Goal: Transaction & Acquisition: Purchase product/service

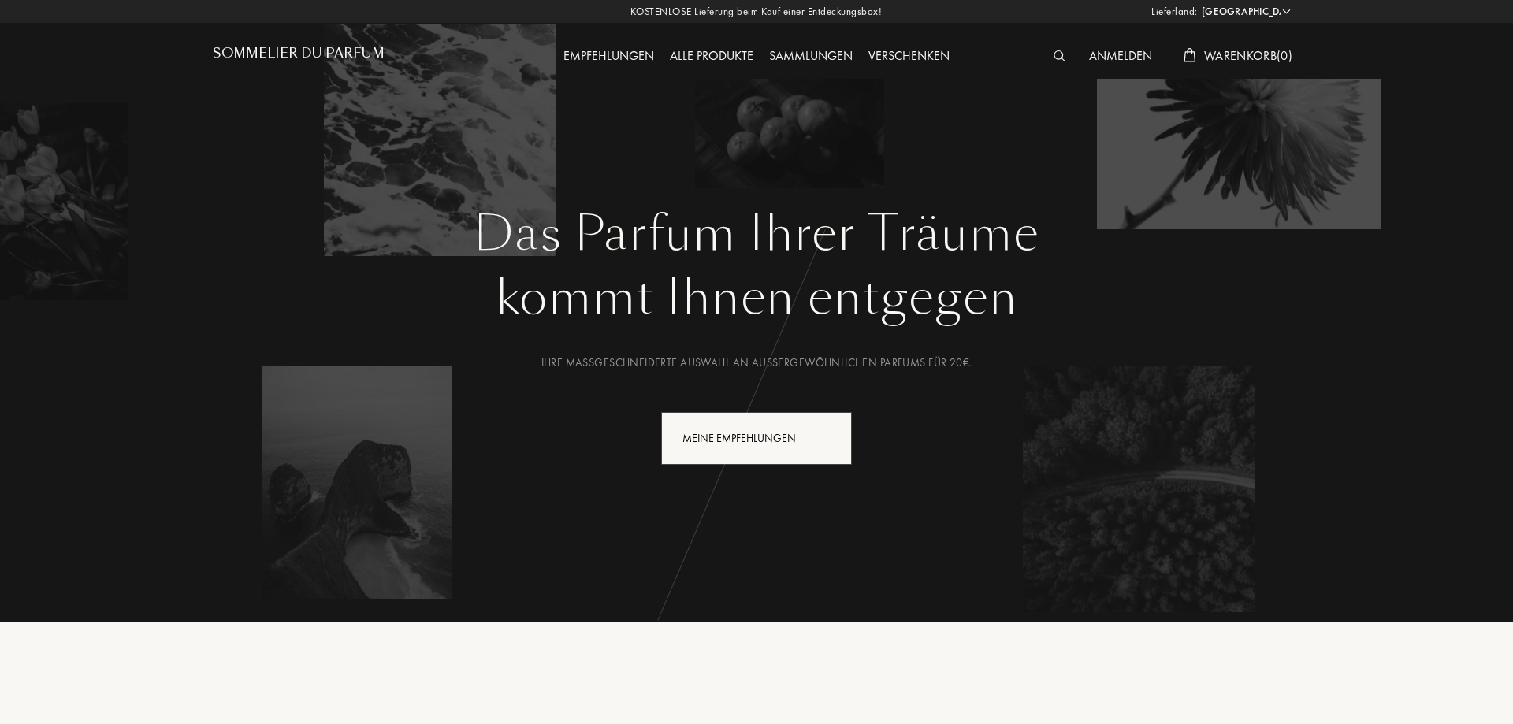
select select "DE"
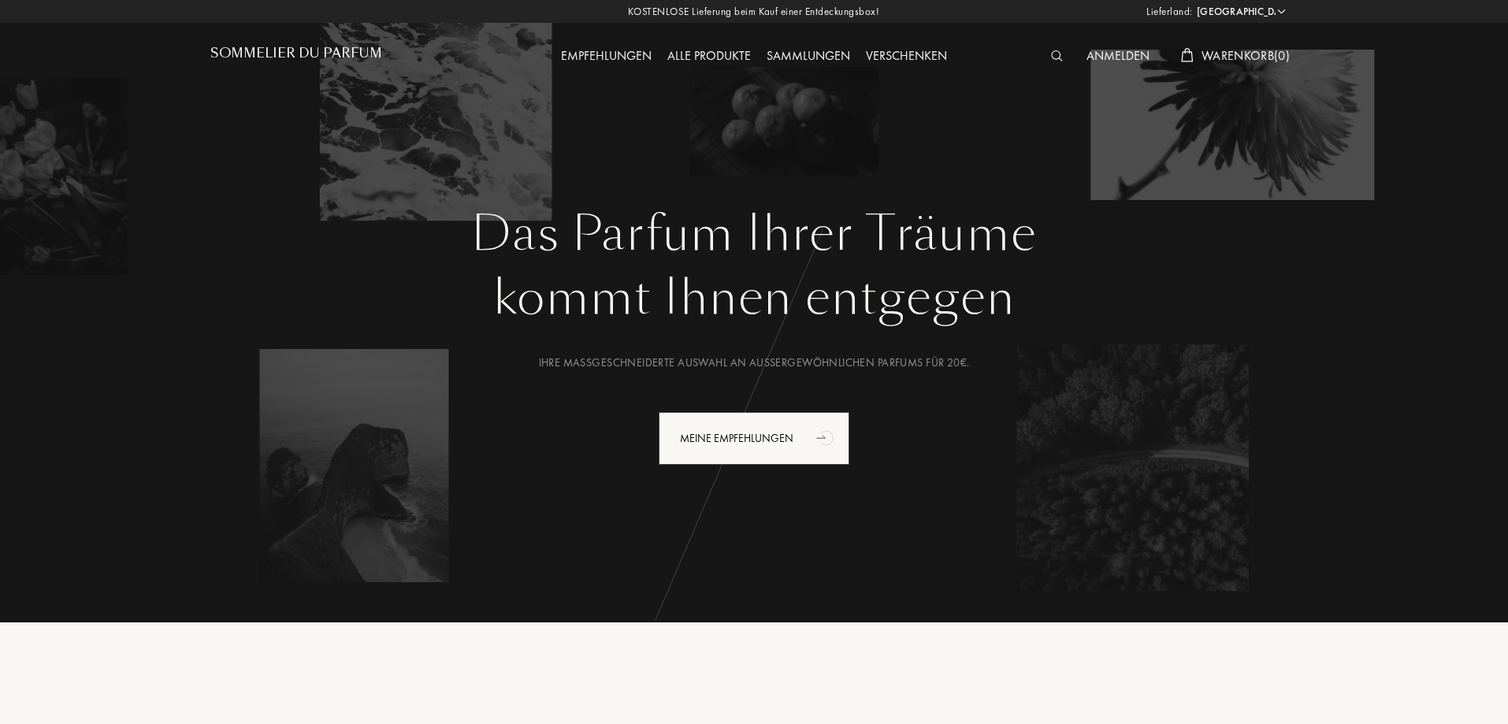
click at [717, 57] on div "Alle Produkte" at bounding box center [709, 56] width 99 height 20
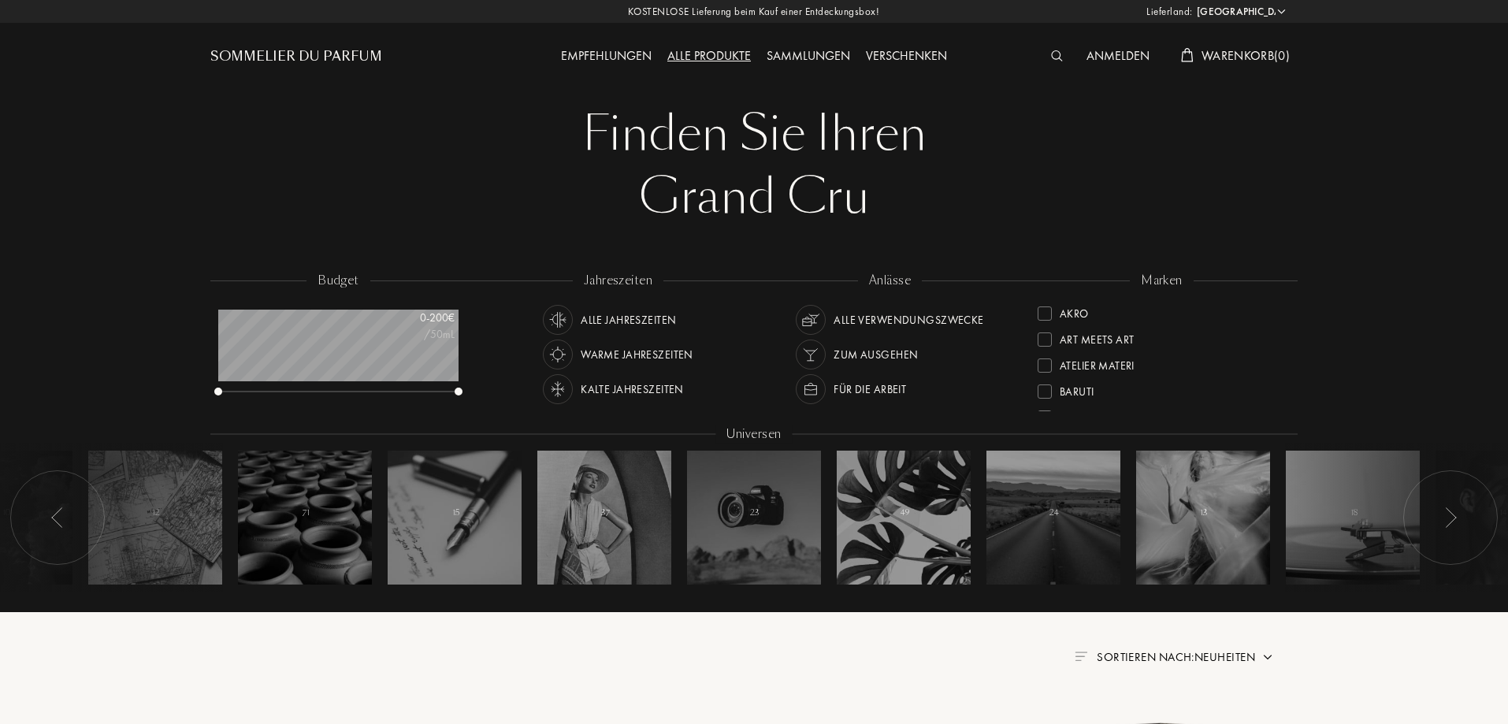
select select "DE"
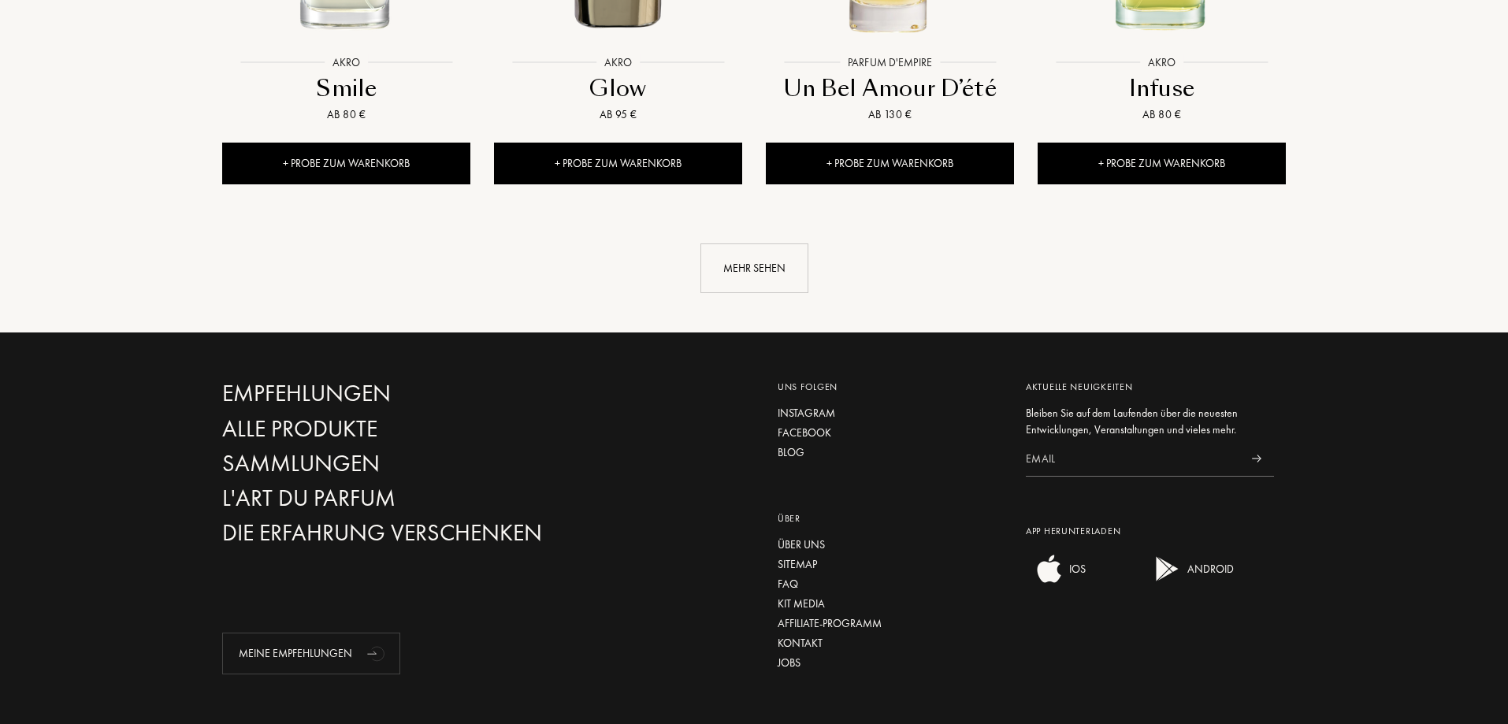
scroll to position [82, 0]
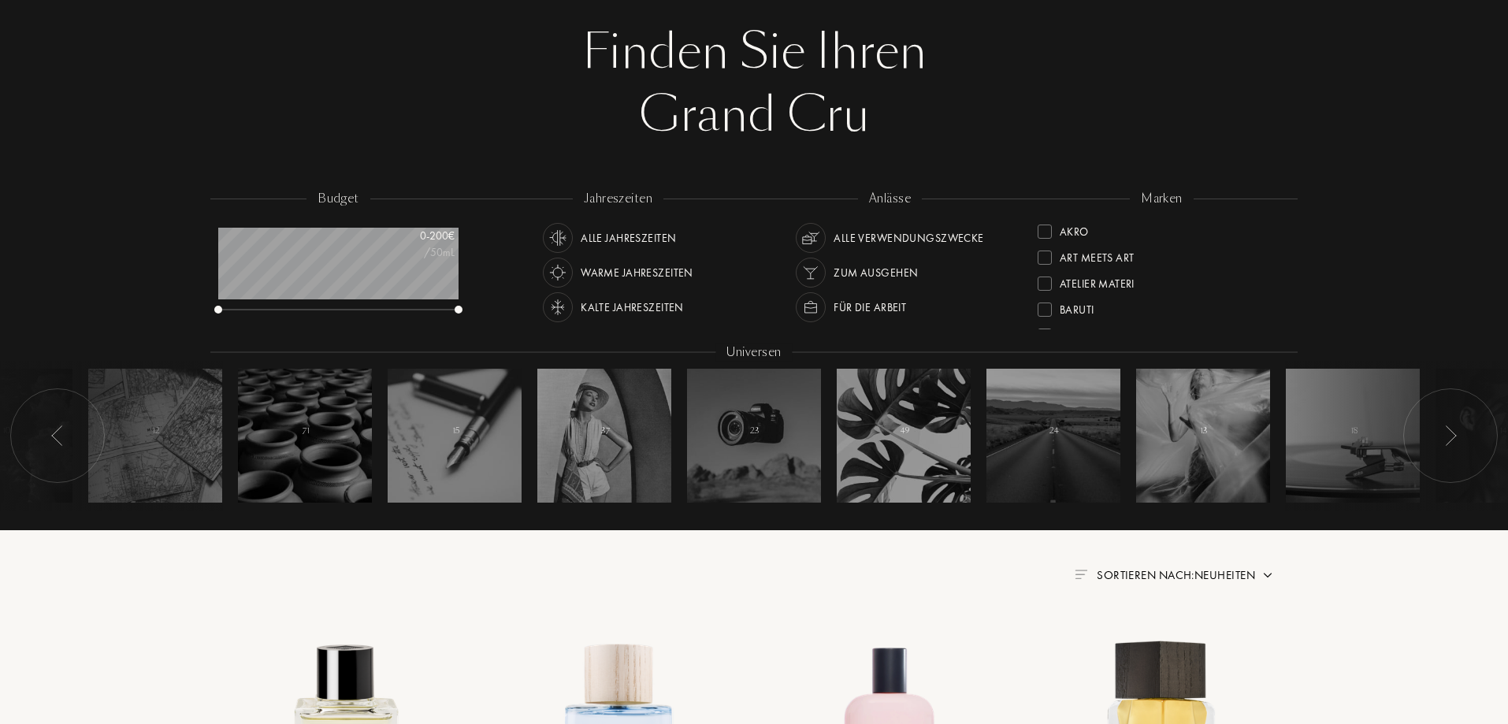
click at [629, 273] on div "Warme Jahreszeiten" at bounding box center [637, 273] width 113 height 30
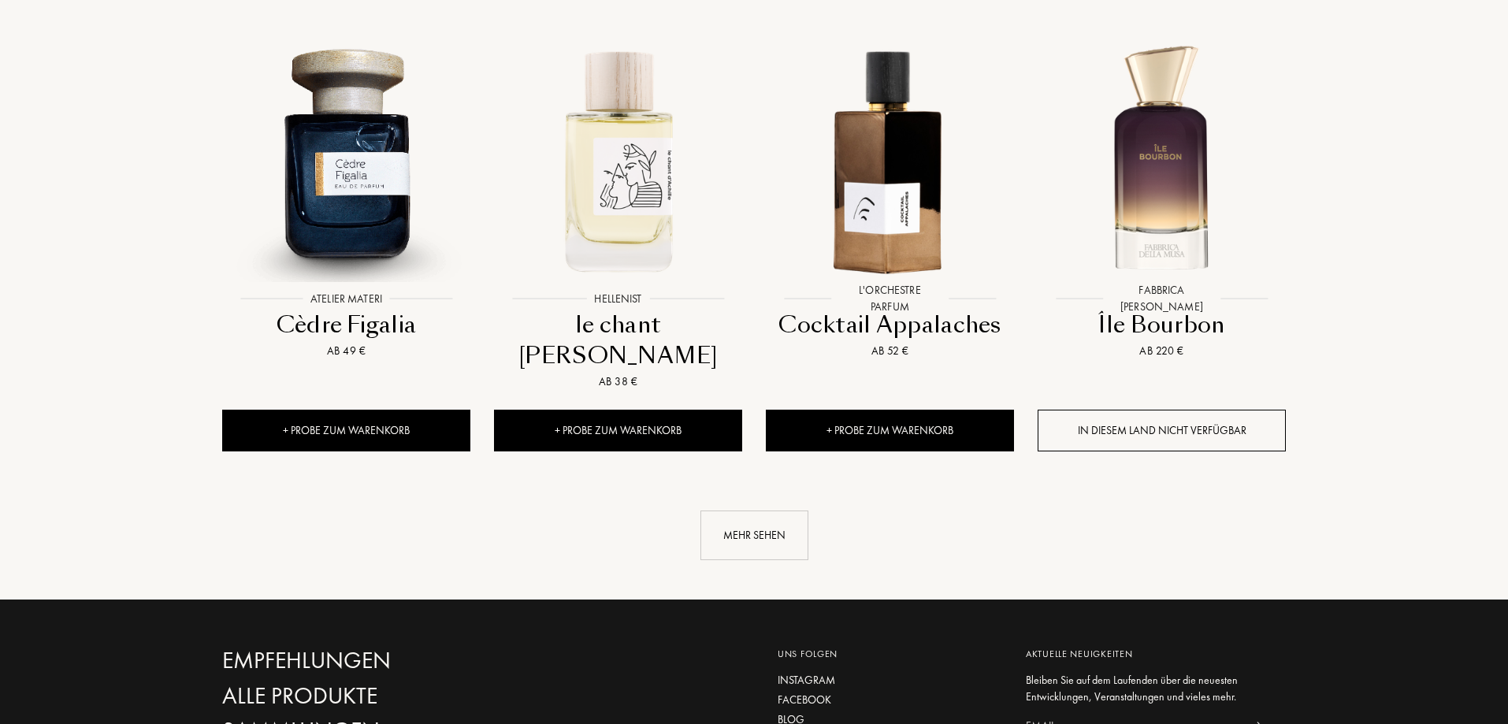
scroll to position [1616, 0]
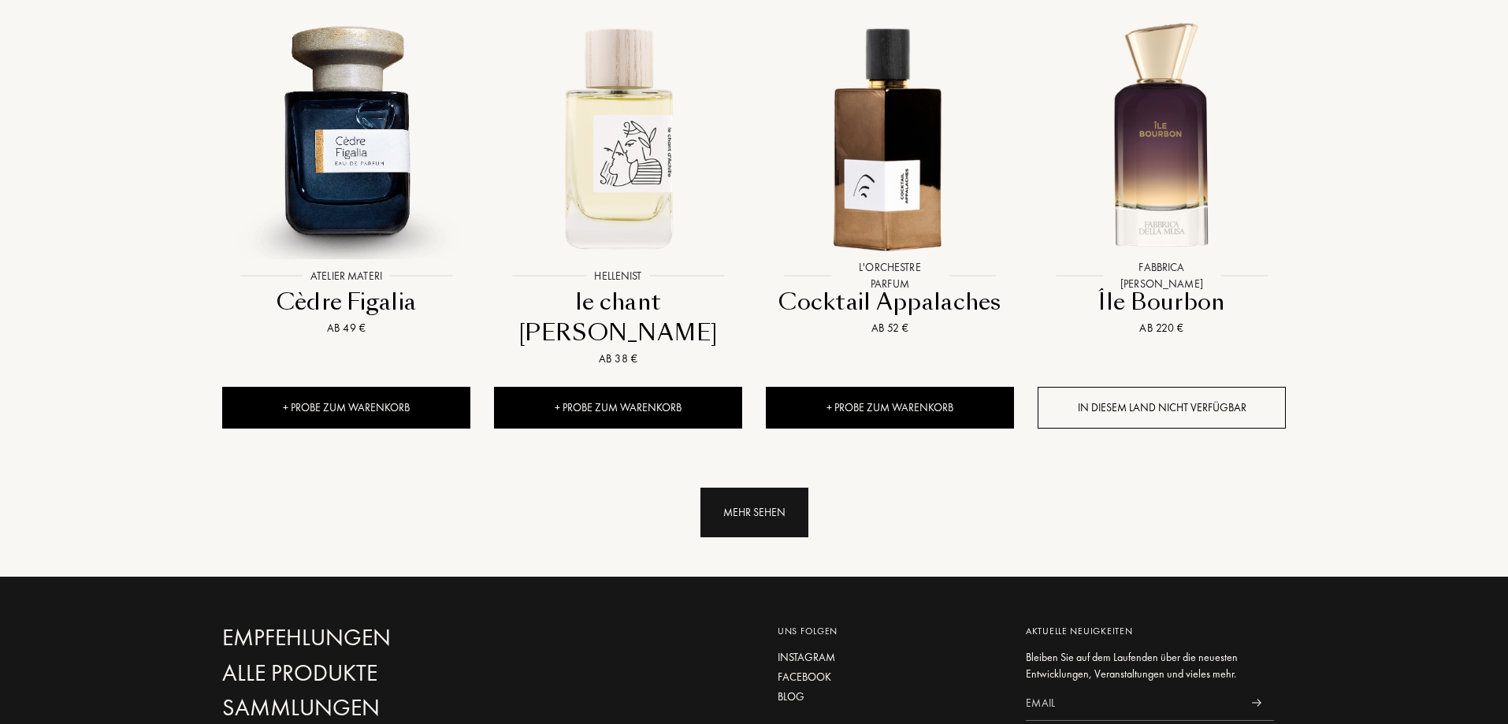
click at [764, 488] on div "Mehr sehen" at bounding box center [755, 513] width 108 height 50
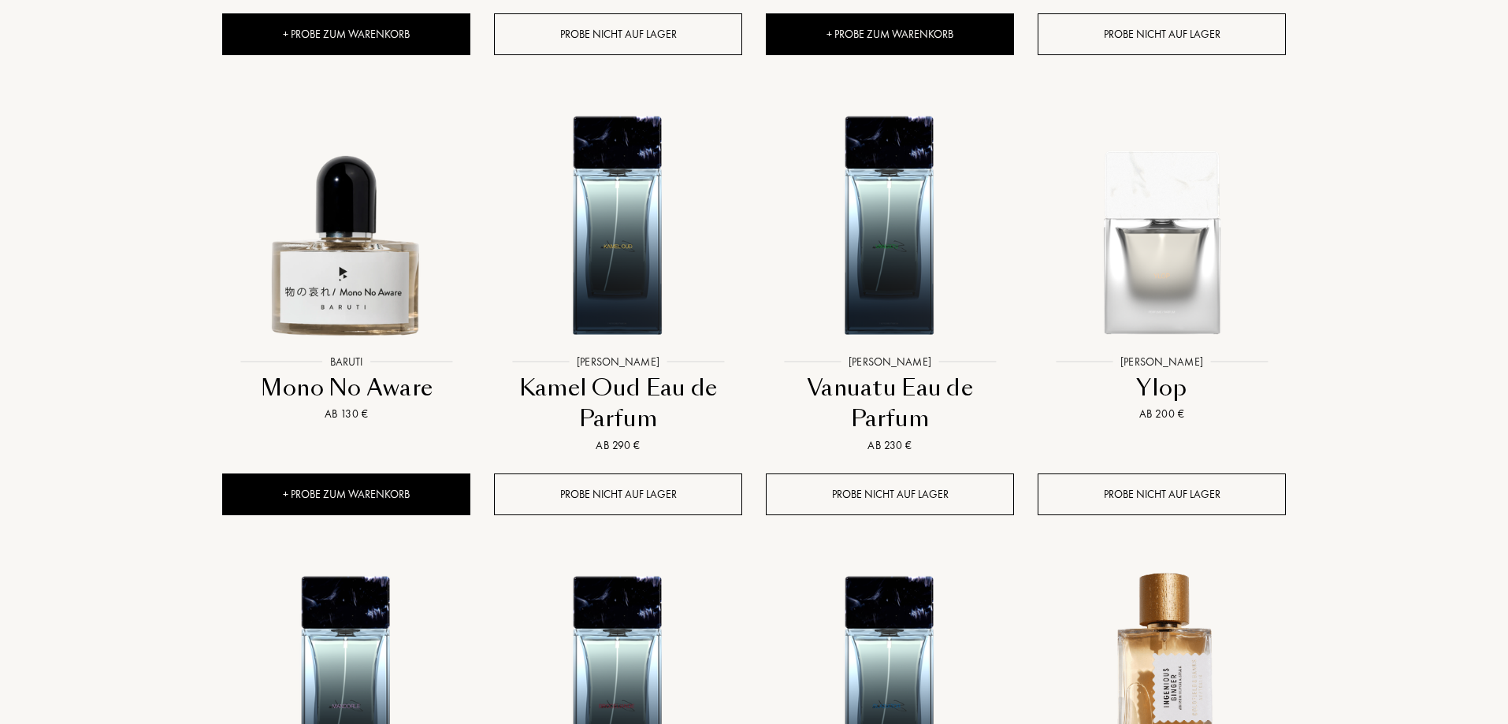
scroll to position [2467, 0]
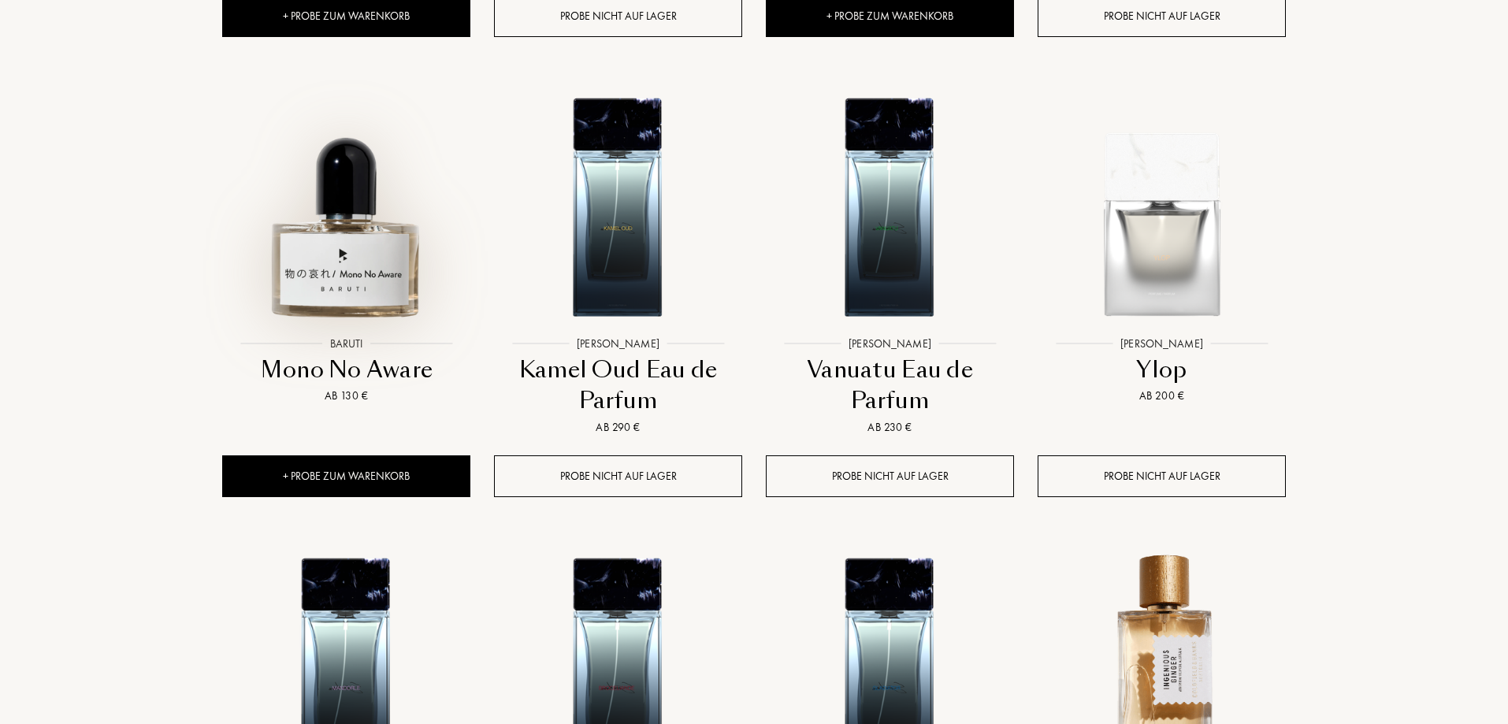
click at [300, 126] on img at bounding box center [346, 204] width 245 height 245
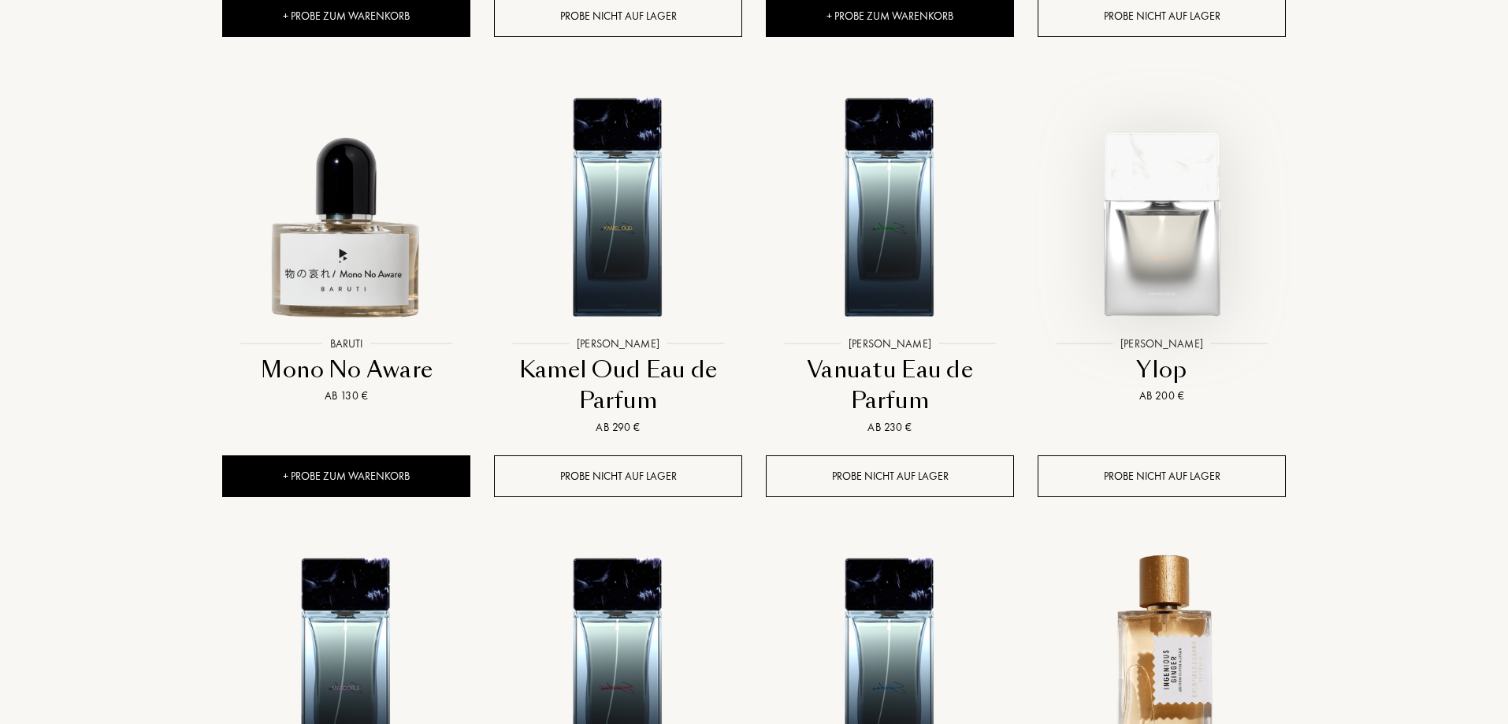
click at [1163, 130] on img at bounding box center [1161, 204] width 245 height 245
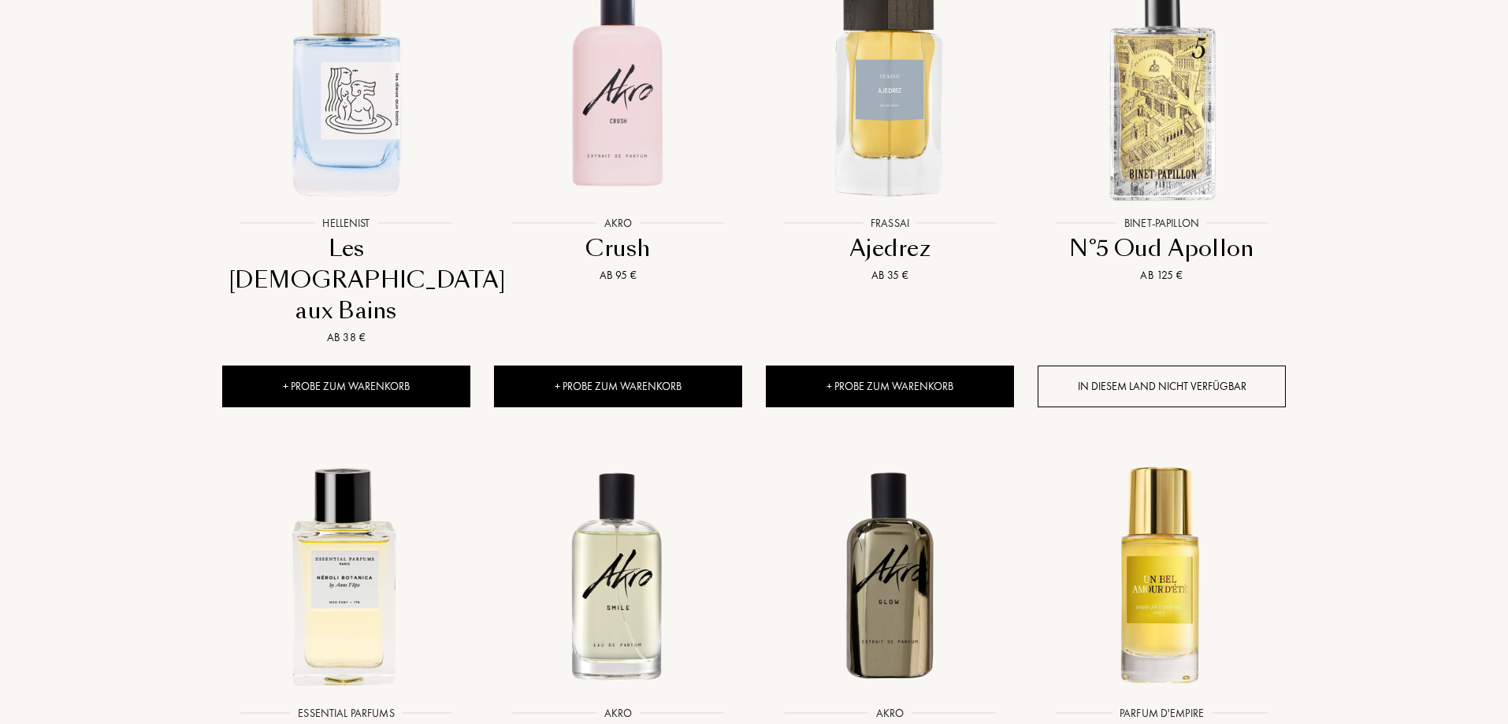
scroll to position [898, 0]
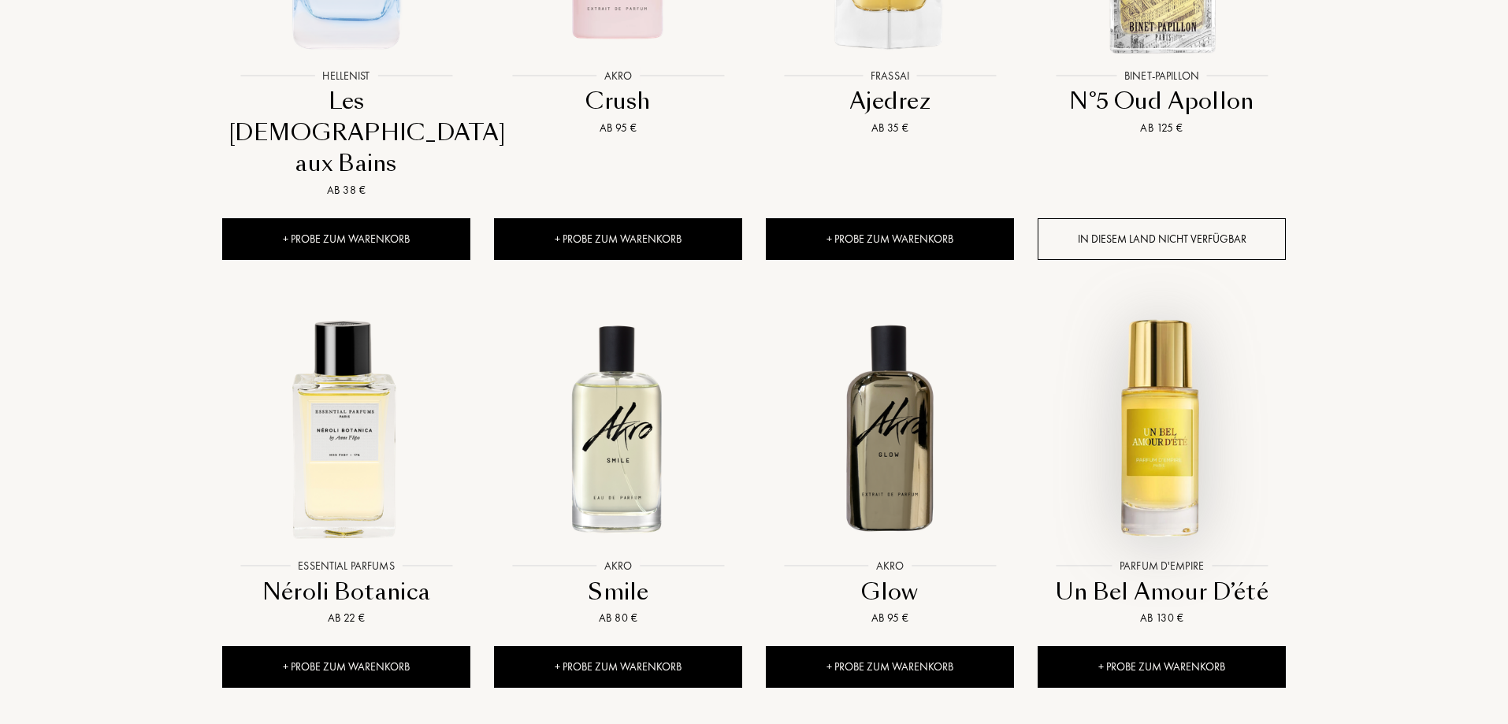
click at [1157, 336] on img at bounding box center [1161, 427] width 245 height 245
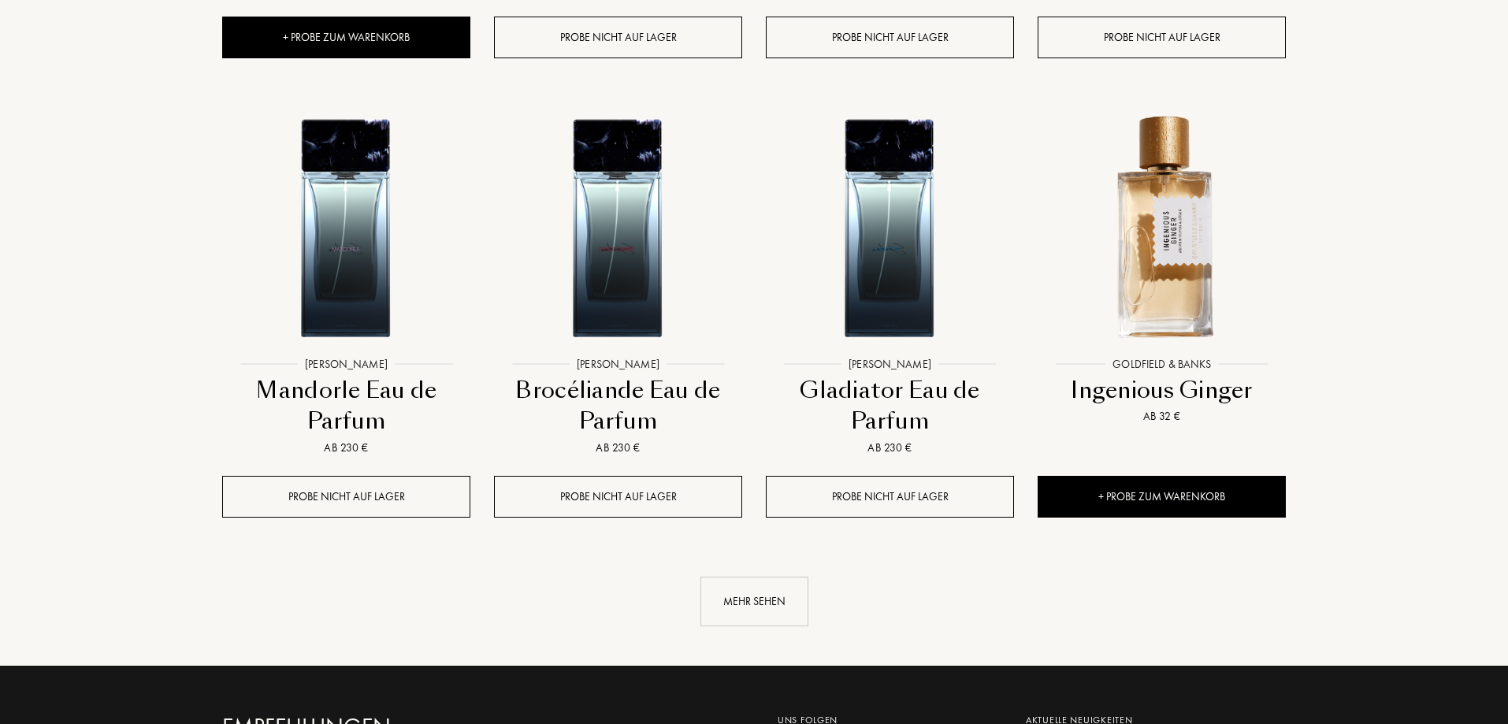
scroll to position [2850, 0]
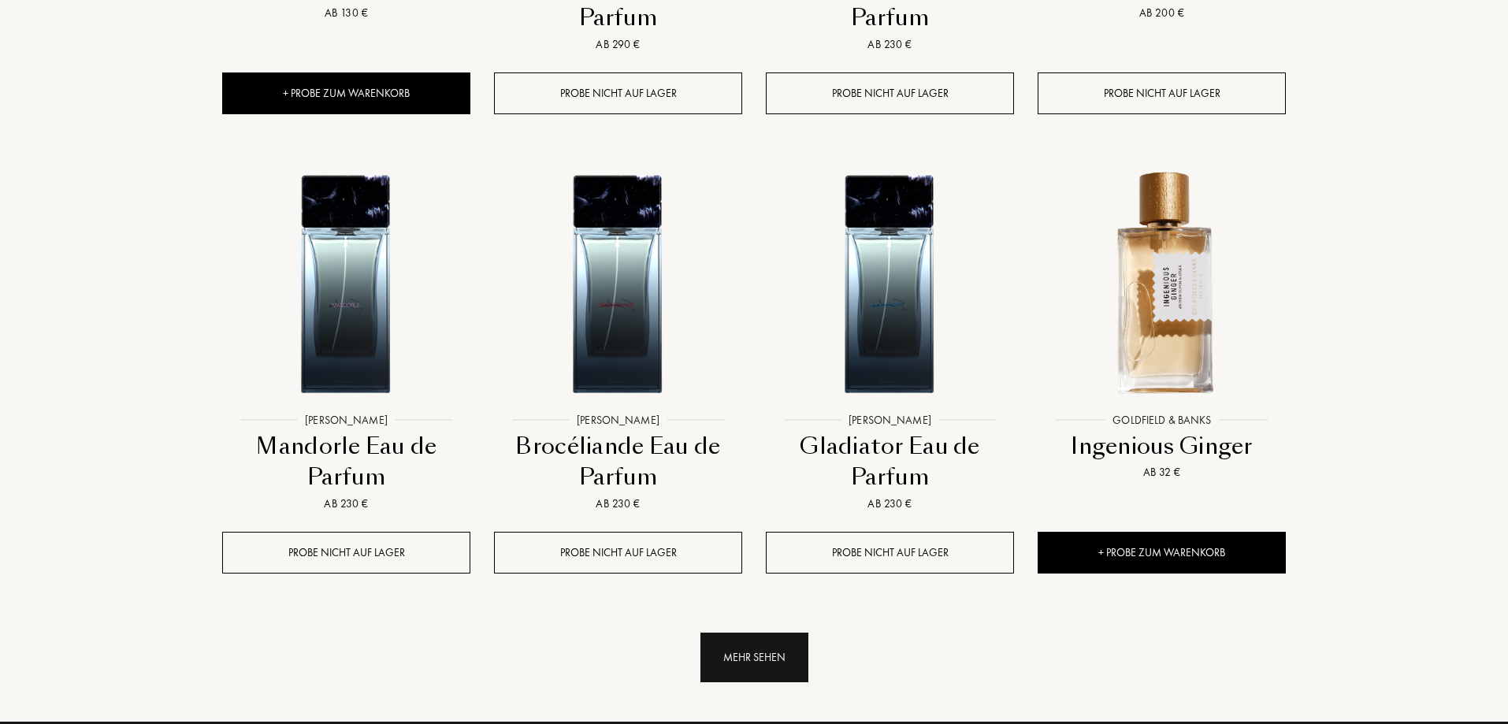
click at [769, 633] on div "Mehr sehen" at bounding box center [755, 658] width 108 height 50
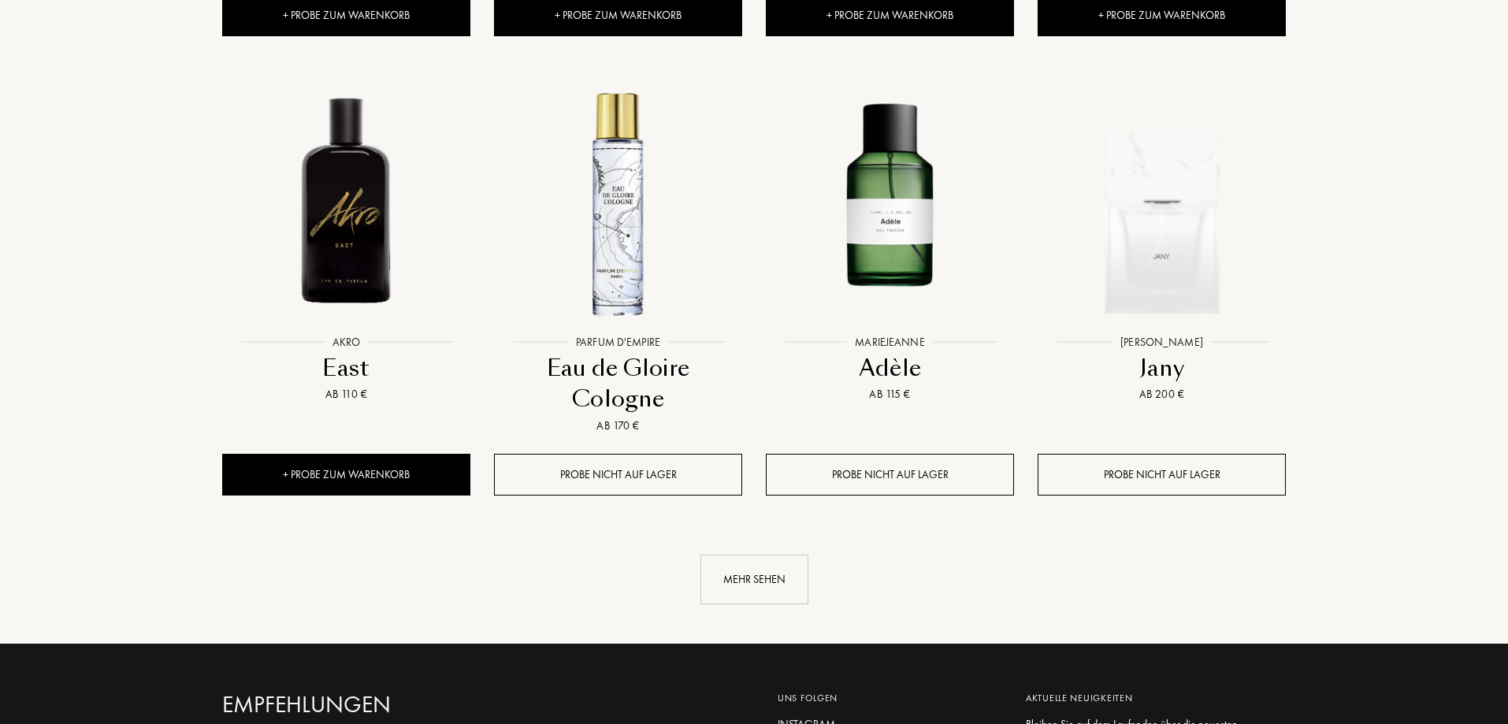
scroll to position [0, 0]
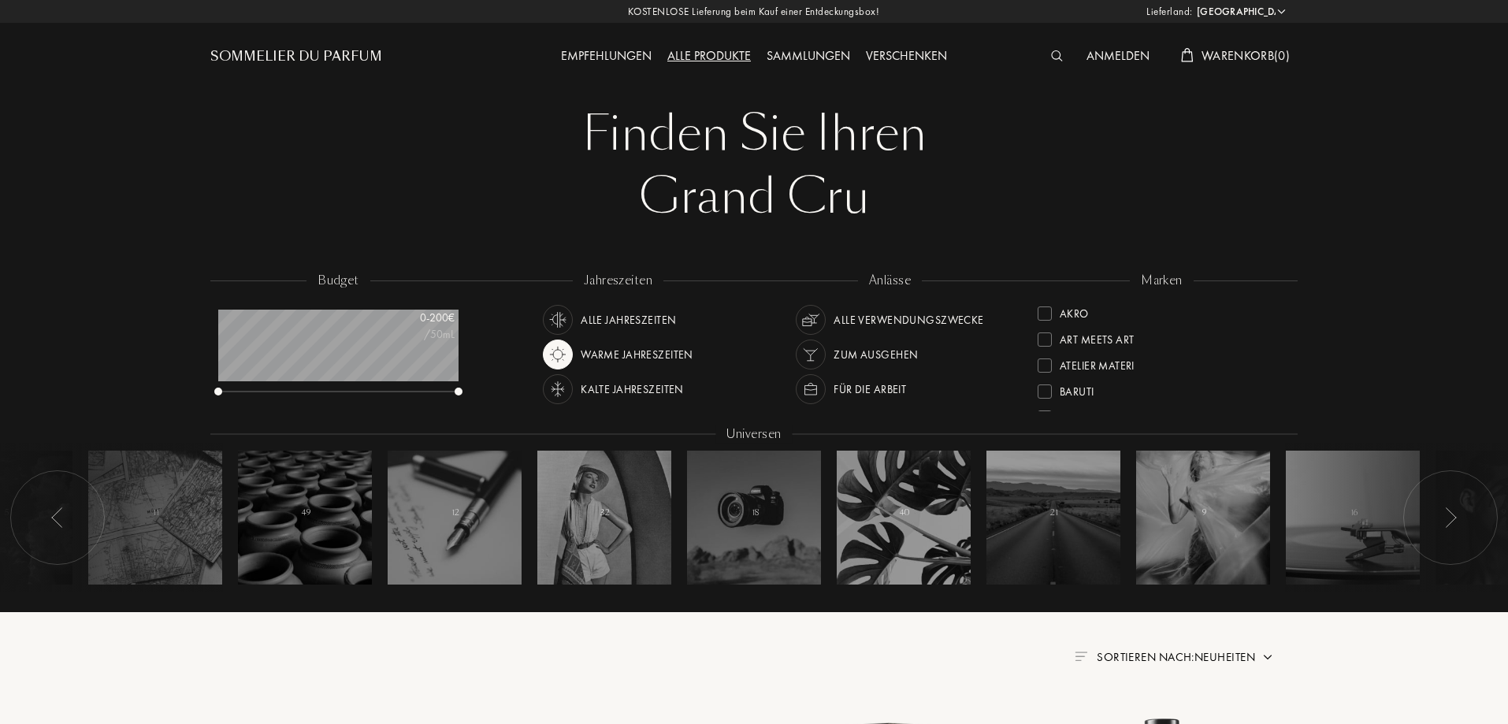
click at [566, 348] on img at bounding box center [558, 355] width 22 height 22
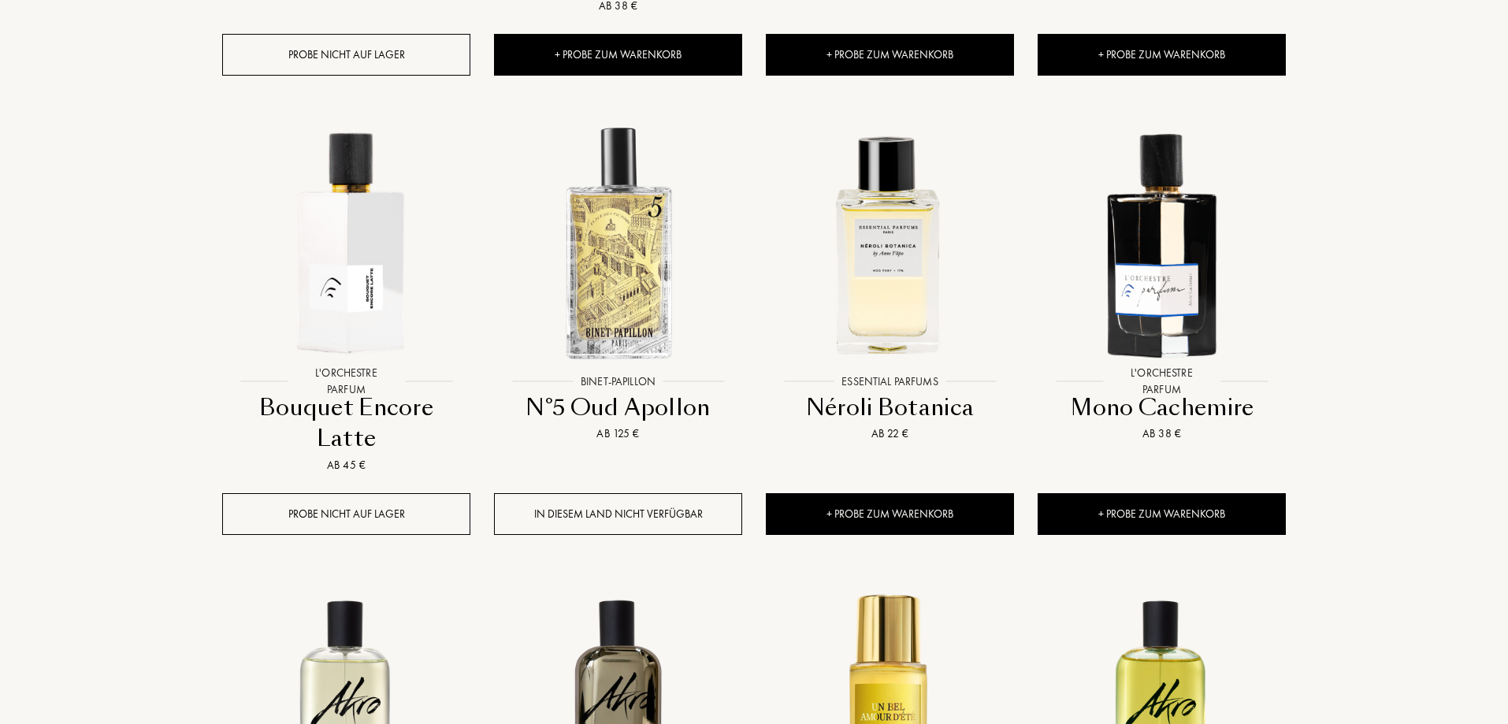
scroll to position [1088, 0]
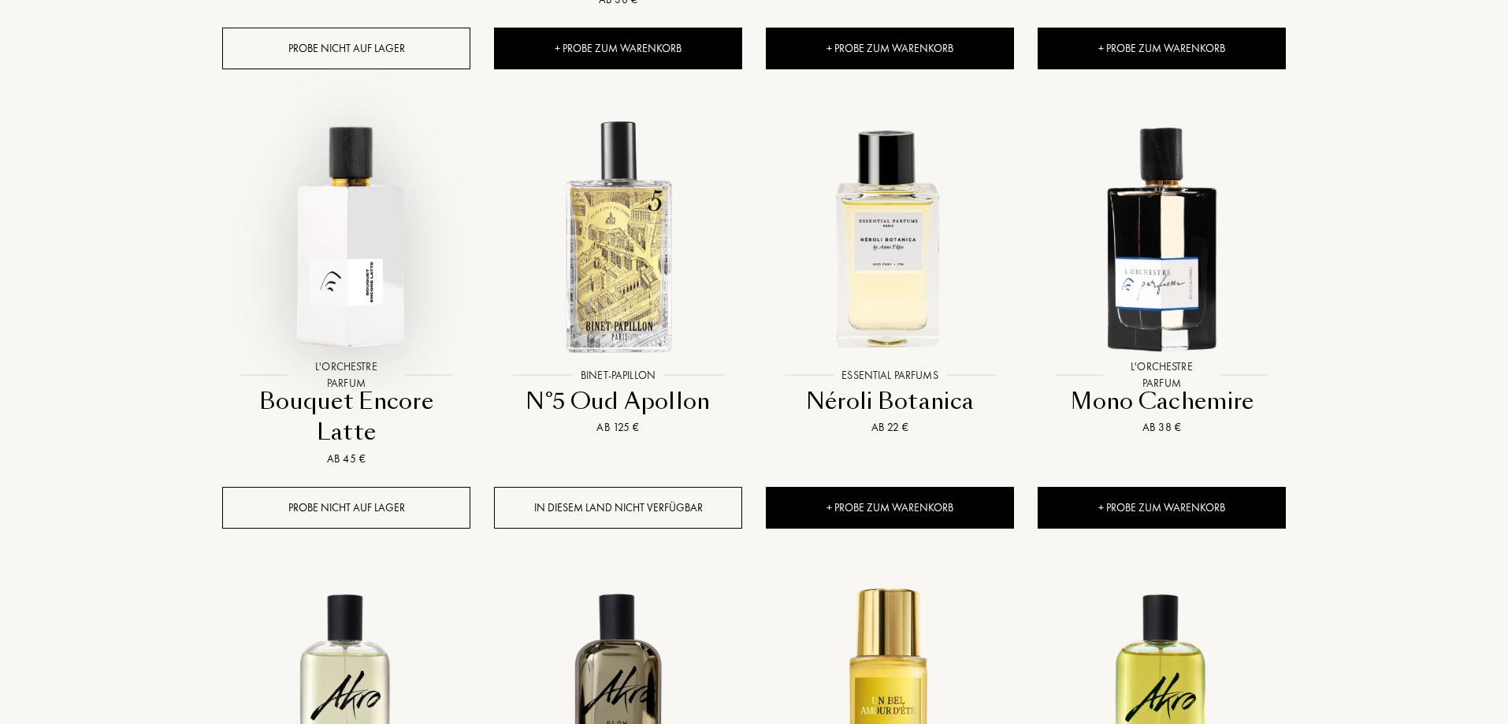
click at [340, 173] on img at bounding box center [346, 236] width 245 height 245
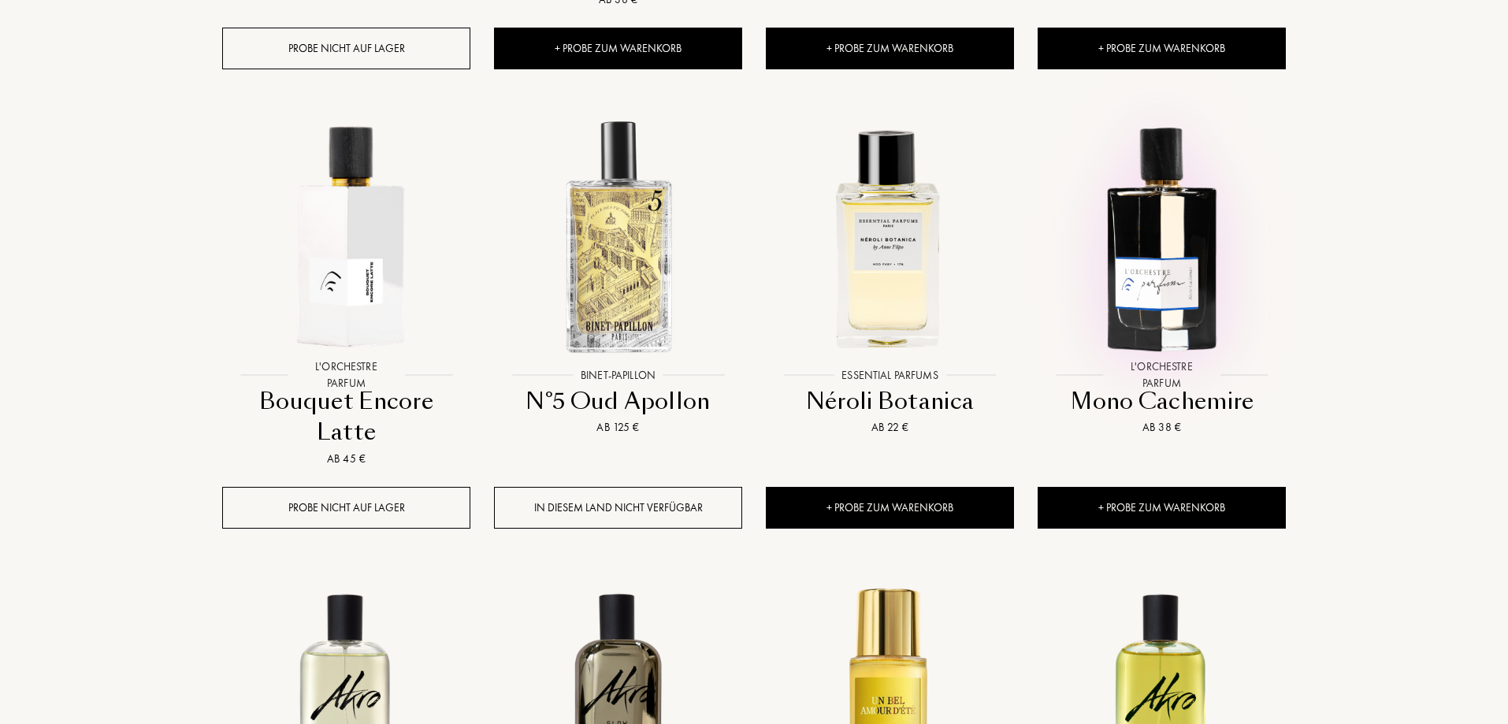
click at [1182, 154] on img at bounding box center [1161, 236] width 245 height 245
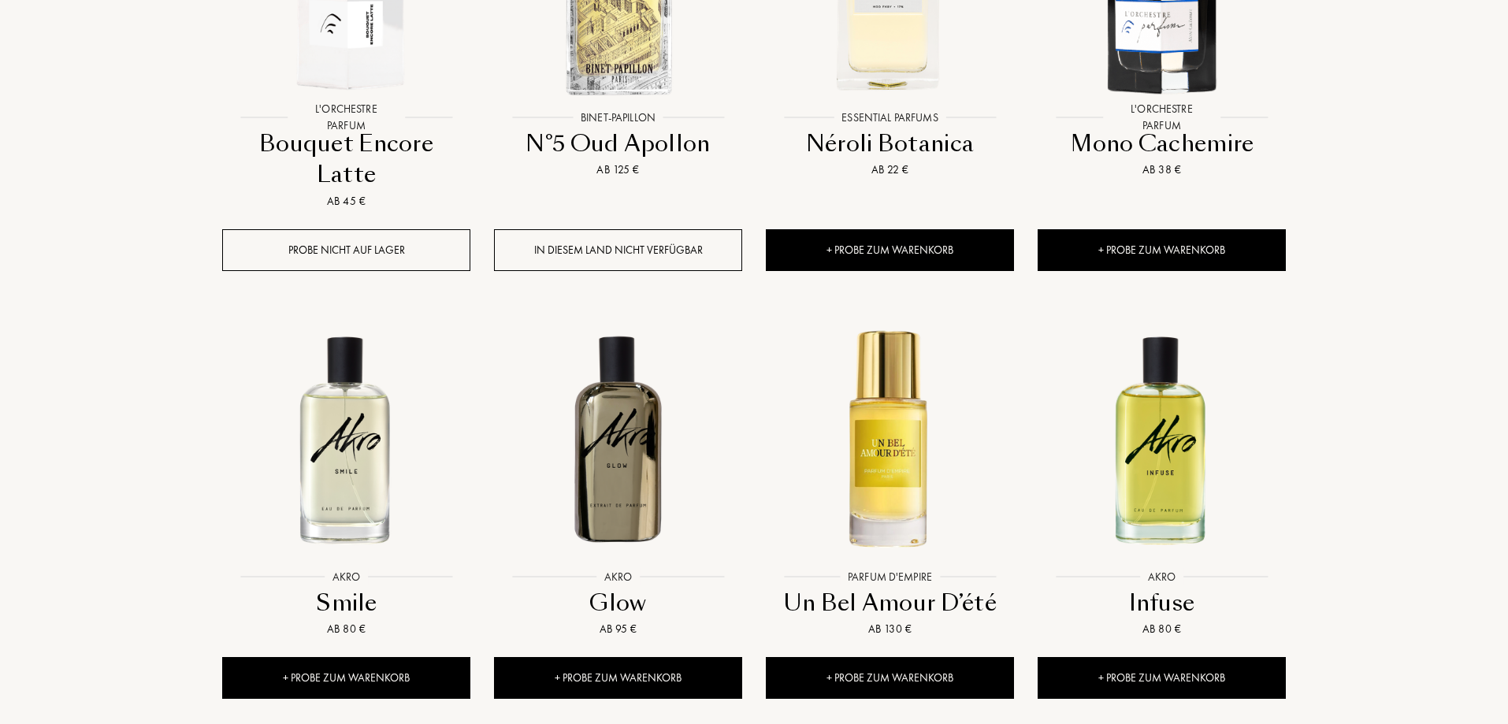
scroll to position [1382, 0]
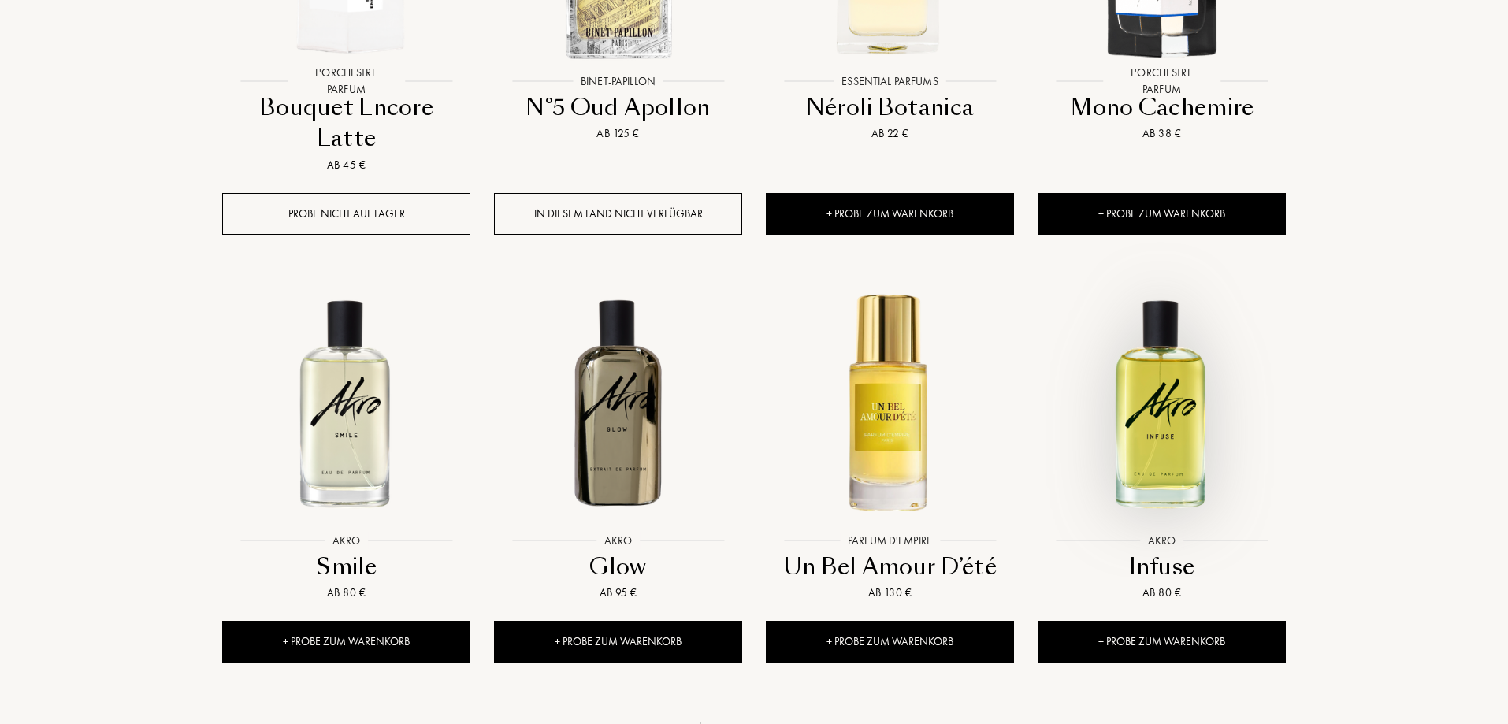
click at [1149, 288] on img at bounding box center [1161, 402] width 245 height 245
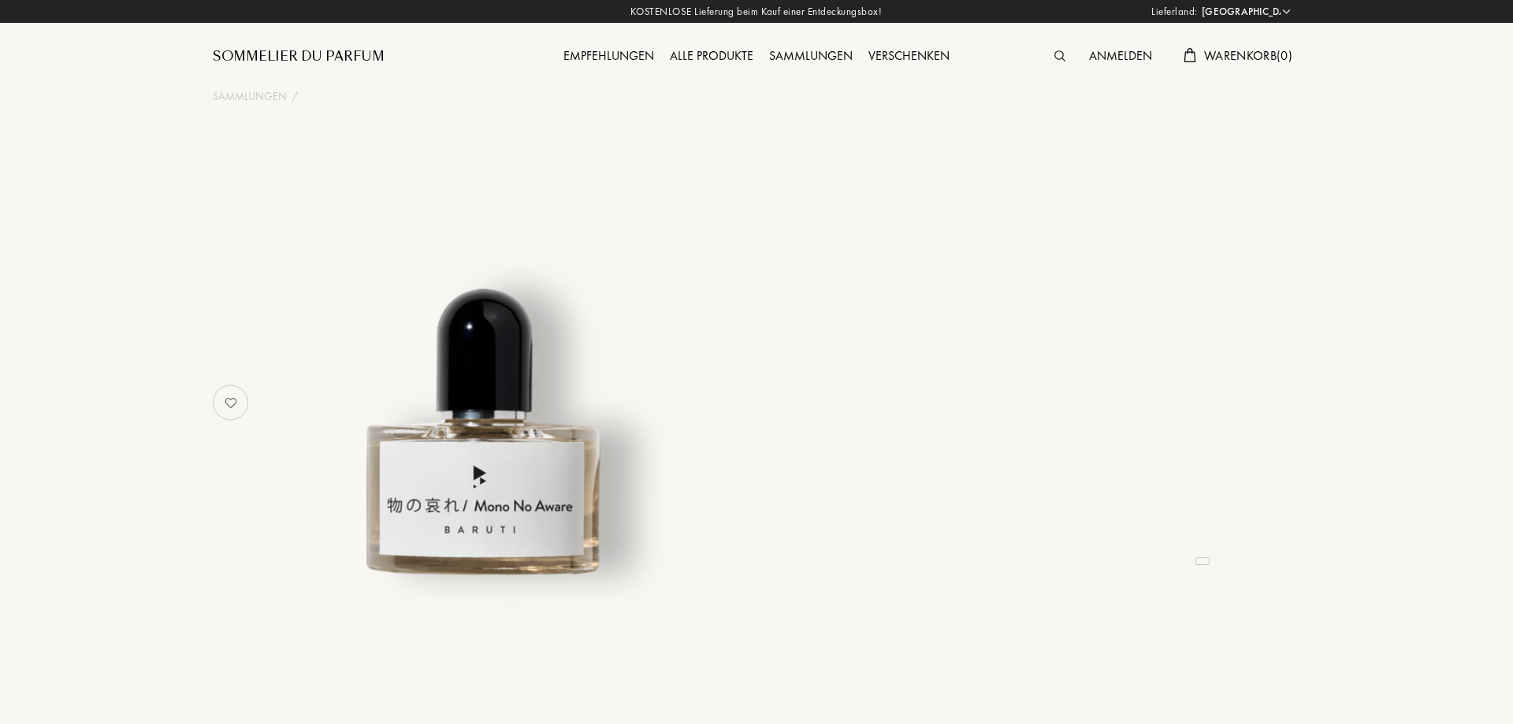
select select "DE"
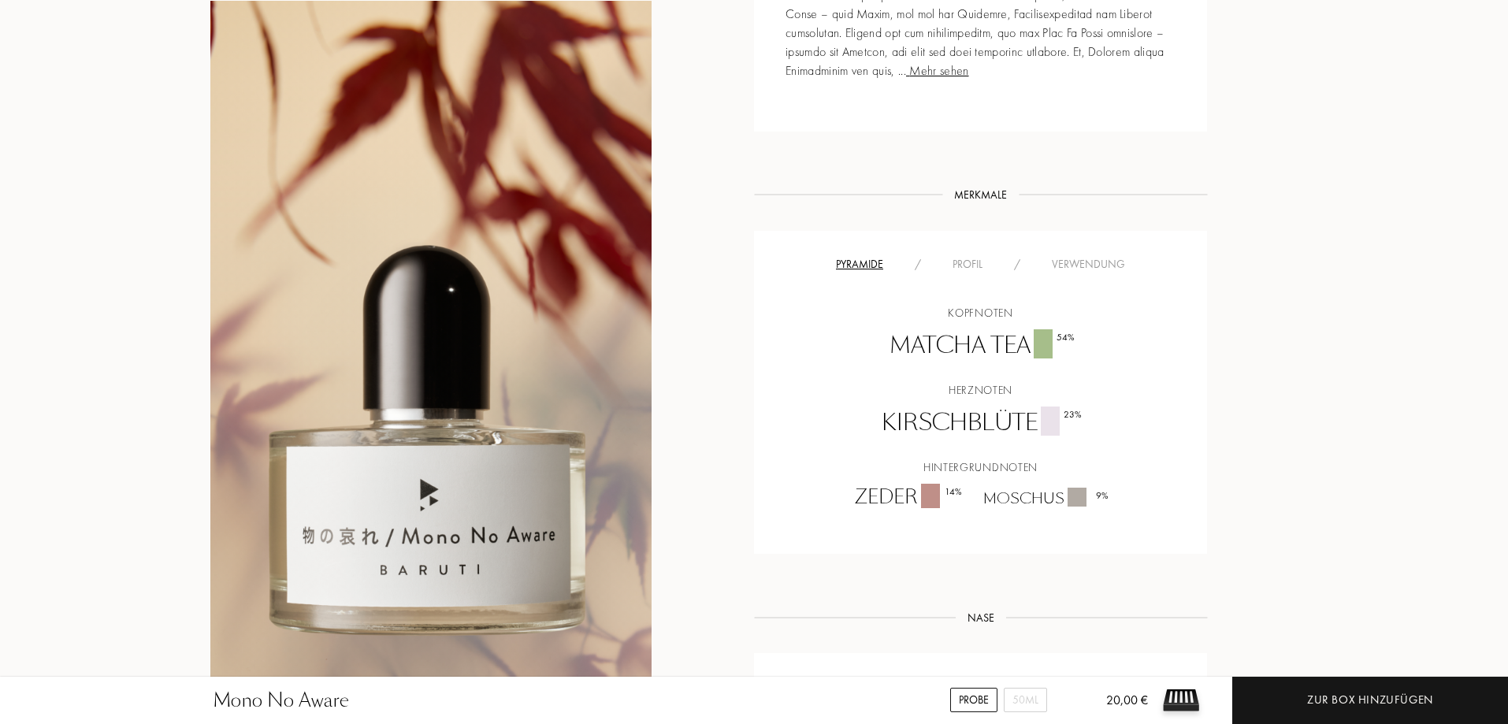
scroll to position [1031, 0]
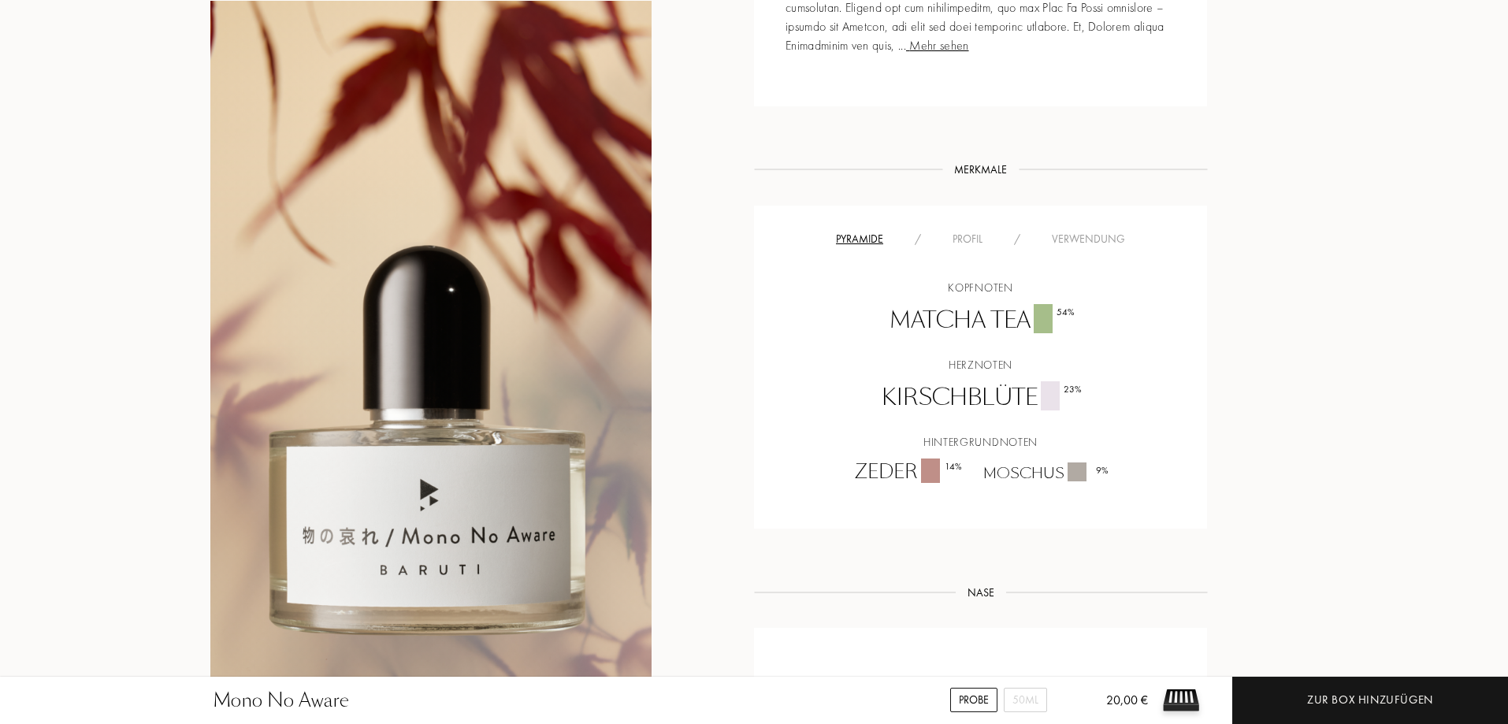
click at [969, 231] on div "Profil" at bounding box center [967, 239] width 61 height 17
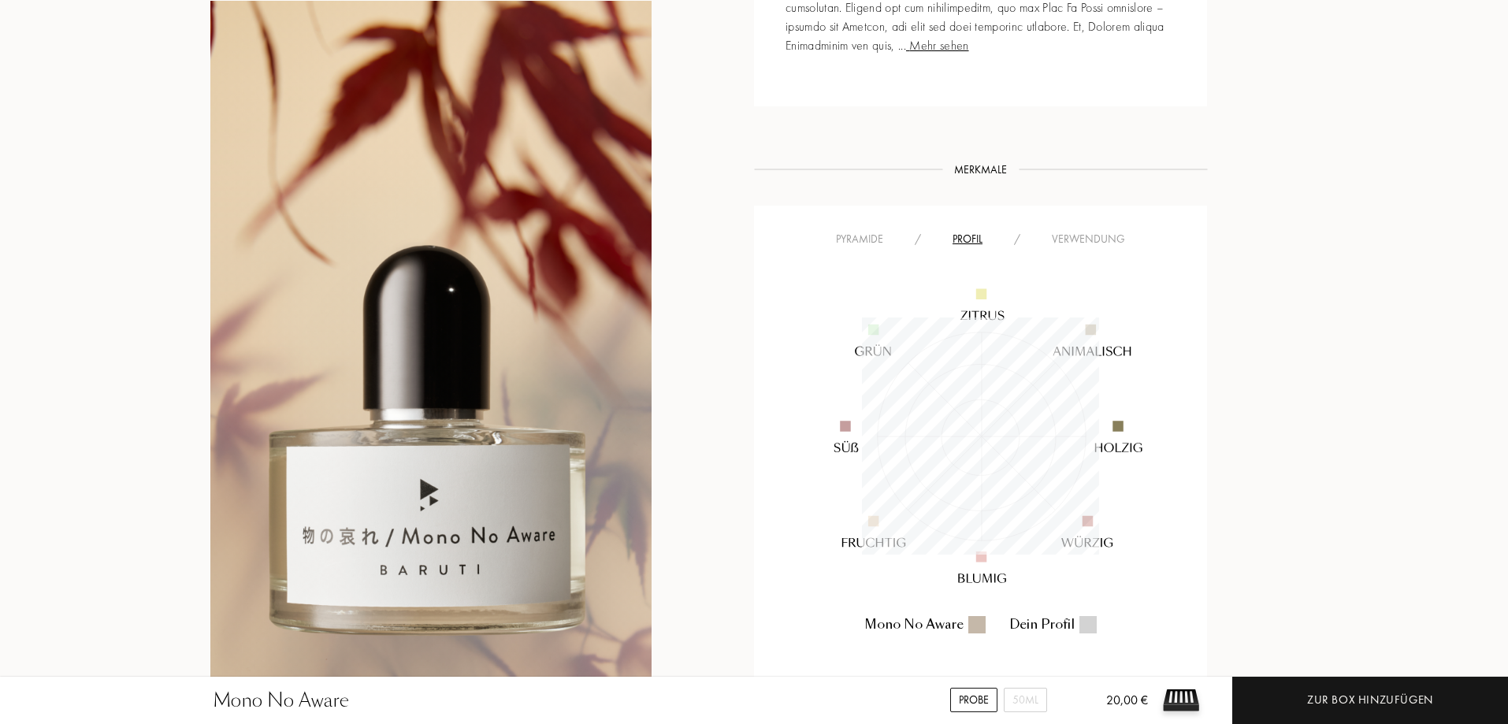
scroll to position [237, 237]
click at [1078, 231] on div "Verwendung" at bounding box center [1088, 239] width 105 height 17
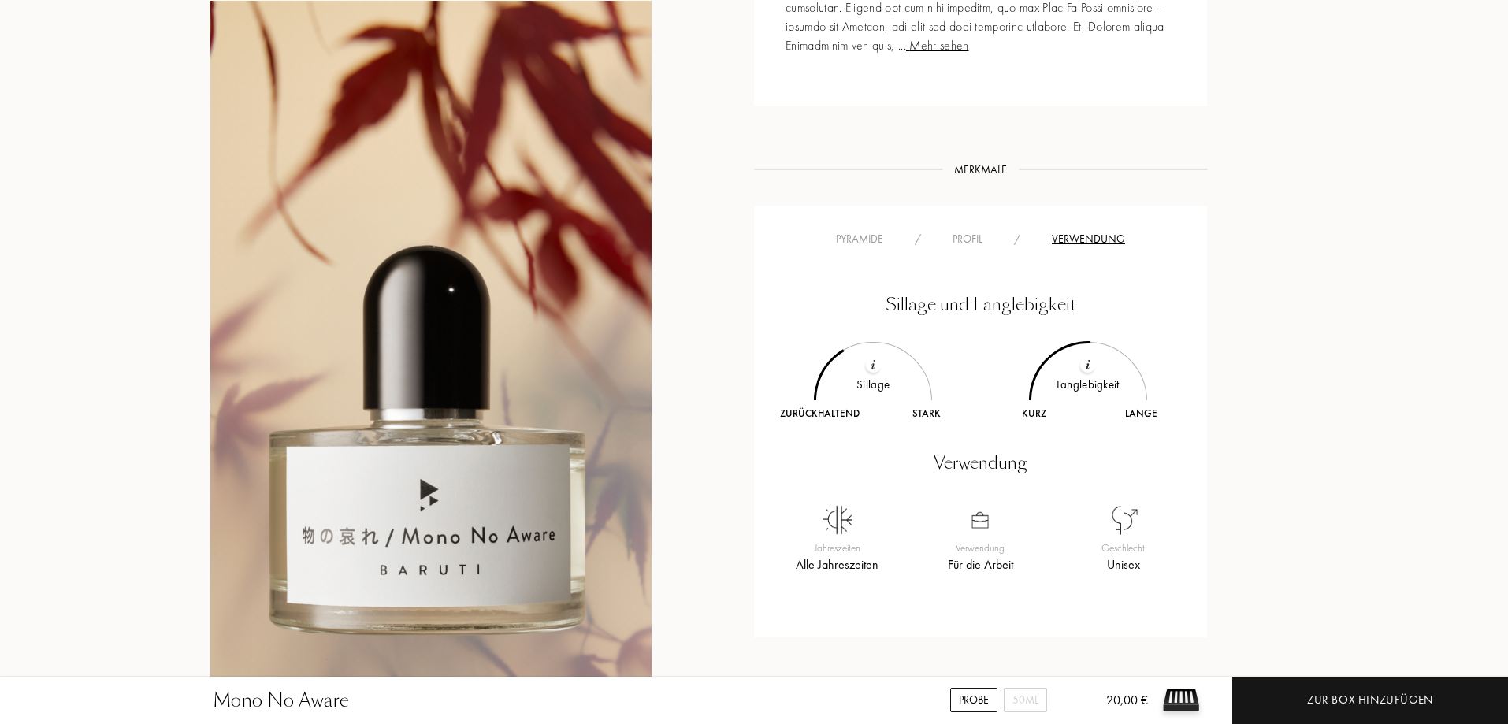
click at [981, 231] on div "Profil" at bounding box center [967, 239] width 61 height 17
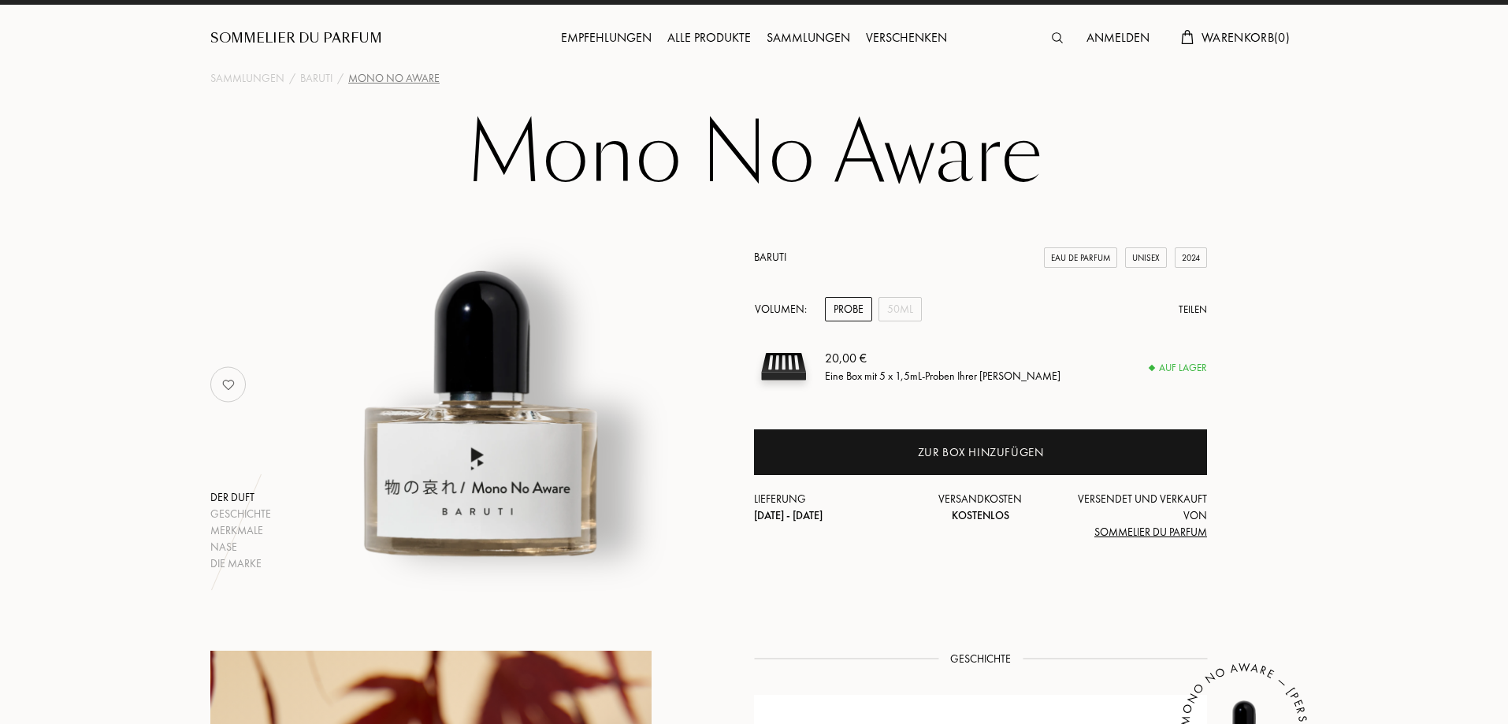
scroll to position [0, 0]
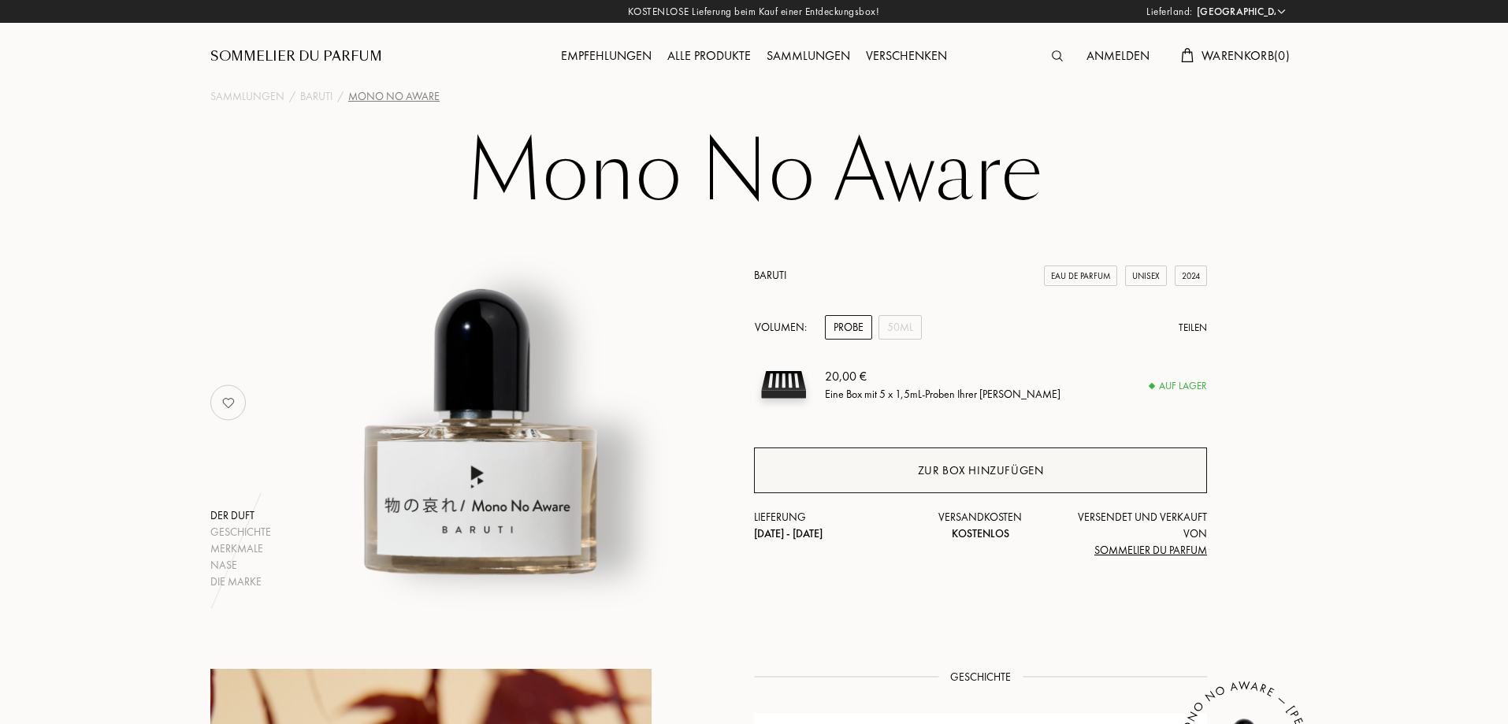
click at [977, 470] on div "Zur Box hinzufügen" at bounding box center [981, 471] width 126 height 18
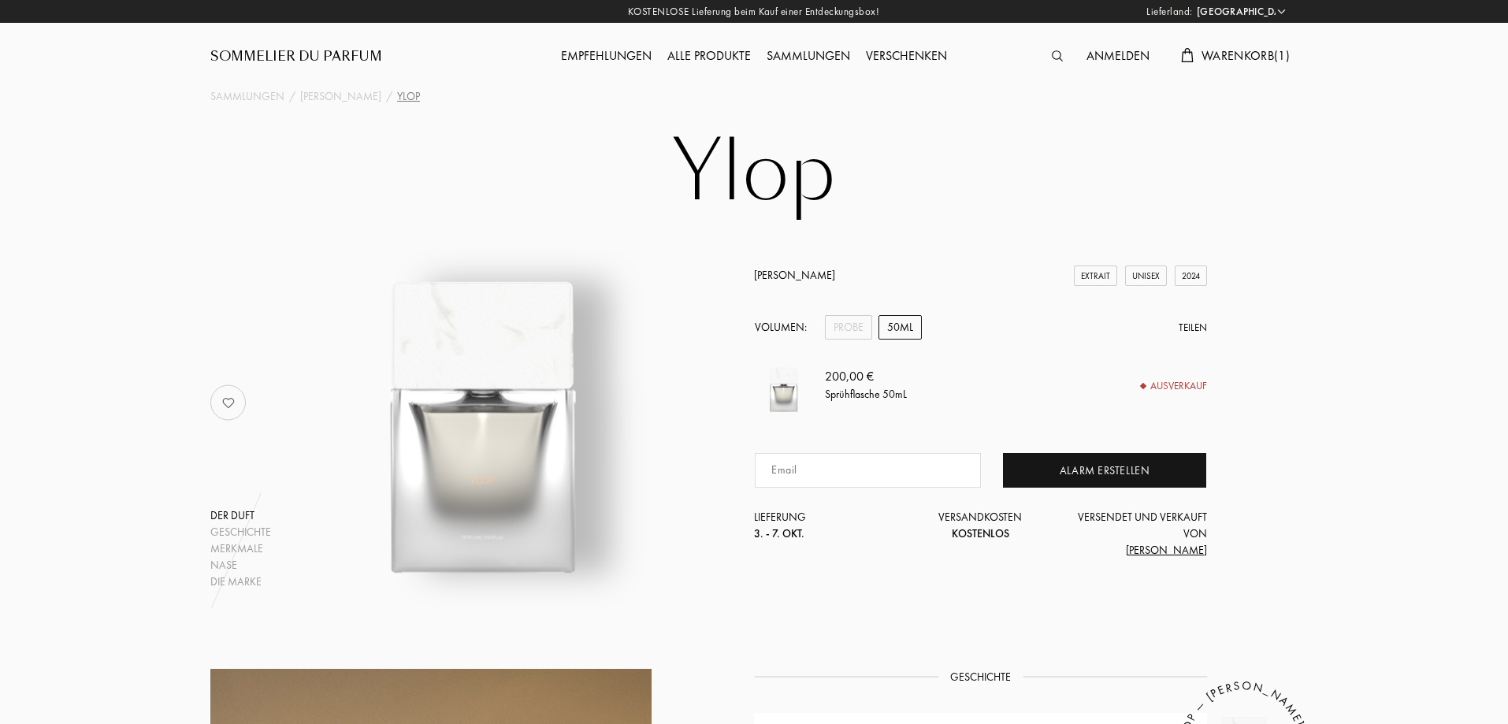
select select "DE"
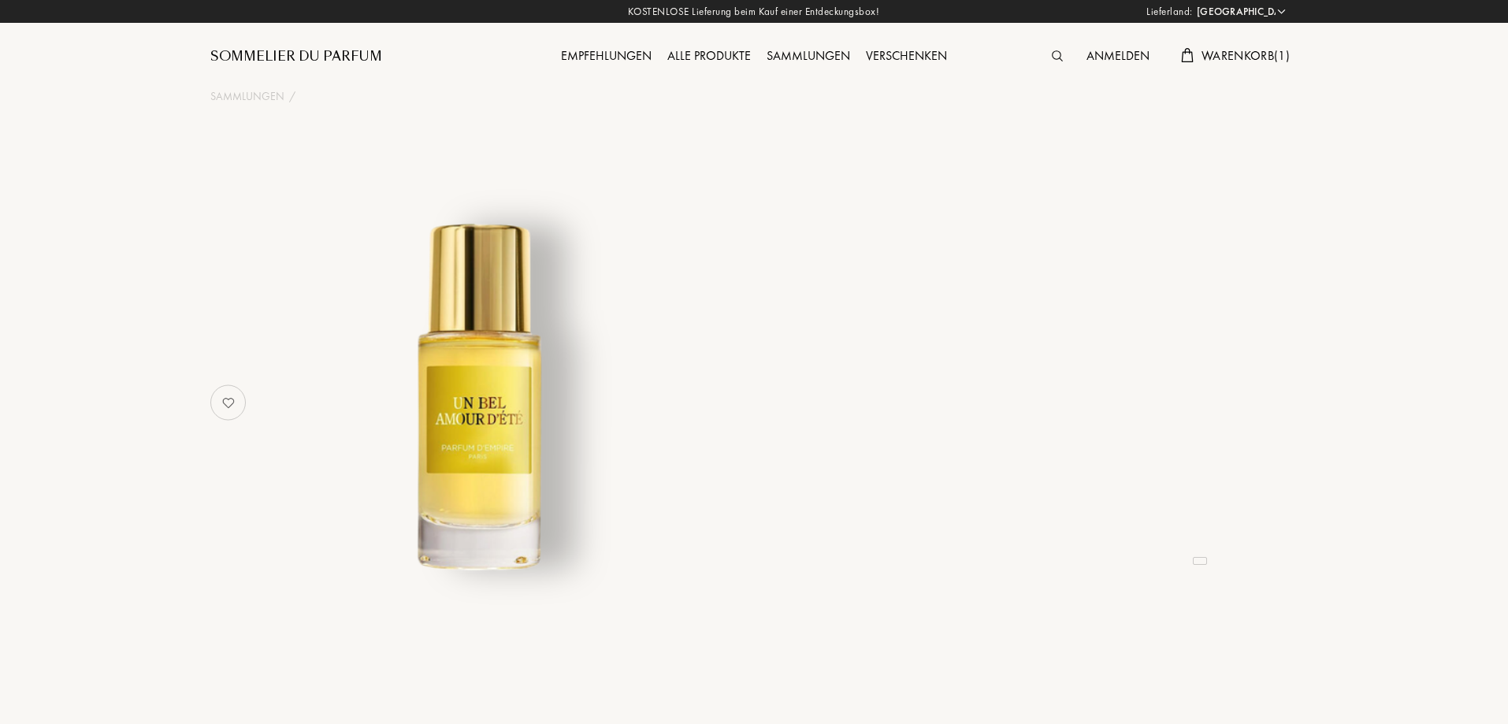
select select "DE"
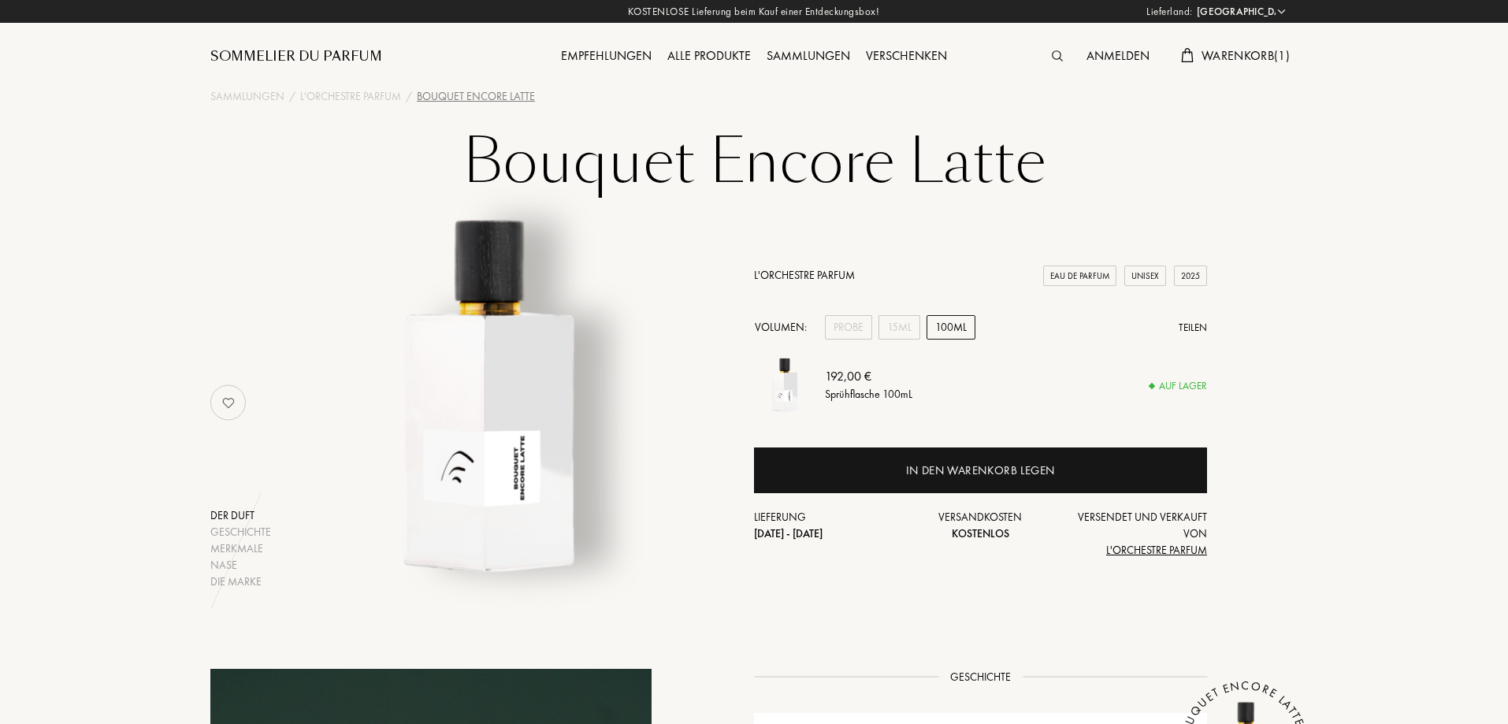
select select "DE"
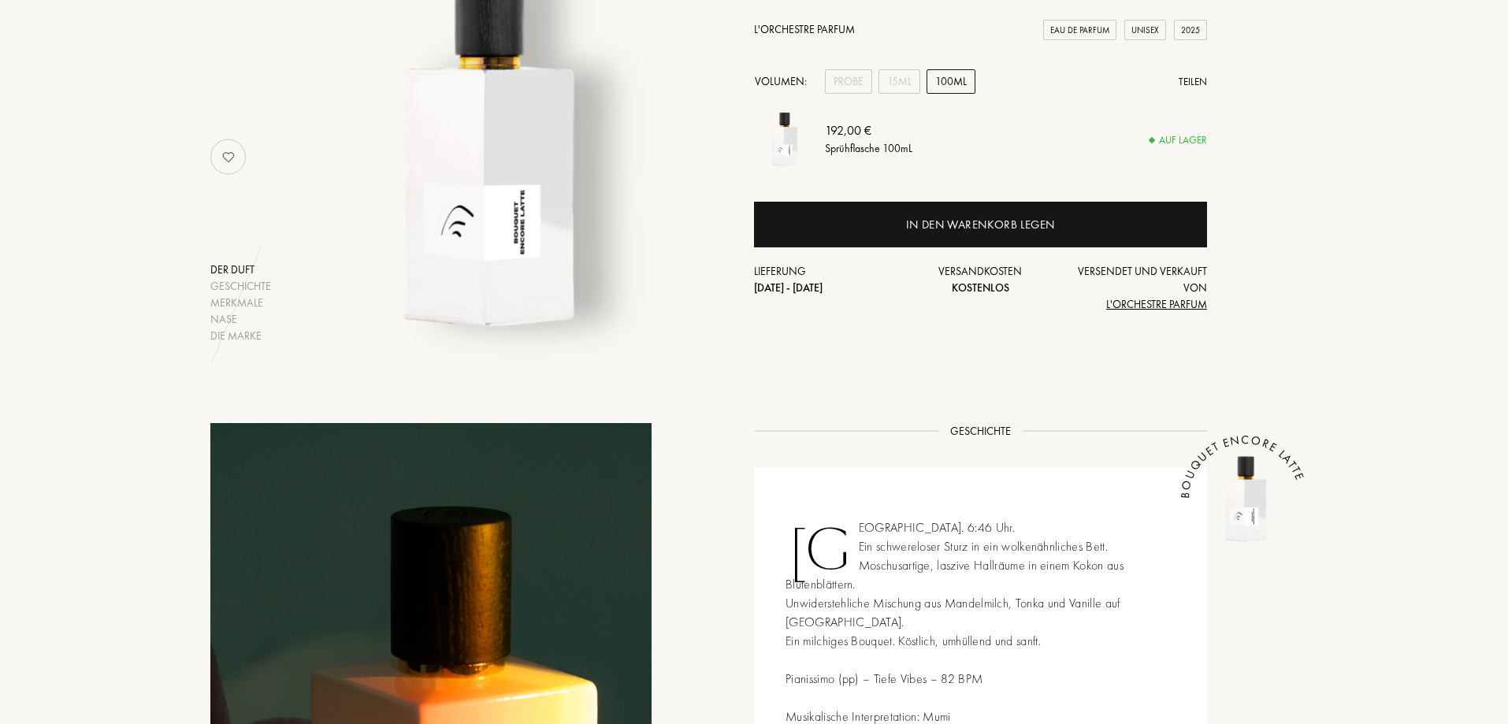
scroll to position [131, 0]
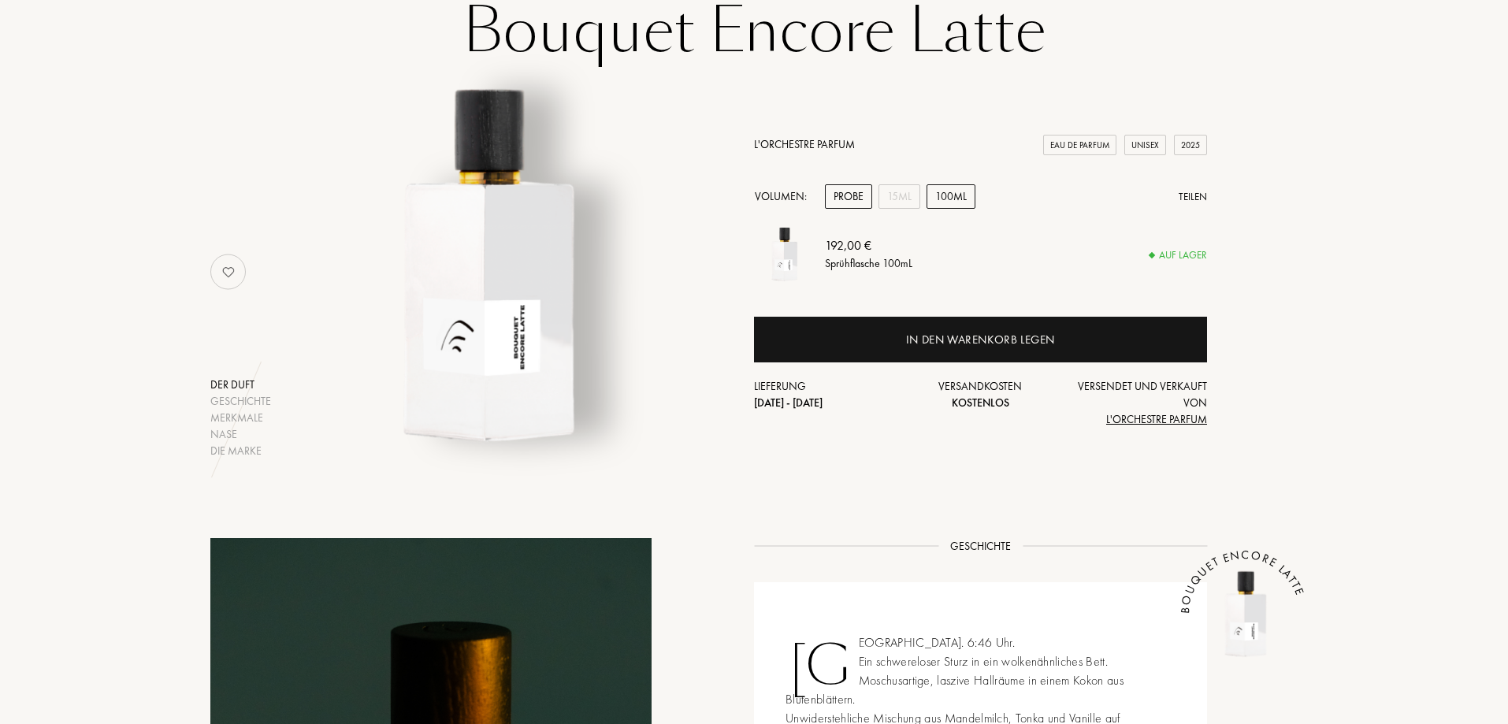
click at [850, 205] on div "Probe" at bounding box center [848, 196] width 47 height 24
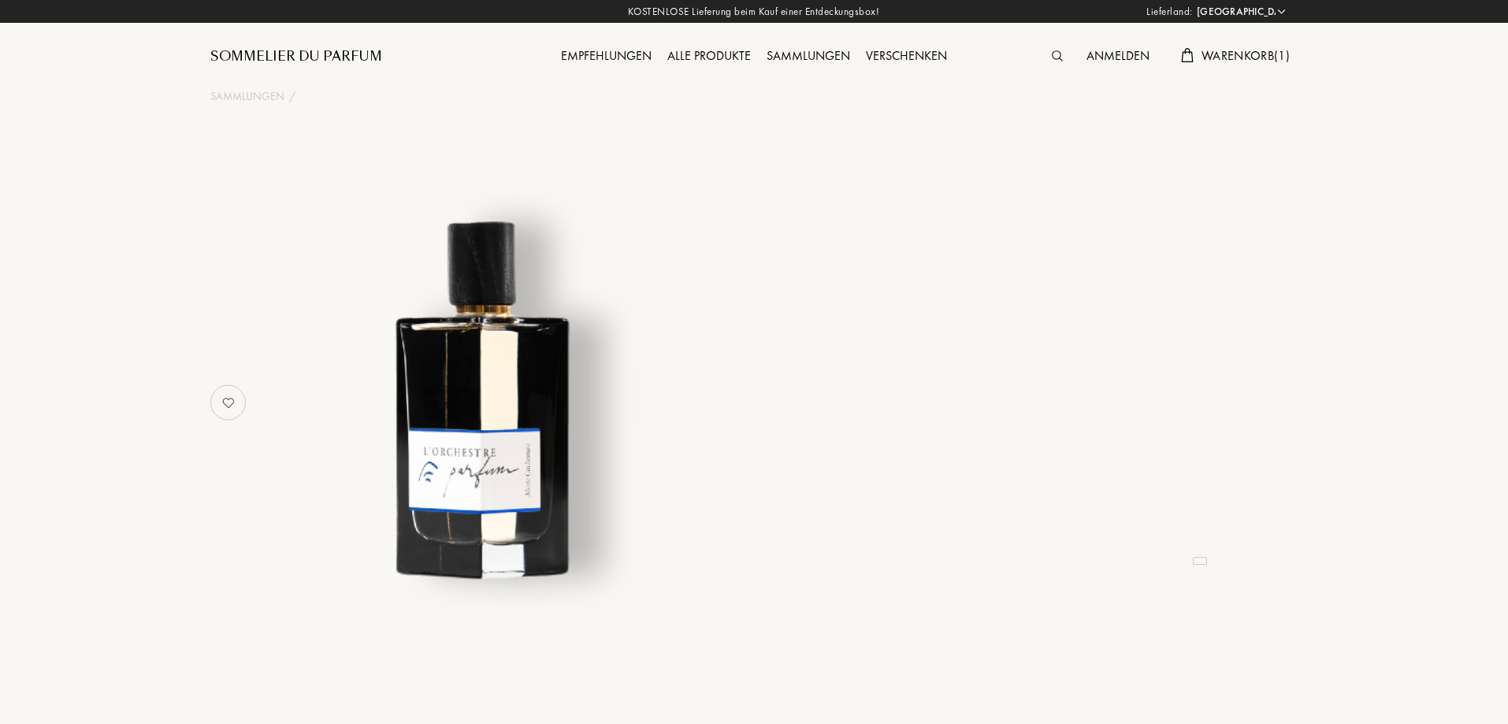
select select "DE"
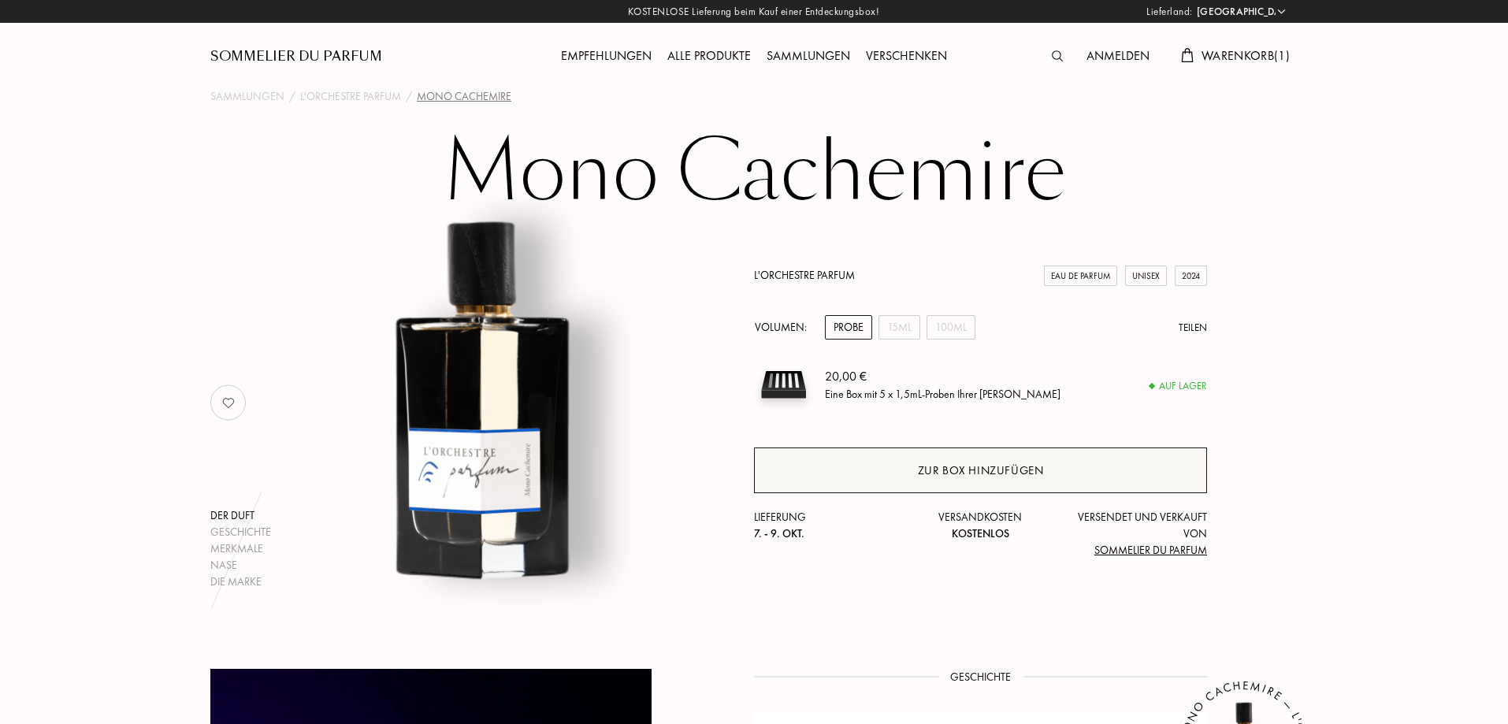
click at [976, 465] on div "Zur Box hinzufügen" at bounding box center [981, 471] width 126 height 18
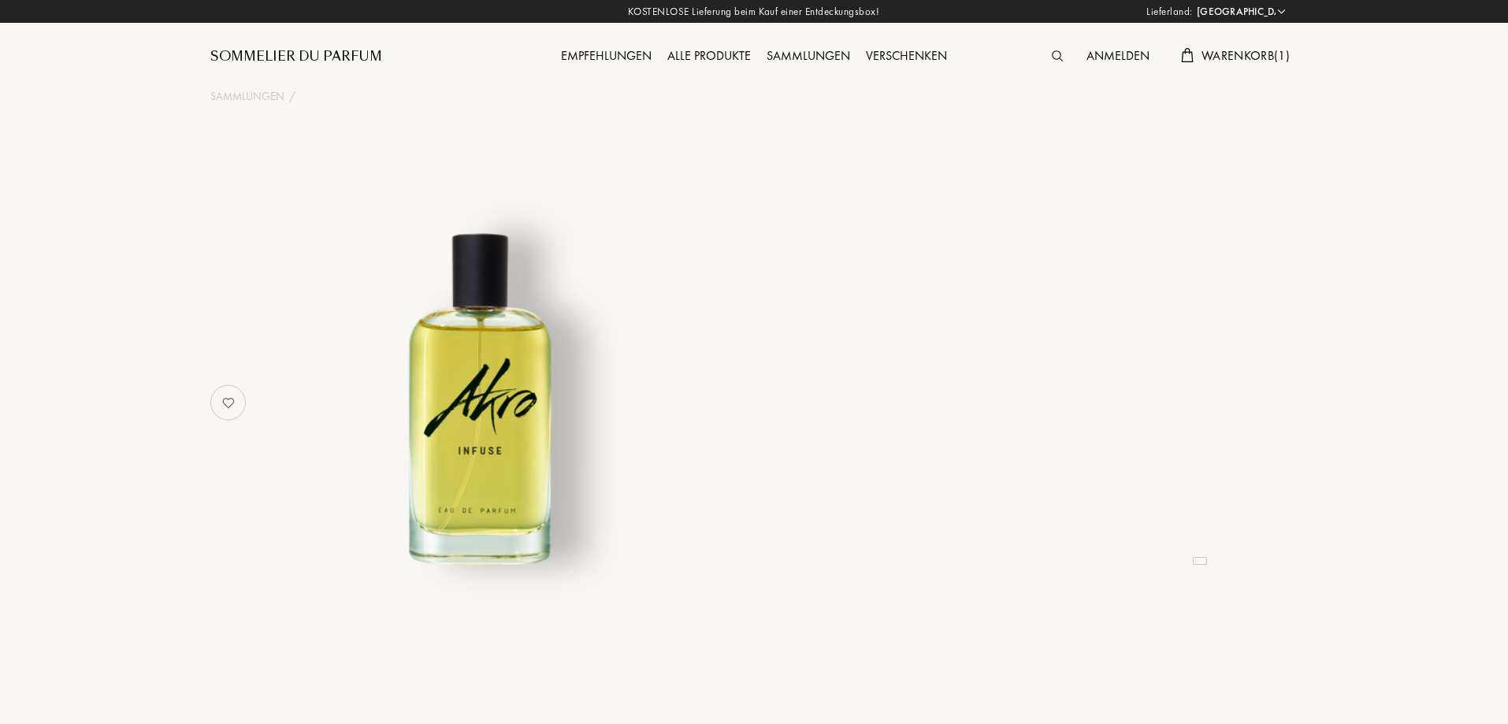
select select "DE"
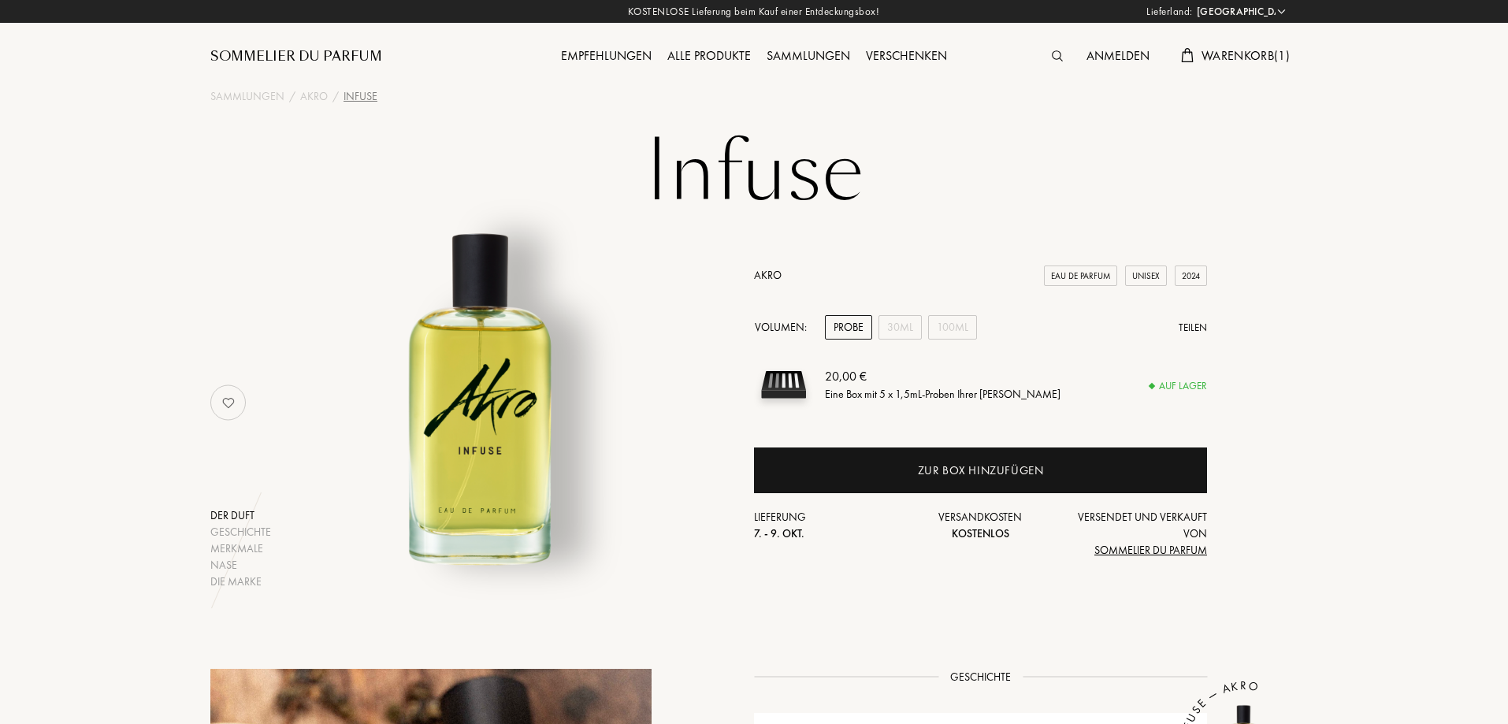
click at [770, 269] on link "Akro" at bounding box center [768, 275] width 28 height 14
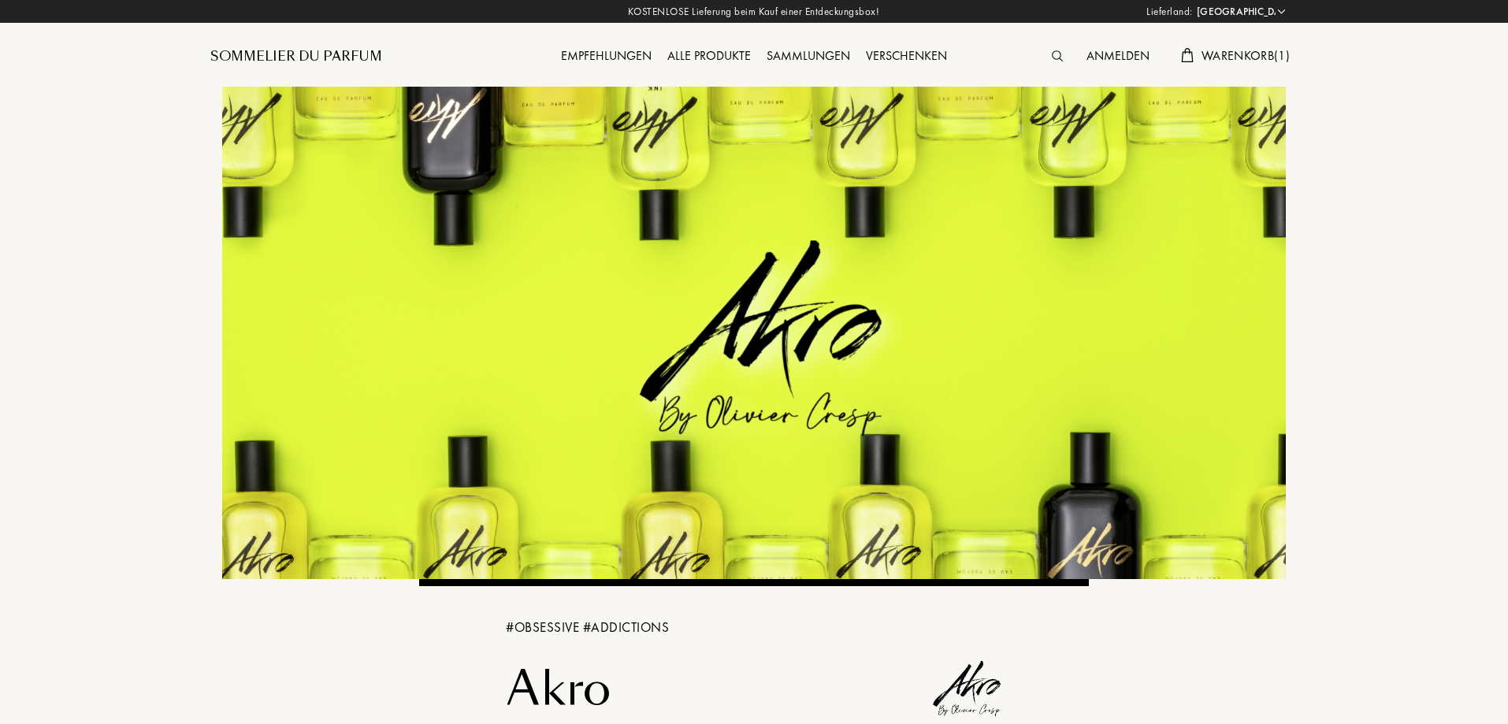
select select "DE"
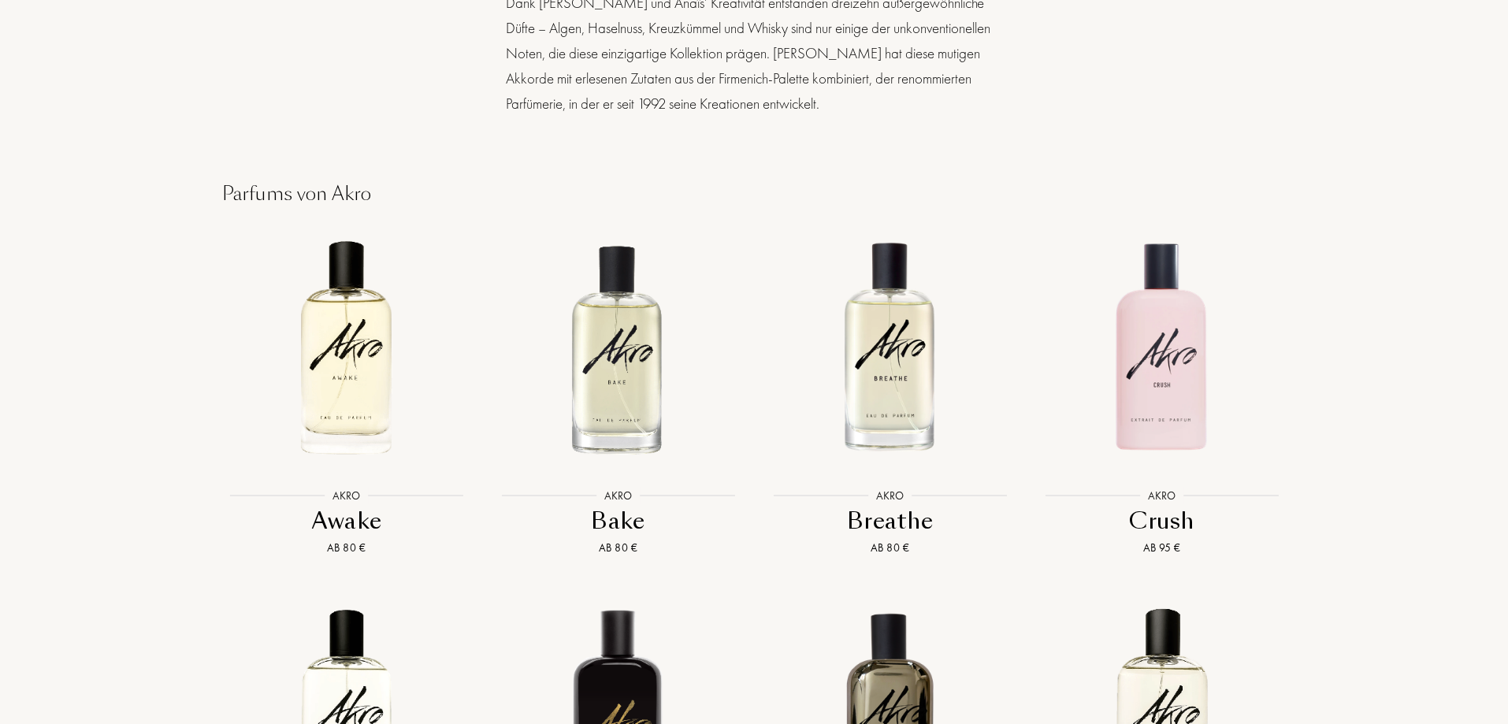
scroll to position [1182, 0]
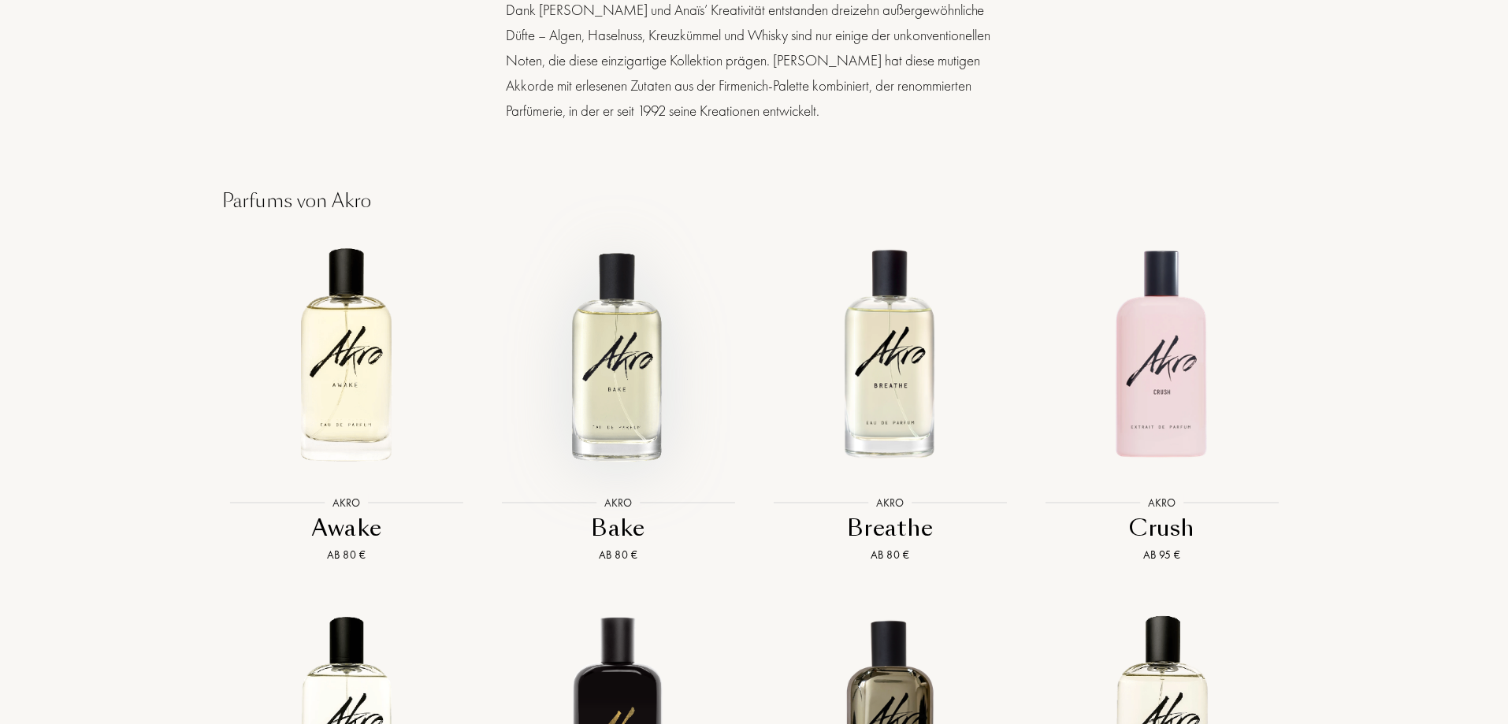
click at [634, 348] on img at bounding box center [618, 354] width 245 height 245
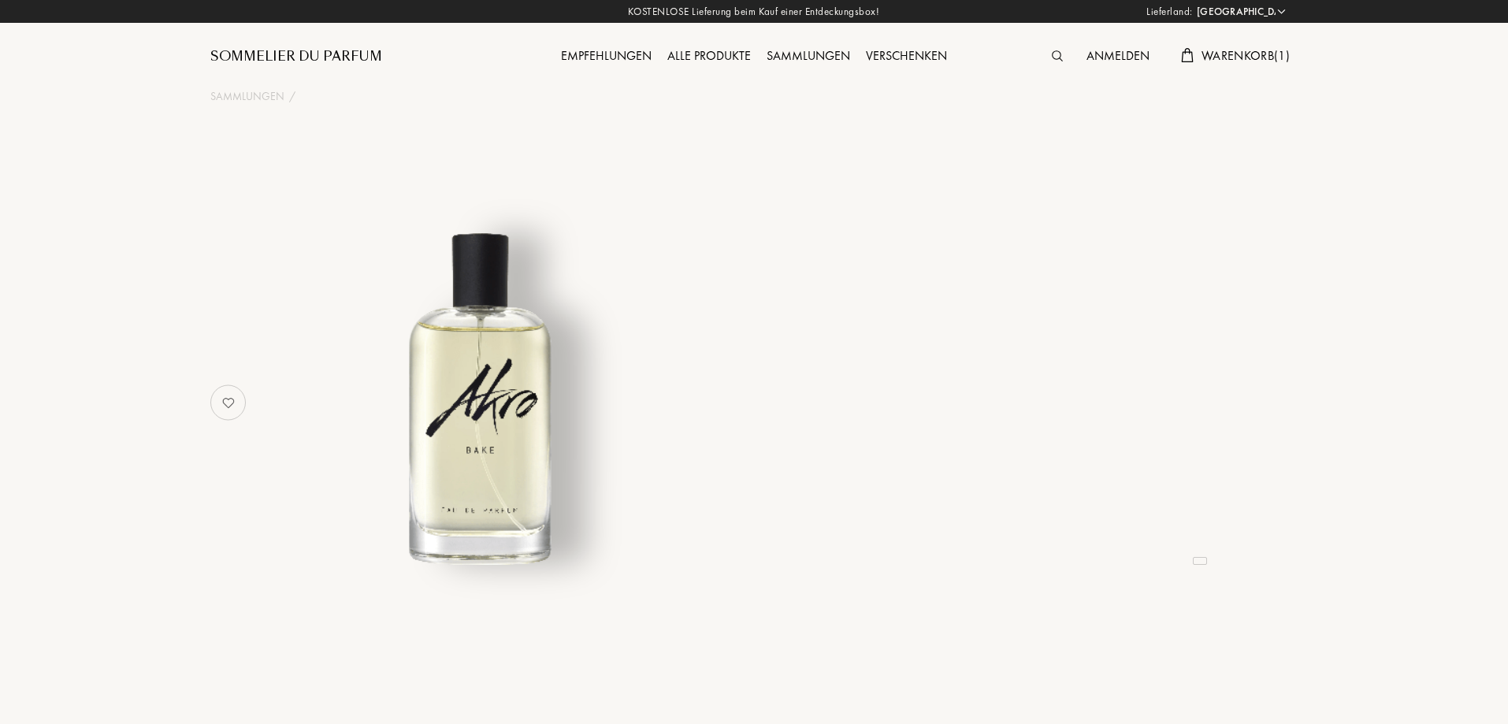
select select "DE"
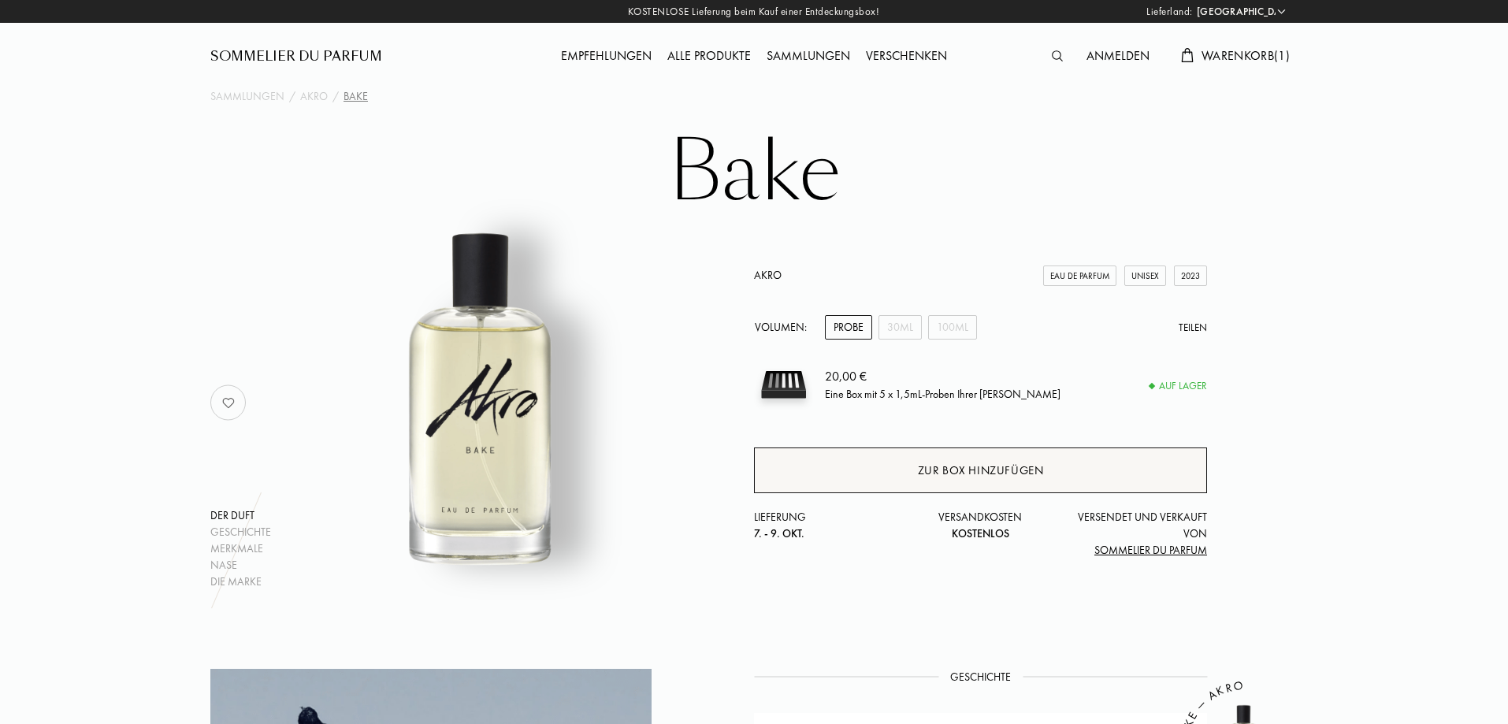
click at [909, 467] on div "Zur Box hinzufügen" at bounding box center [980, 471] width 453 height 46
click at [708, 47] on div "Alle Produkte" at bounding box center [709, 56] width 99 height 20
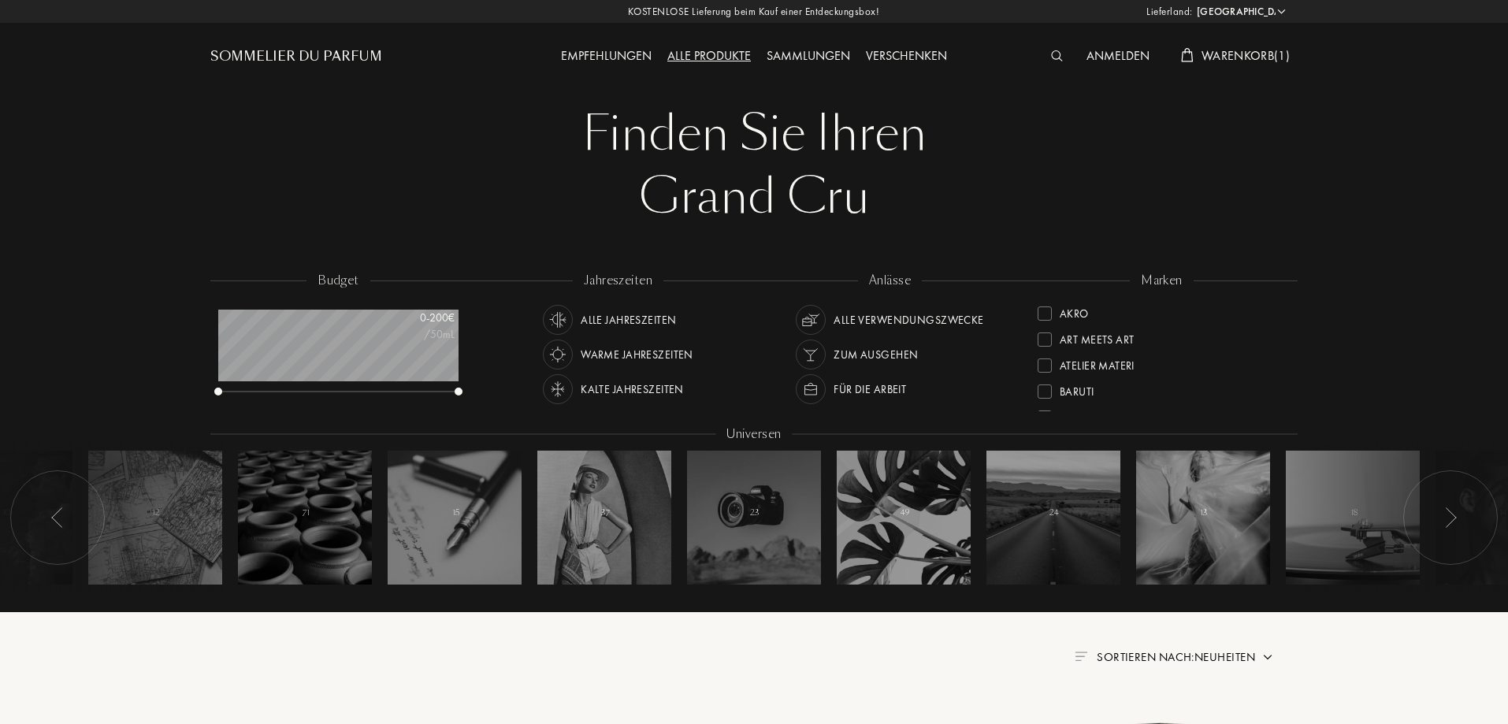
select select "DE"
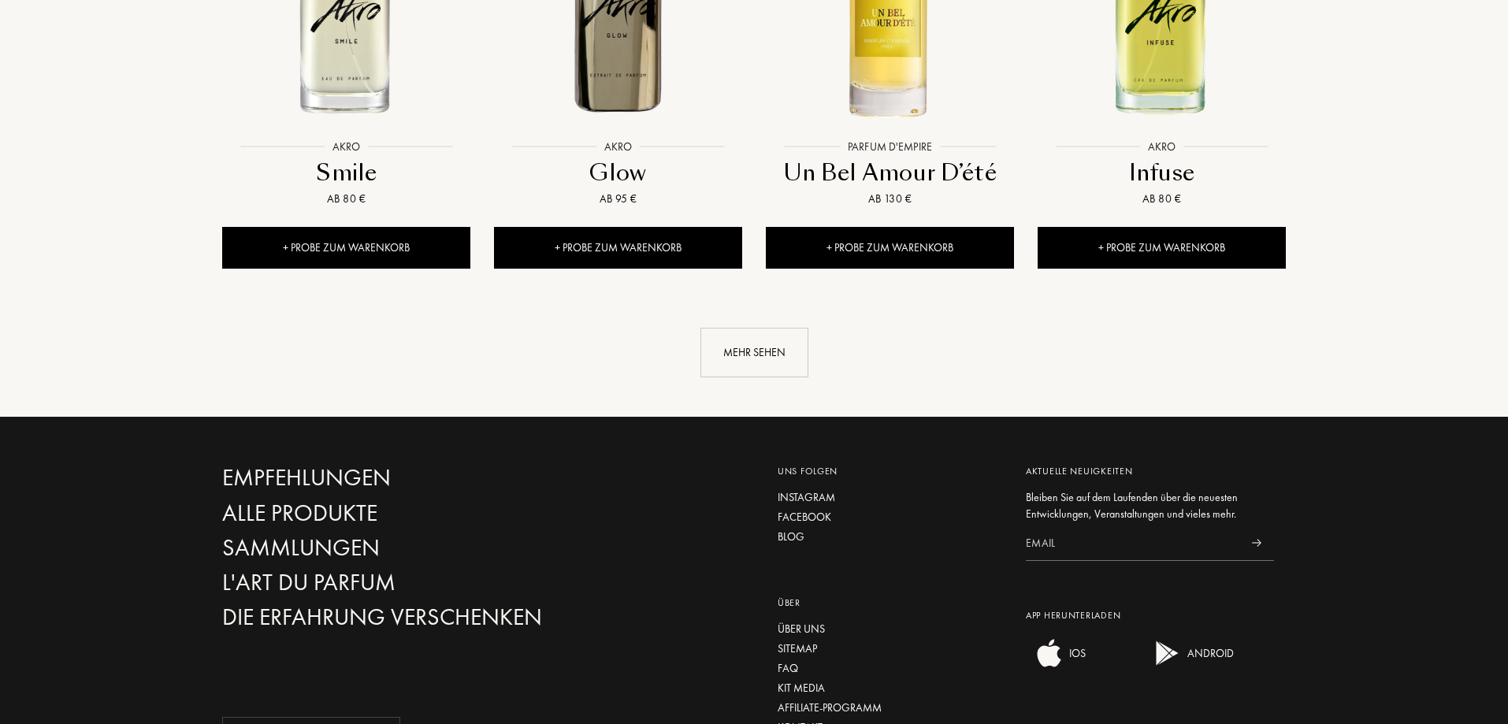
scroll to position [1771, 0]
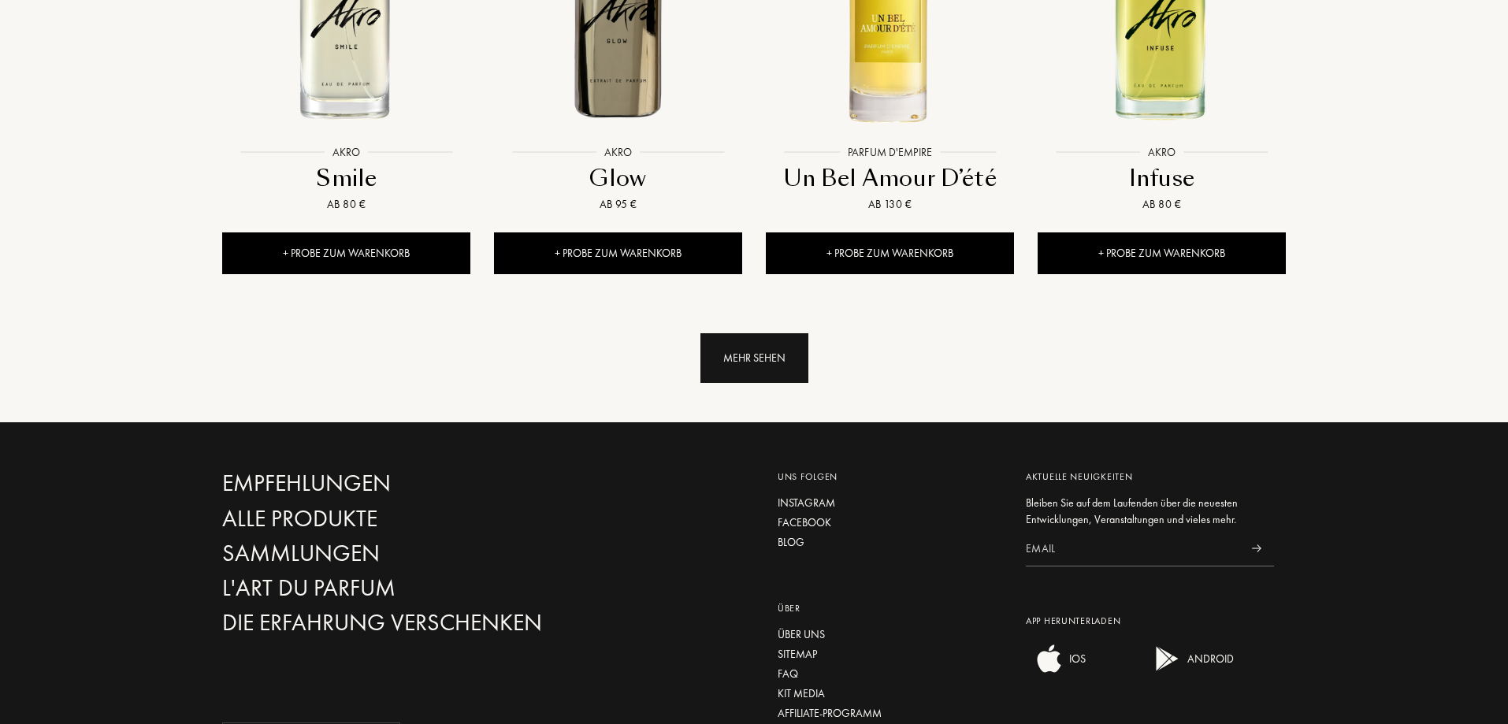
click at [773, 333] on div "Mehr sehen" at bounding box center [755, 358] width 108 height 50
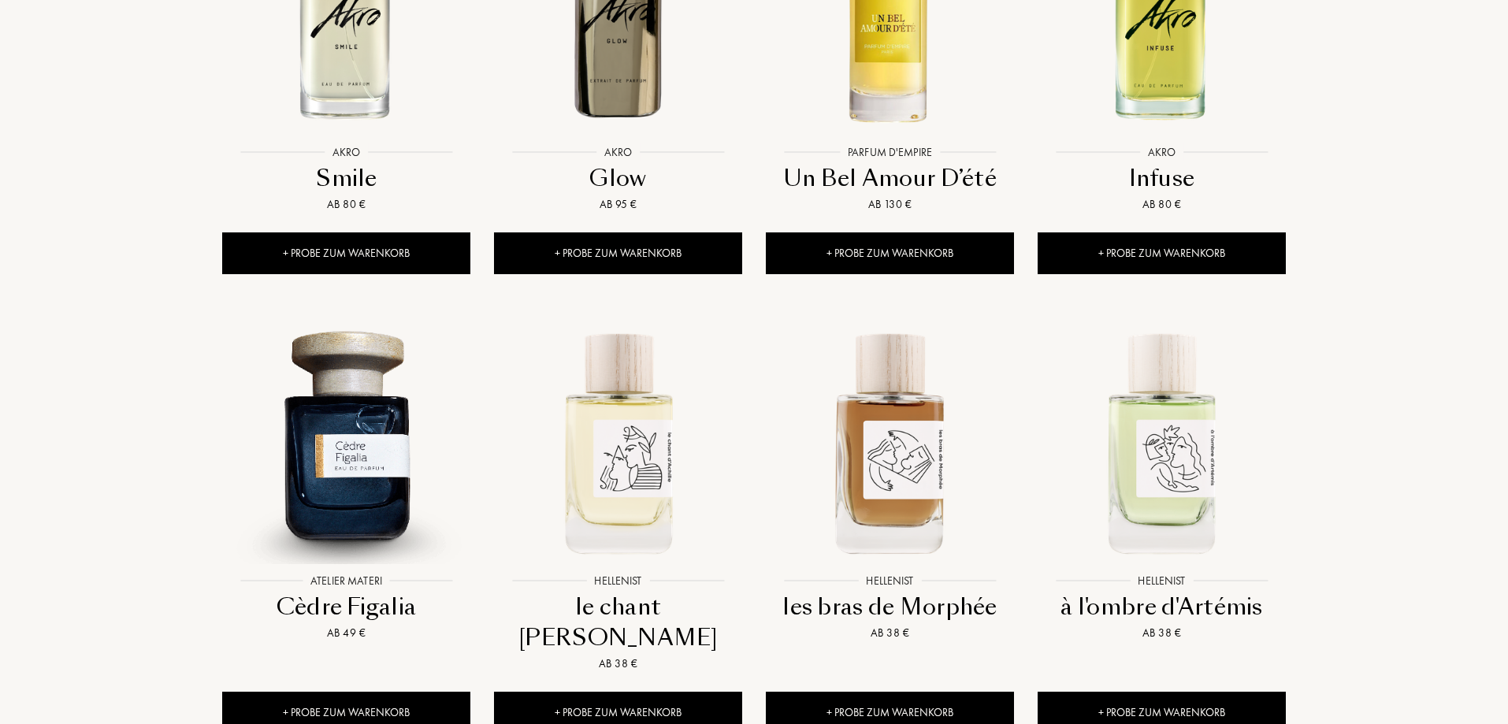
scroll to position [2106, 0]
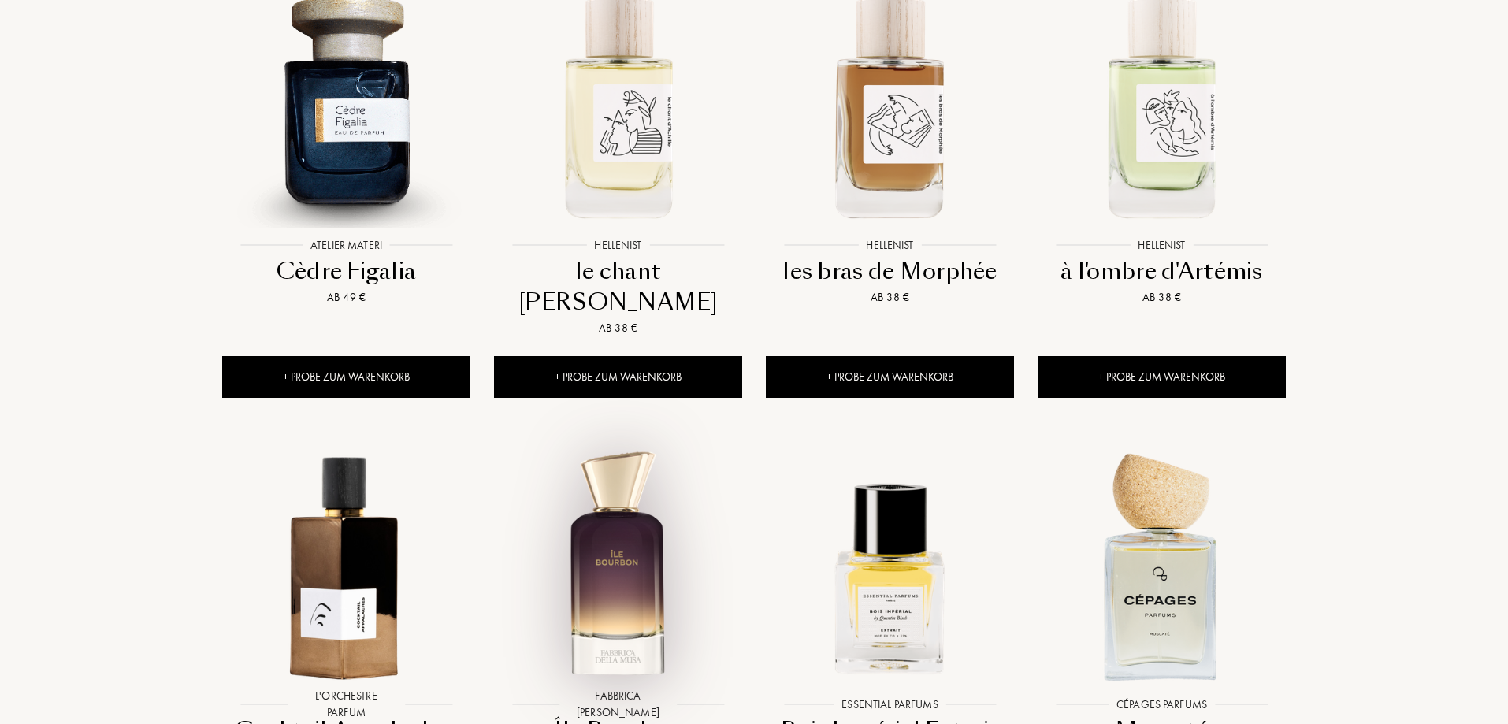
click at [614, 455] on img at bounding box center [618, 565] width 245 height 245
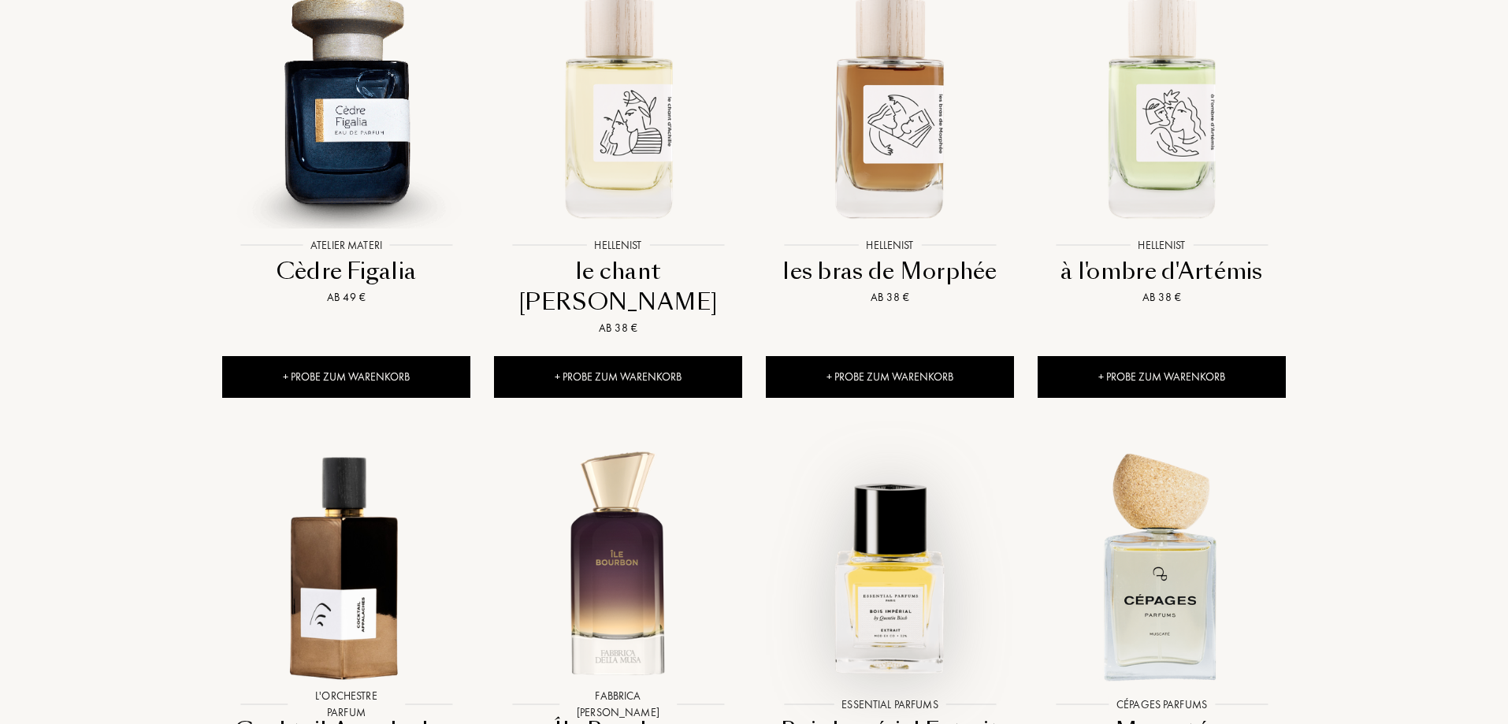
click at [881, 443] on img at bounding box center [889, 565] width 245 height 245
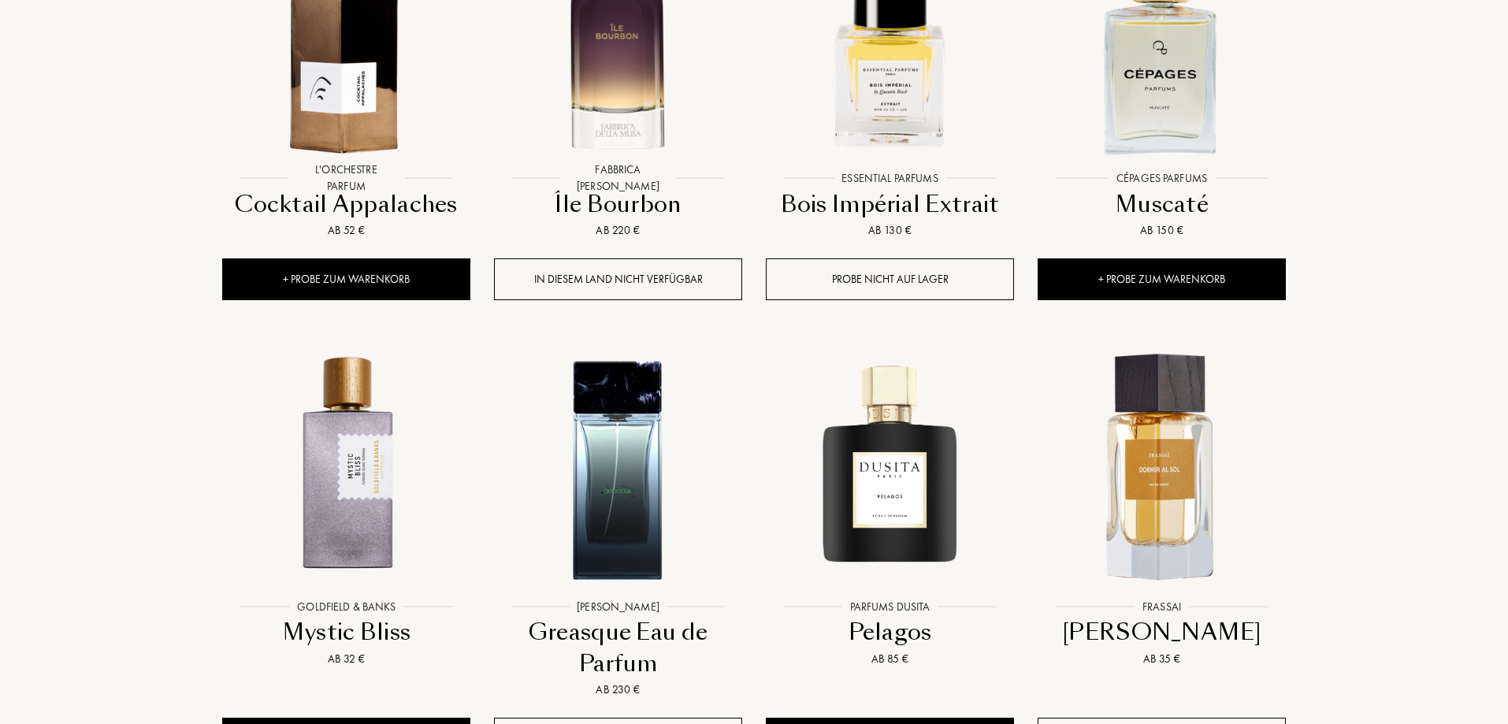
scroll to position [2692, 0]
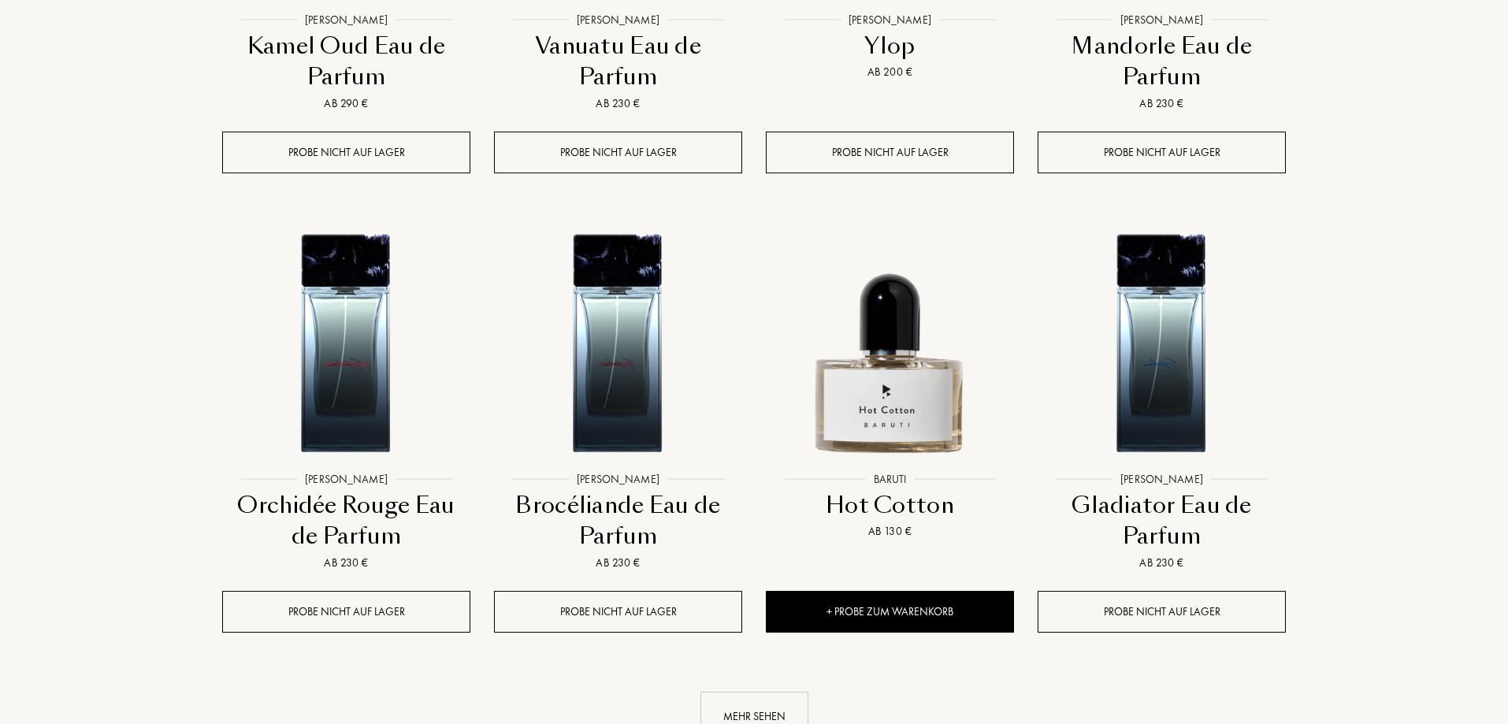
scroll to position [4204, 0]
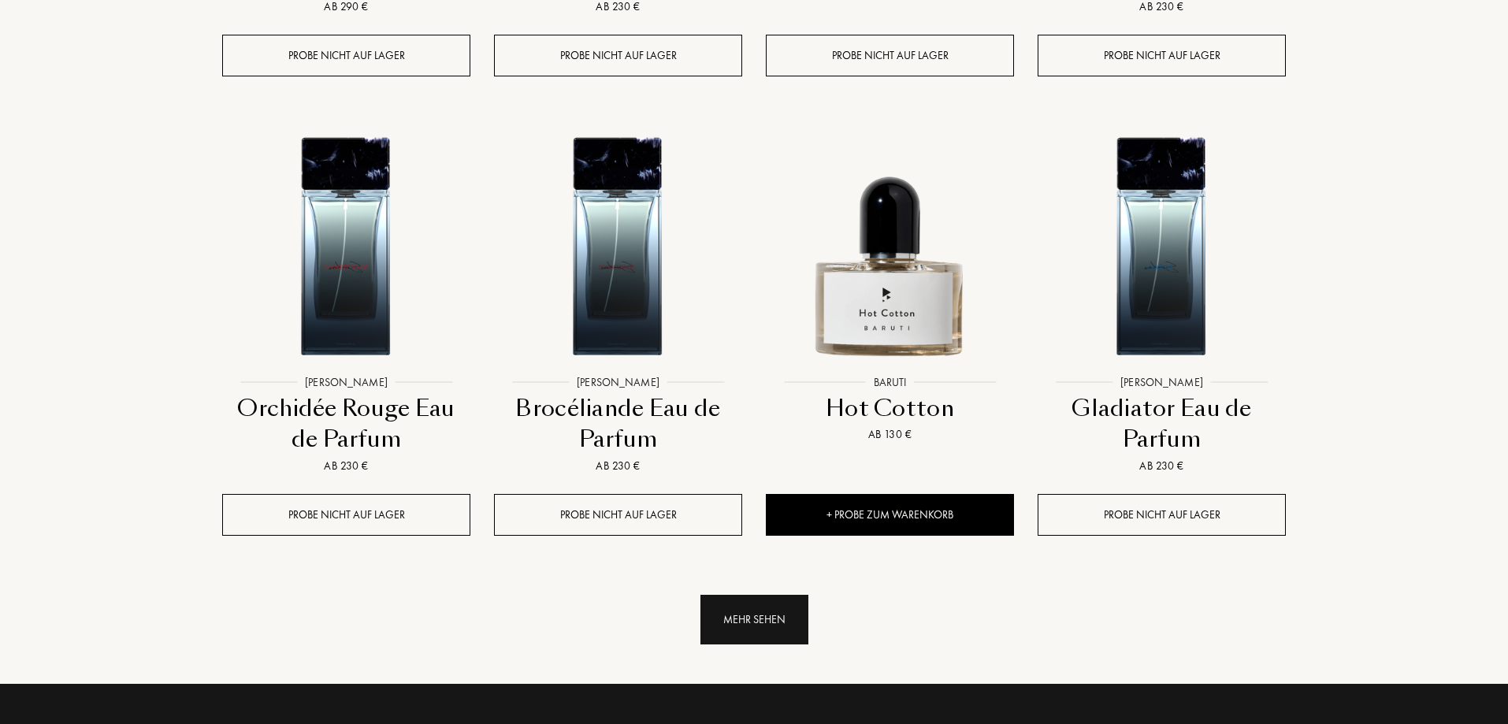
click at [753, 595] on div "Mehr sehen" at bounding box center [755, 620] width 108 height 50
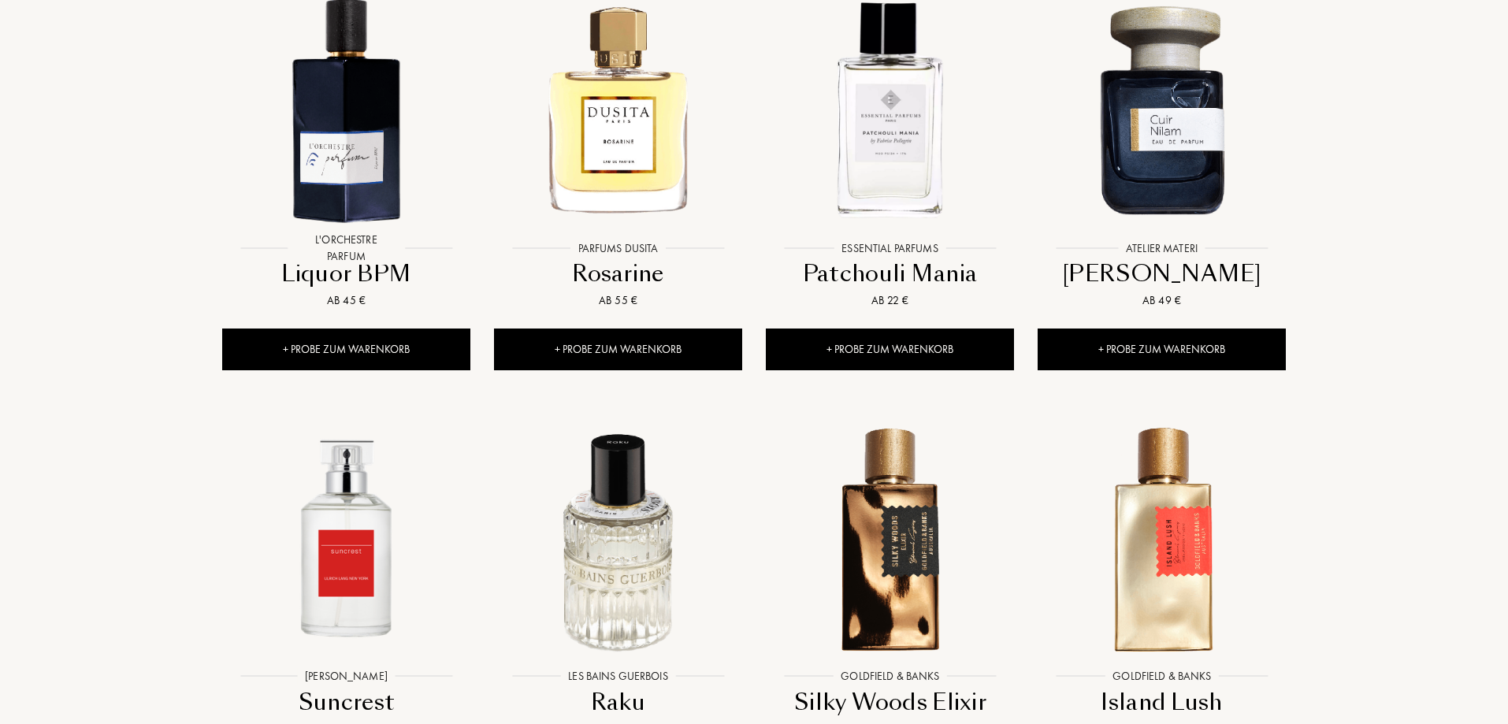
scroll to position [5240, 0]
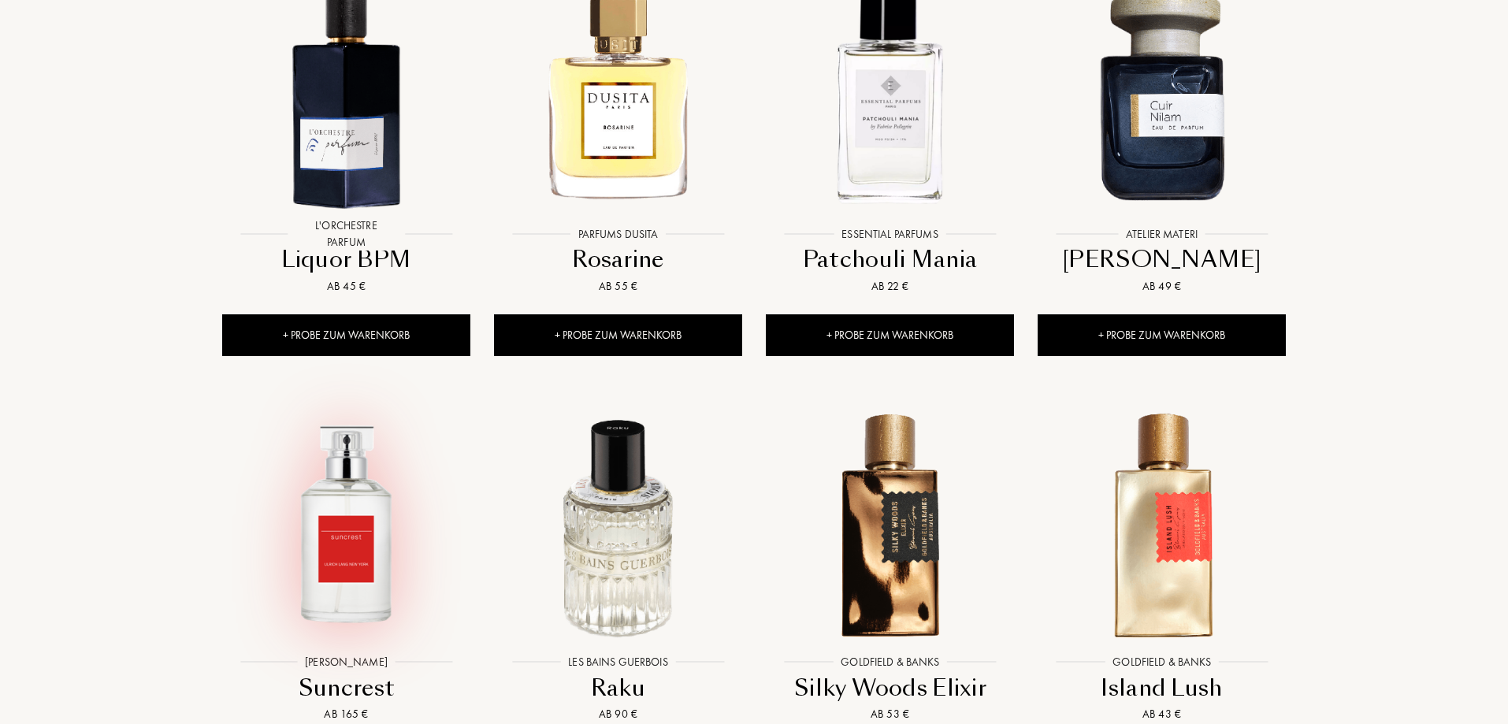
click at [344, 401] on img at bounding box center [346, 523] width 245 height 245
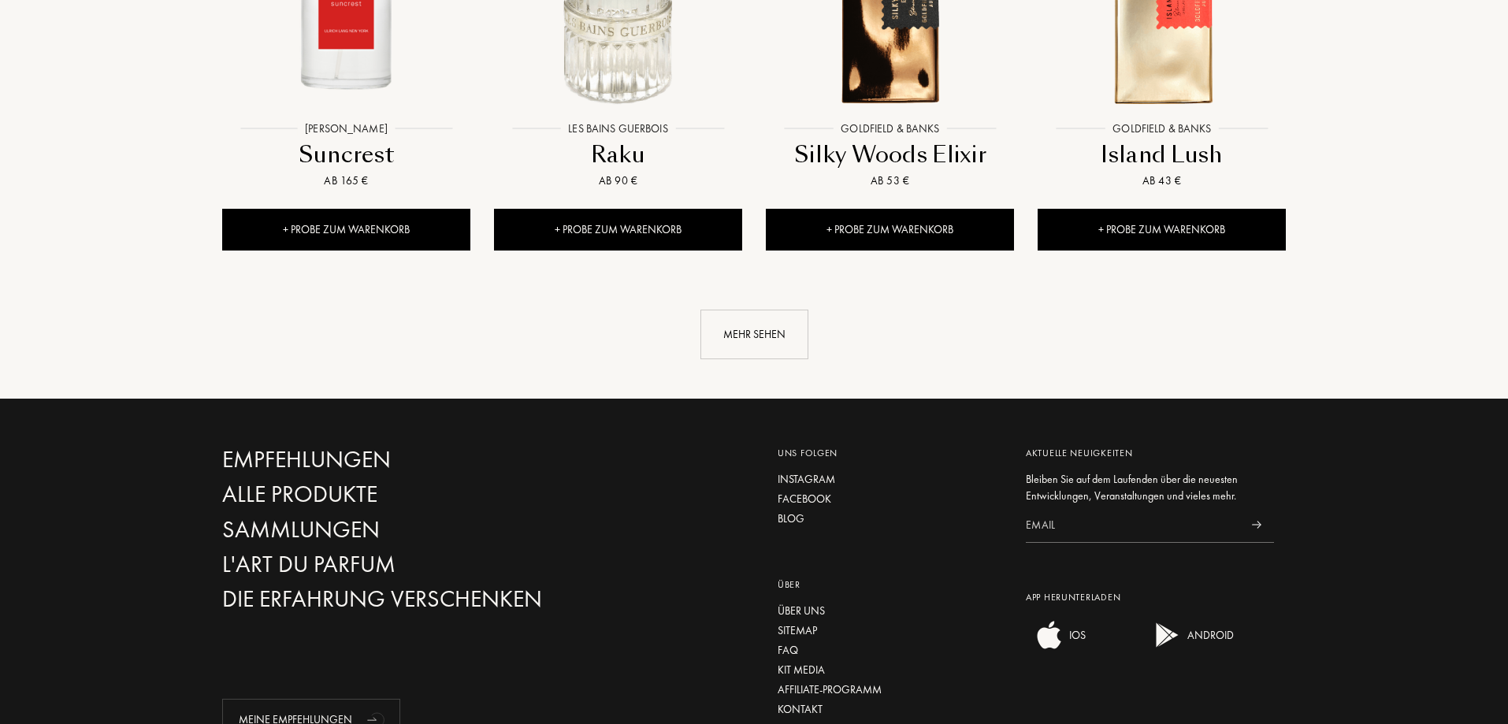
scroll to position [5809, 0]
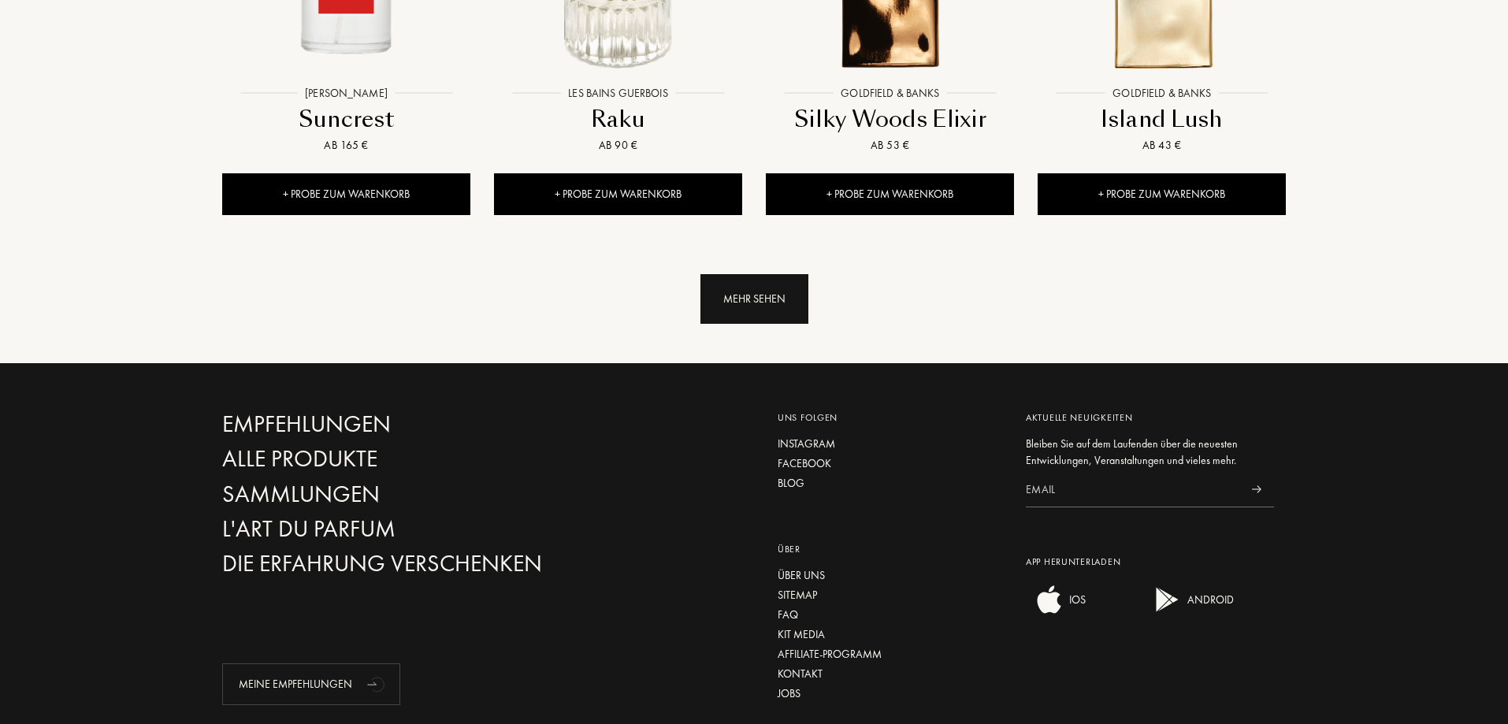
click at [767, 274] on div "Mehr sehen" at bounding box center [755, 299] width 108 height 50
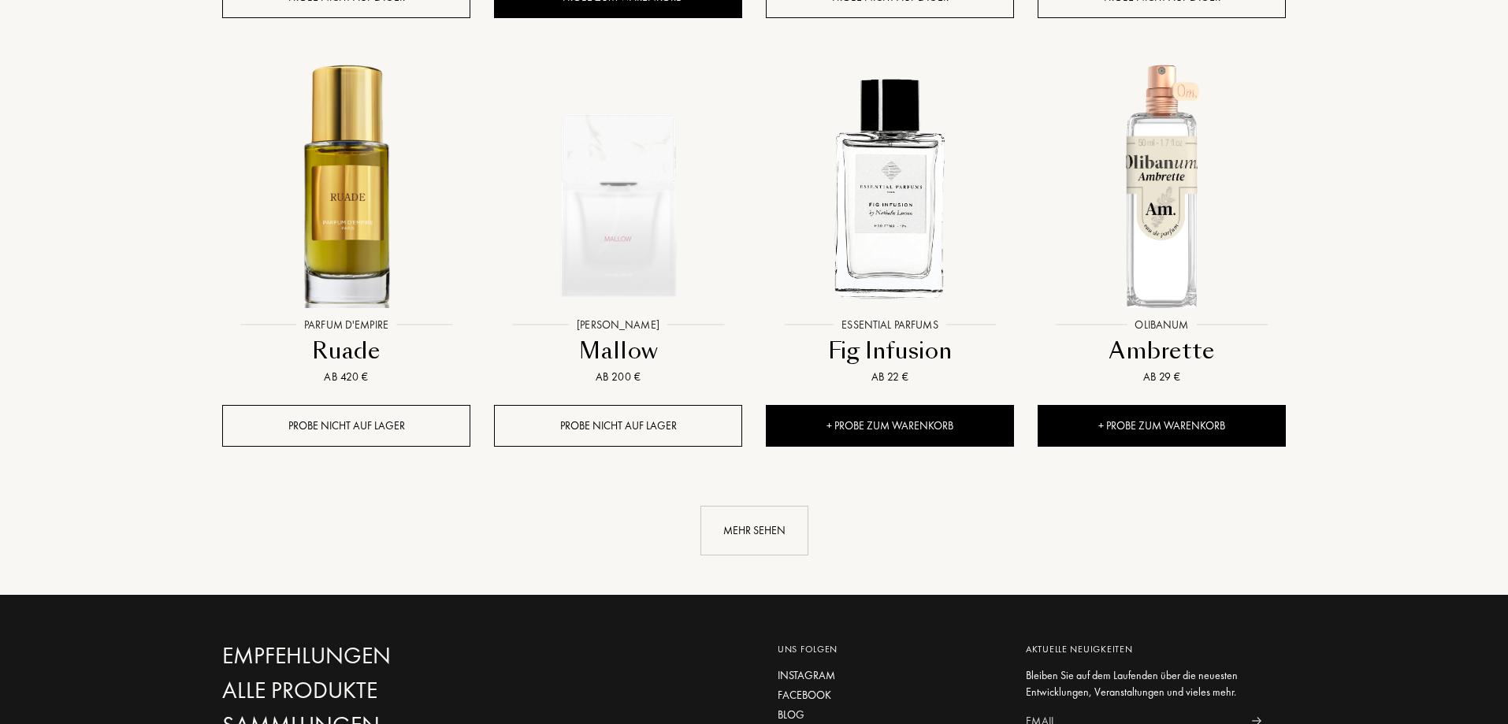
scroll to position [6915, 0]
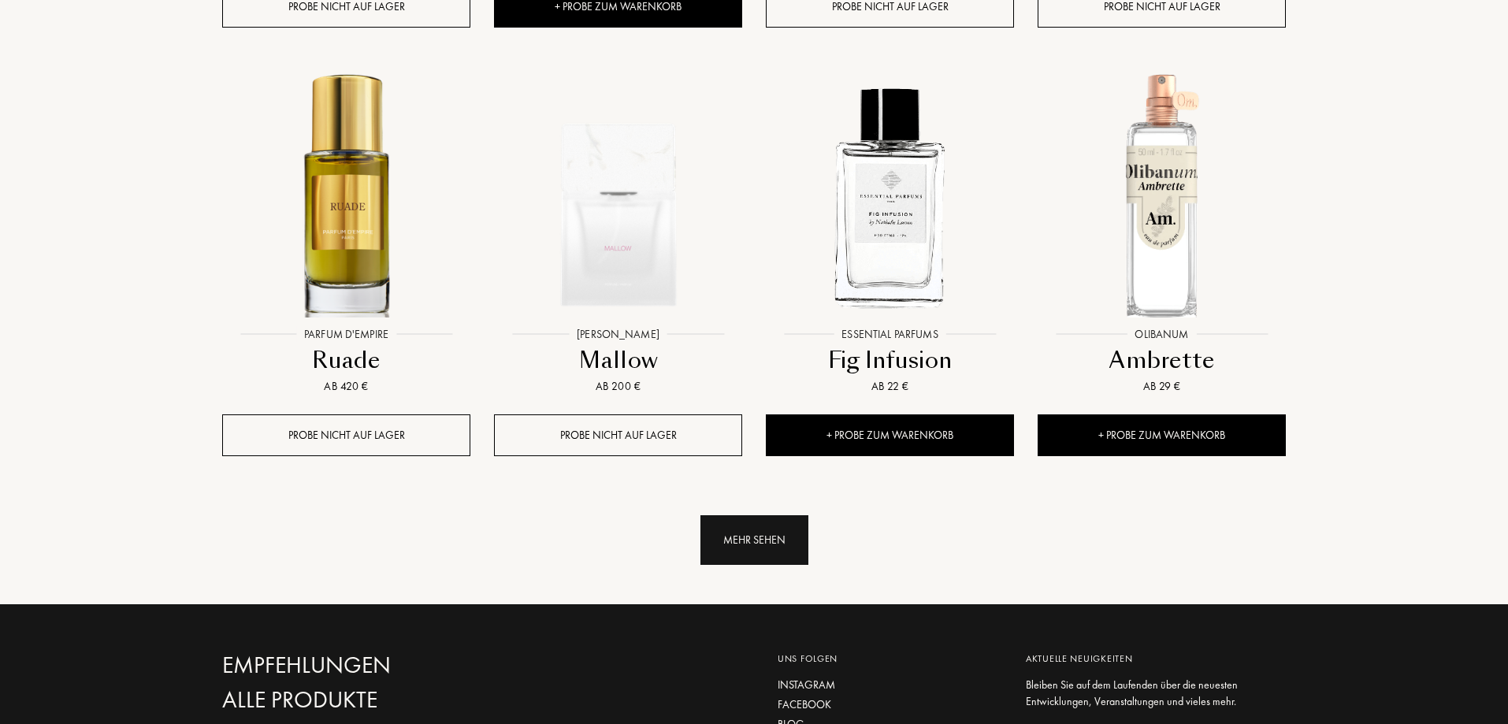
click at [767, 515] on div "Mehr sehen" at bounding box center [755, 540] width 108 height 50
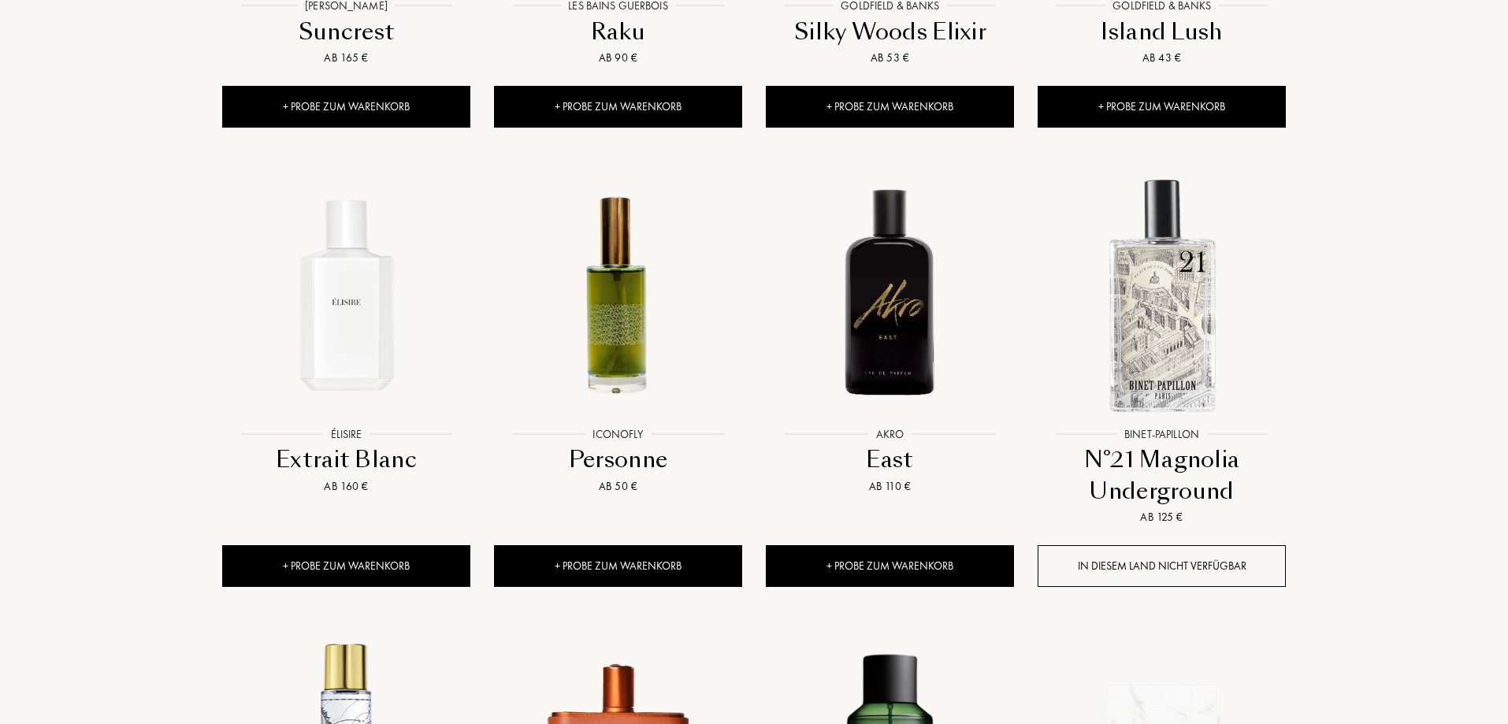
scroll to position [5877, 0]
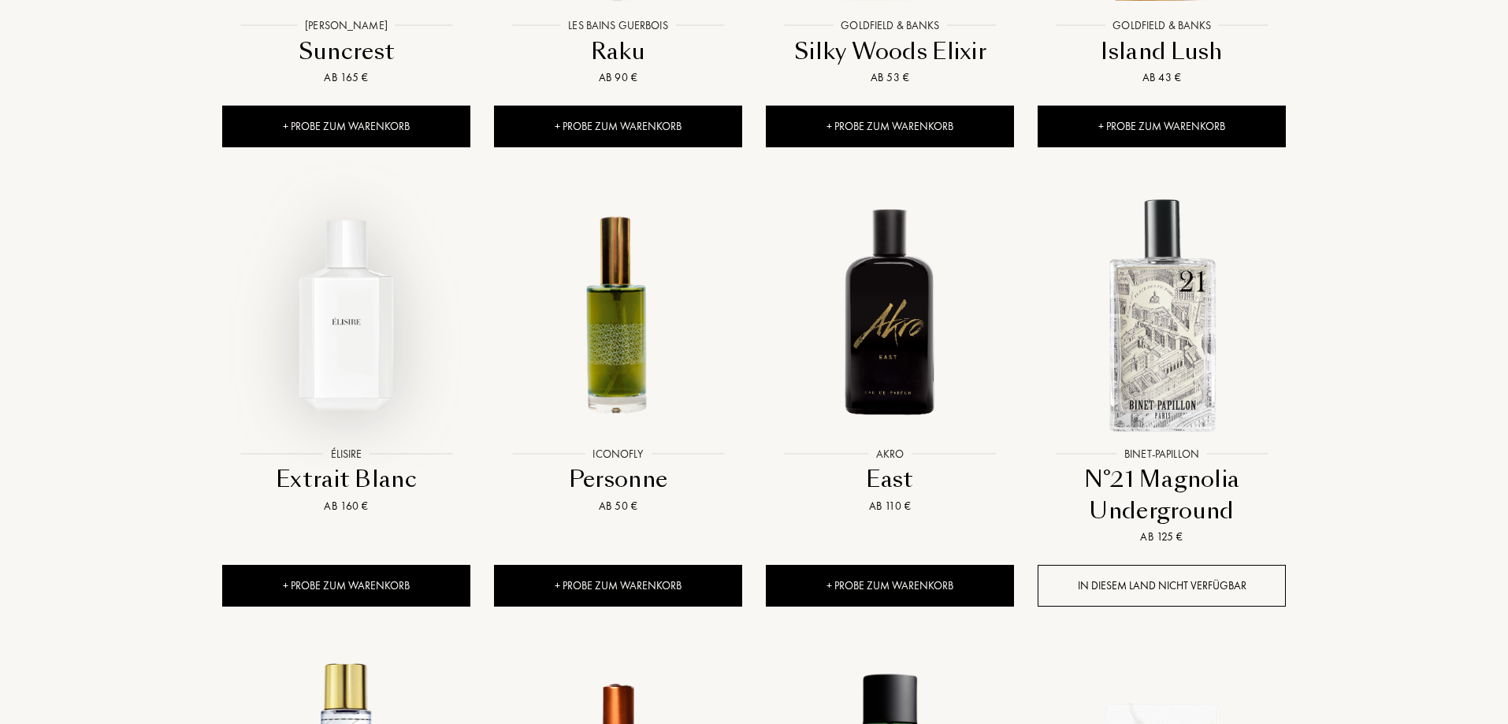
click at [382, 192] on img at bounding box center [346, 314] width 245 height 245
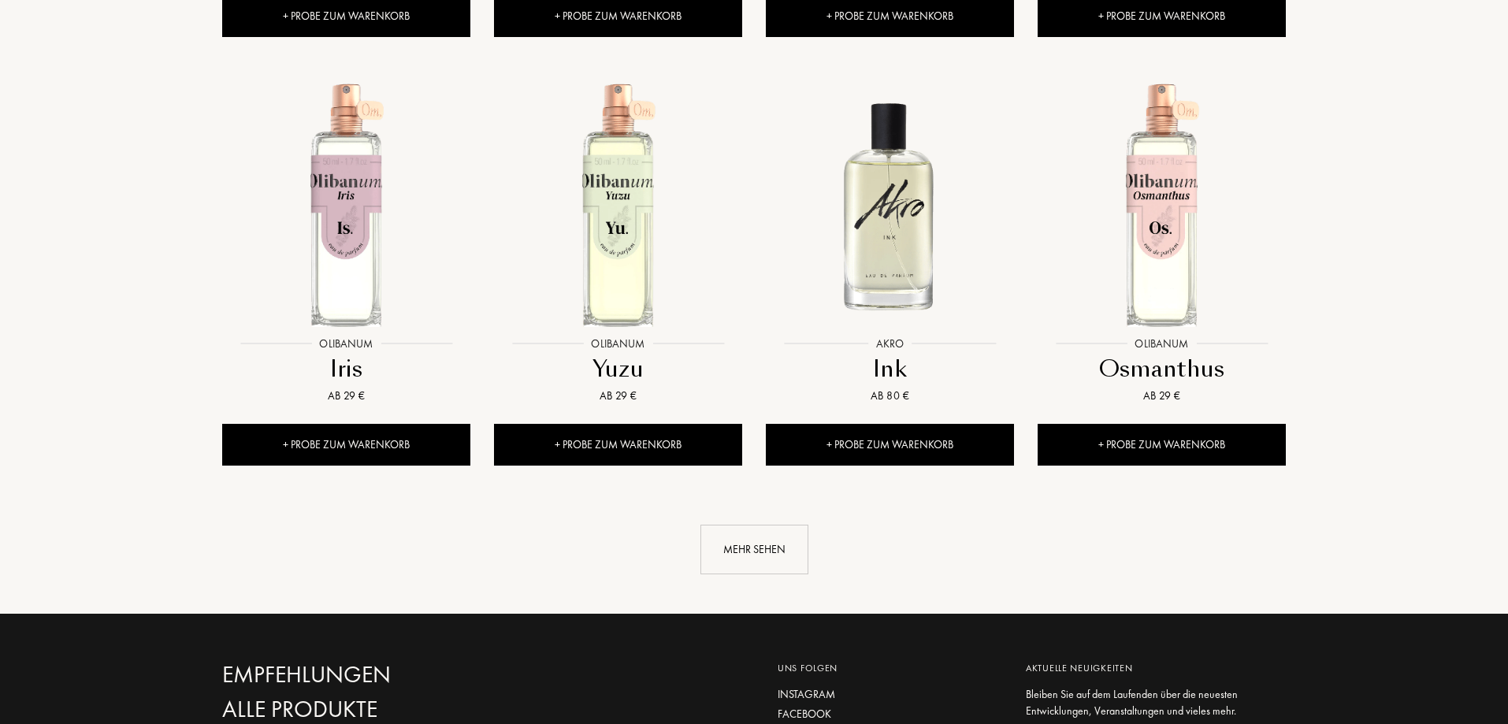
scroll to position [8202, 0]
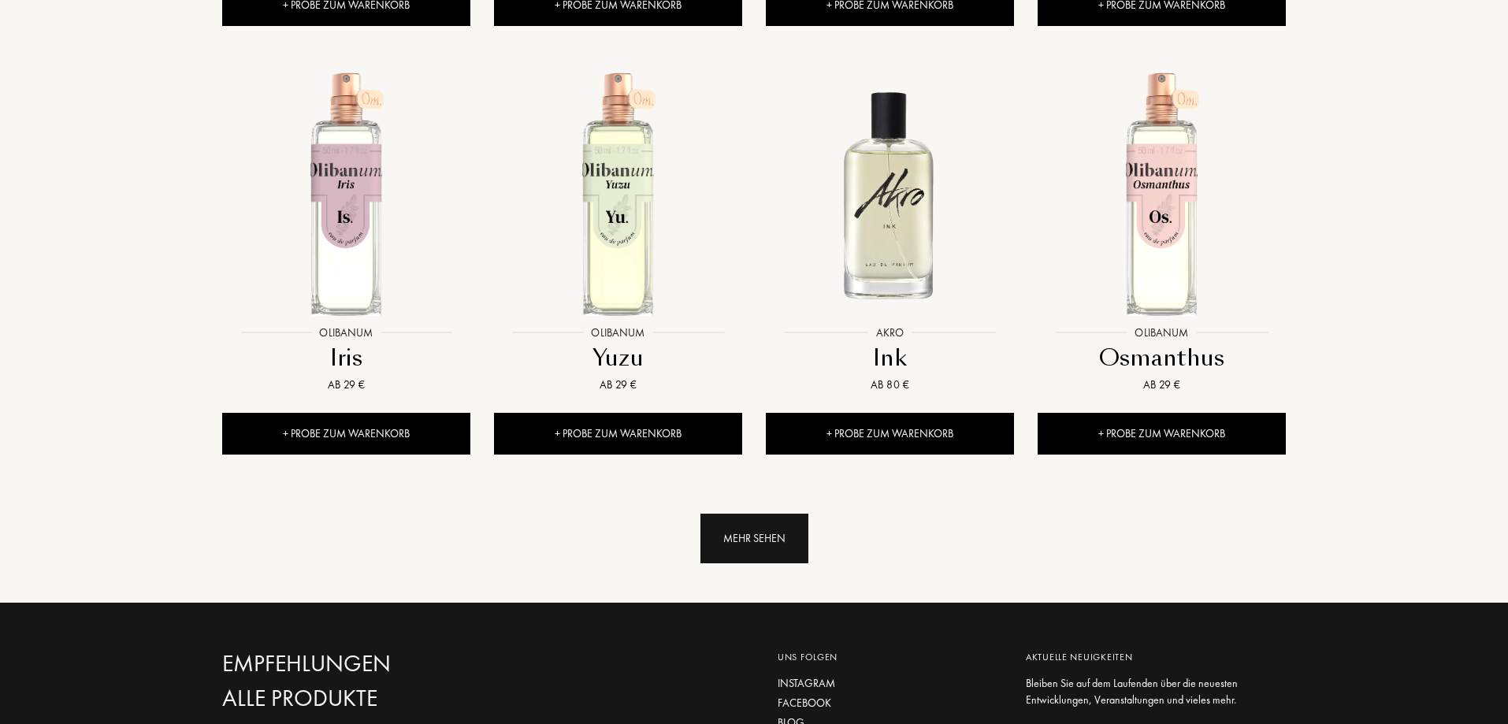
click at [772, 514] on div "Mehr sehen" at bounding box center [755, 539] width 108 height 50
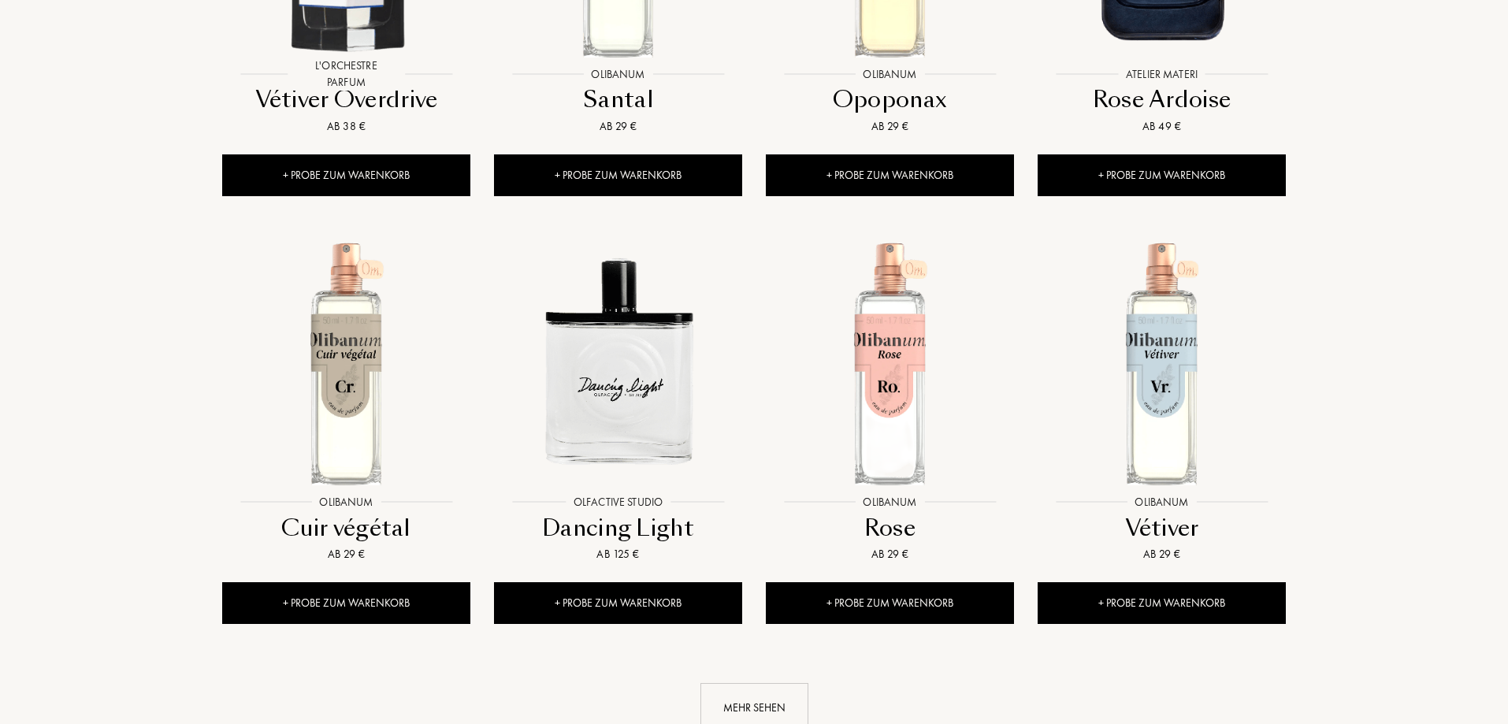
scroll to position [9293, 0]
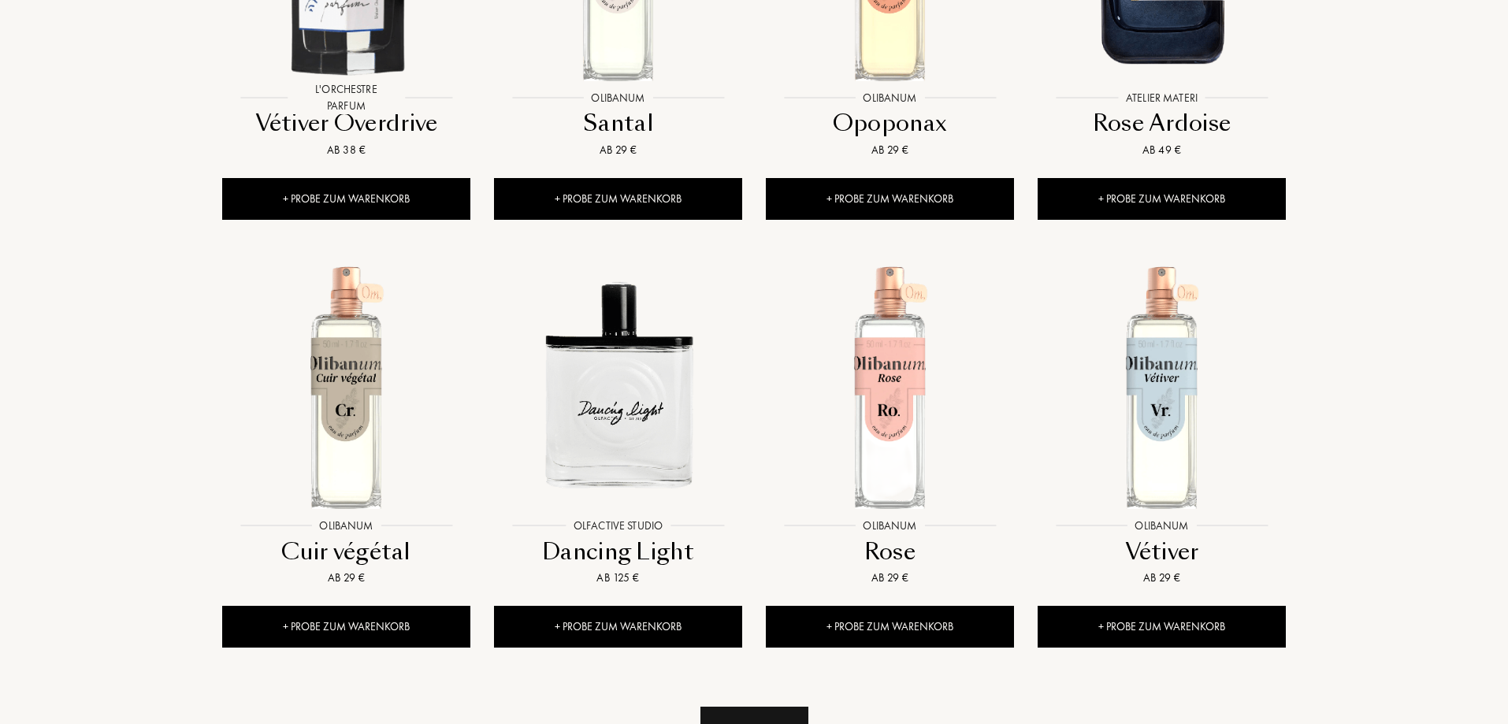
click at [749, 707] on div "Mehr sehen" at bounding box center [755, 732] width 108 height 50
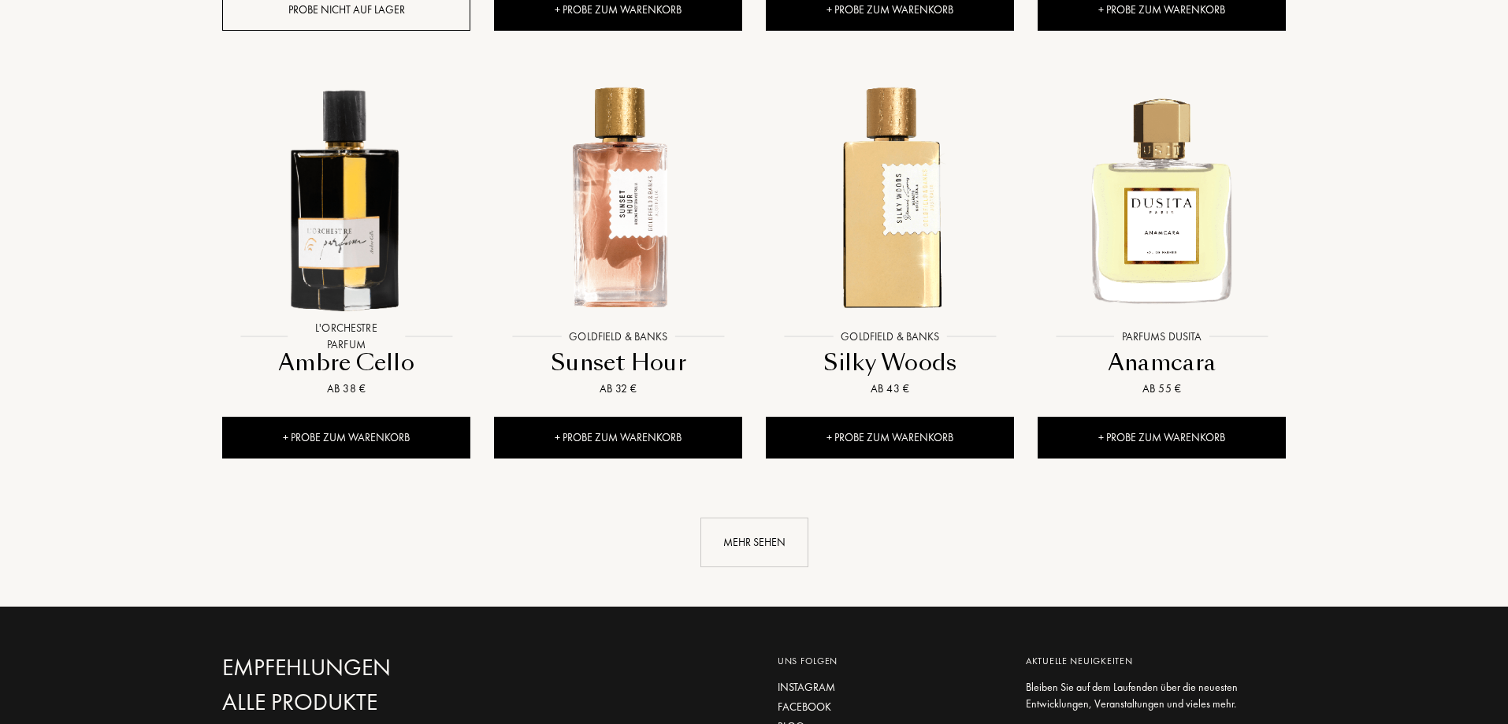
scroll to position [10806, 0]
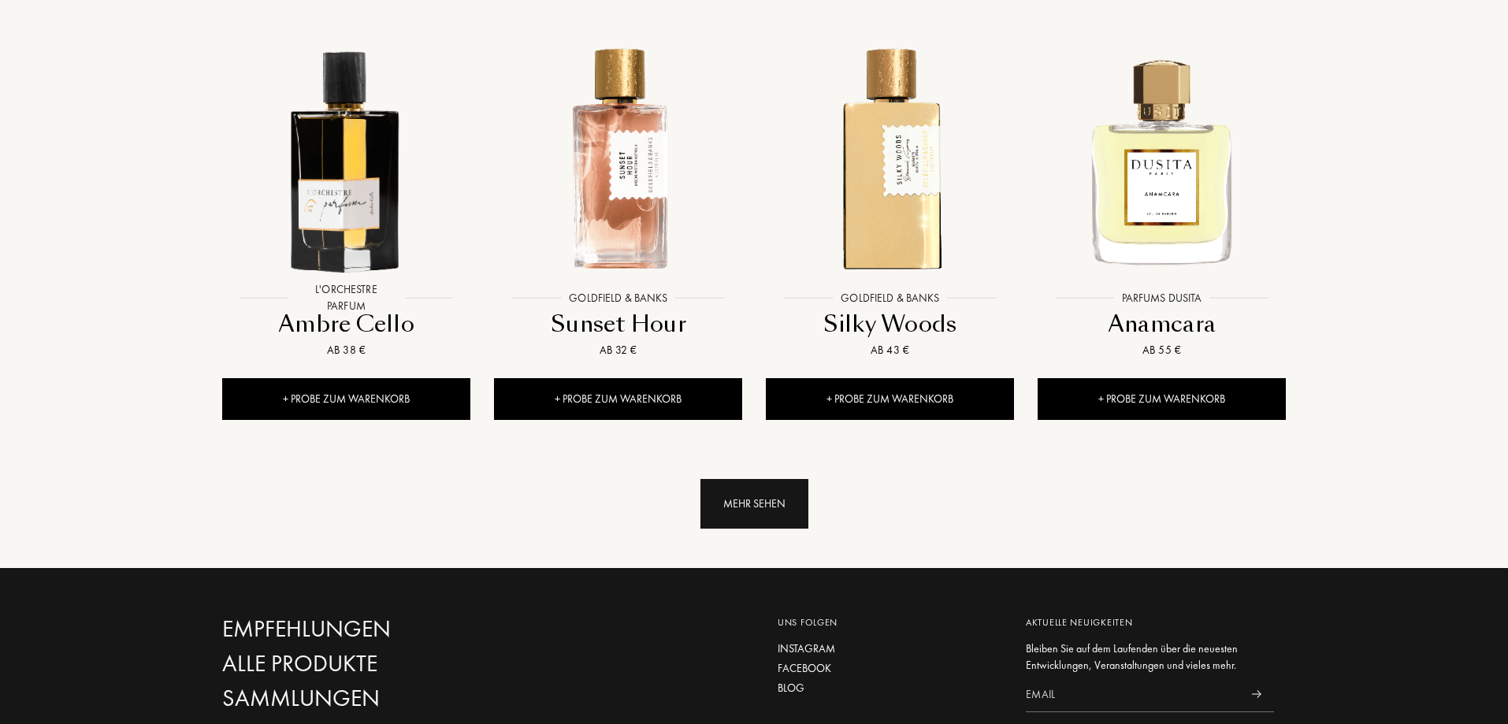
click at [749, 479] on div "Mehr sehen" at bounding box center [755, 504] width 108 height 50
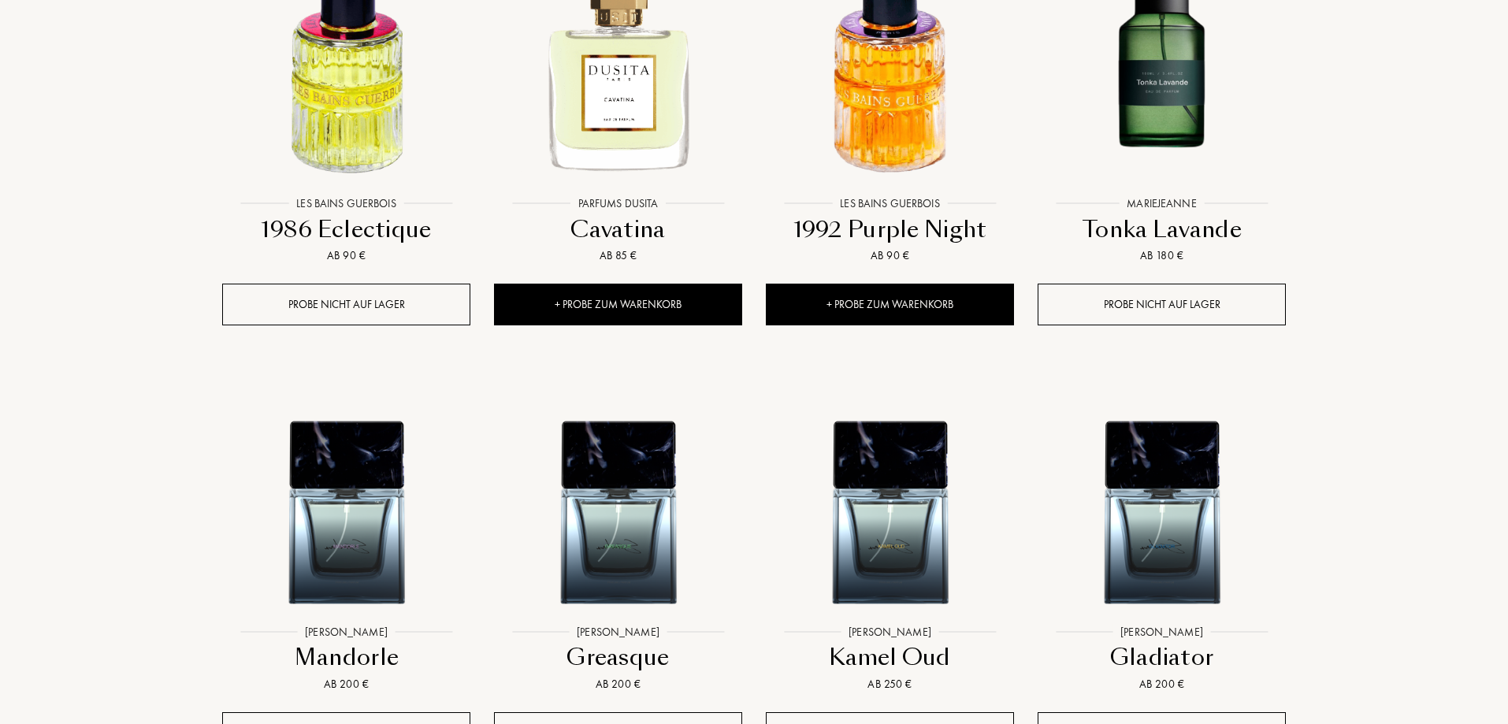
scroll to position [11970, 0]
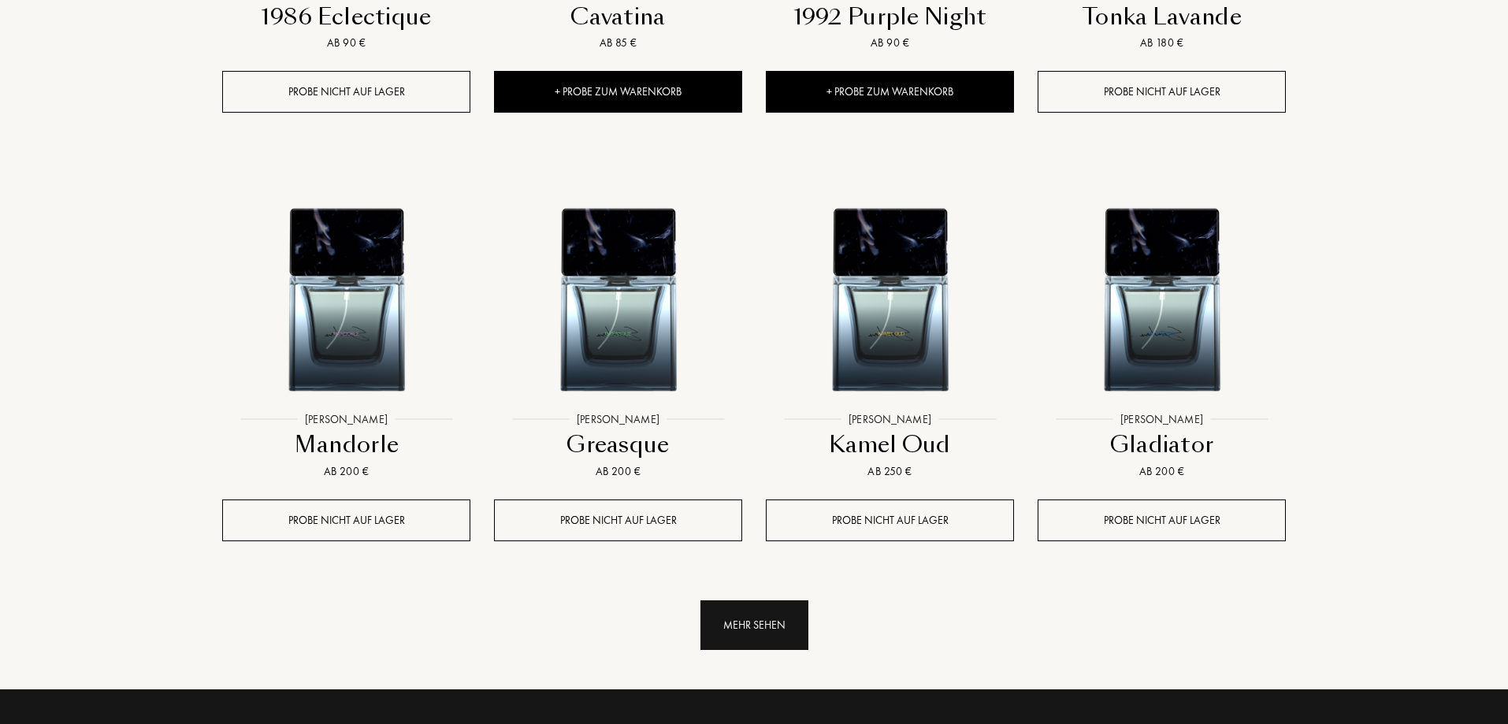
click at [753, 600] on div "Mehr sehen" at bounding box center [755, 625] width 108 height 50
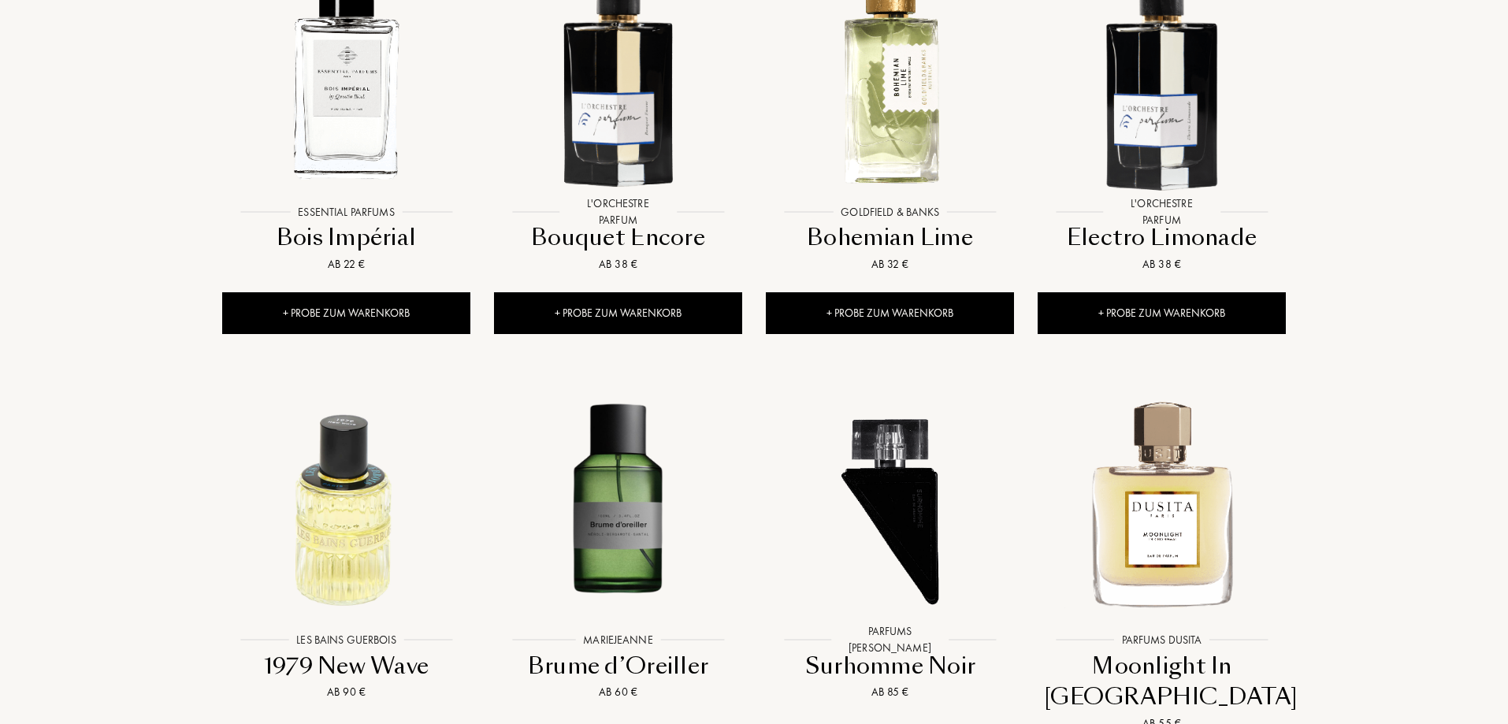
scroll to position [13191, 0]
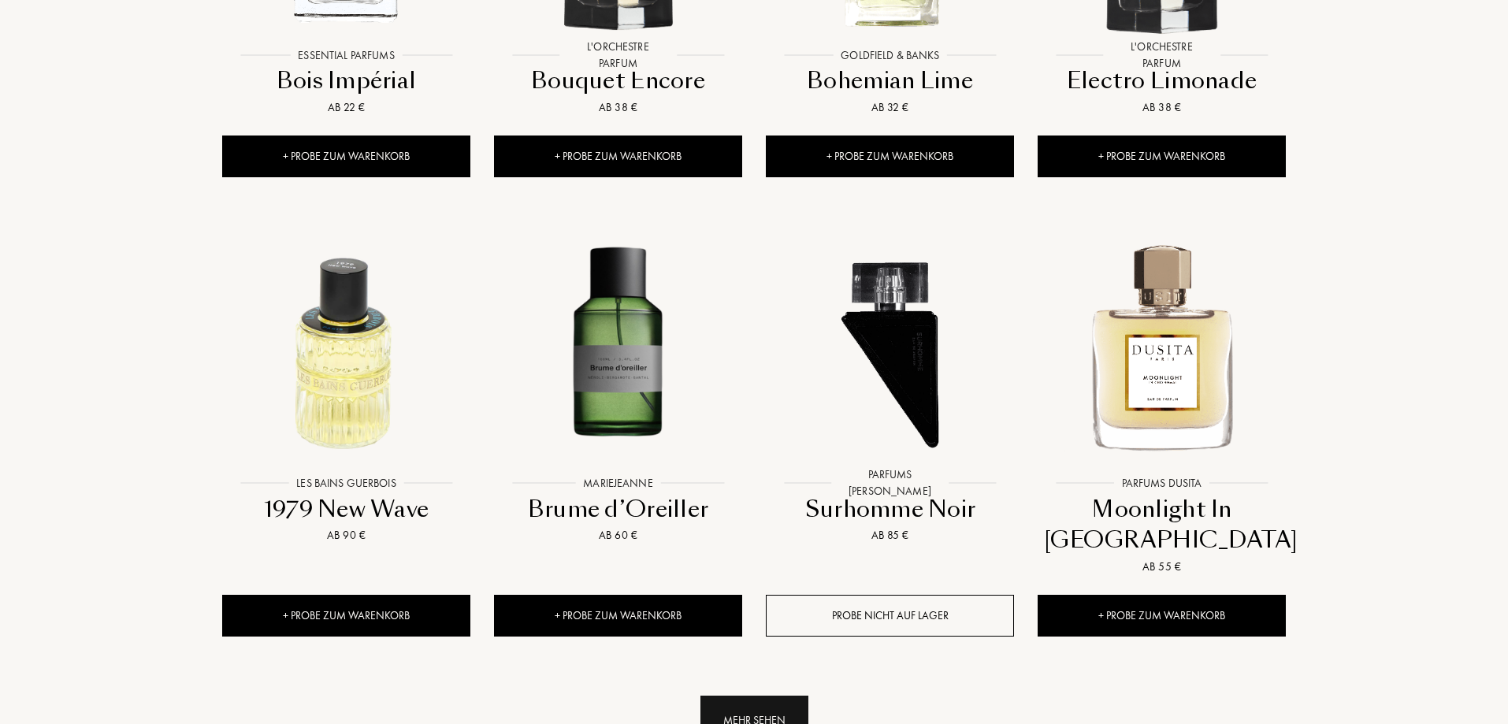
click at [742, 696] on div "Mehr sehen" at bounding box center [755, 721] width 108 height 50
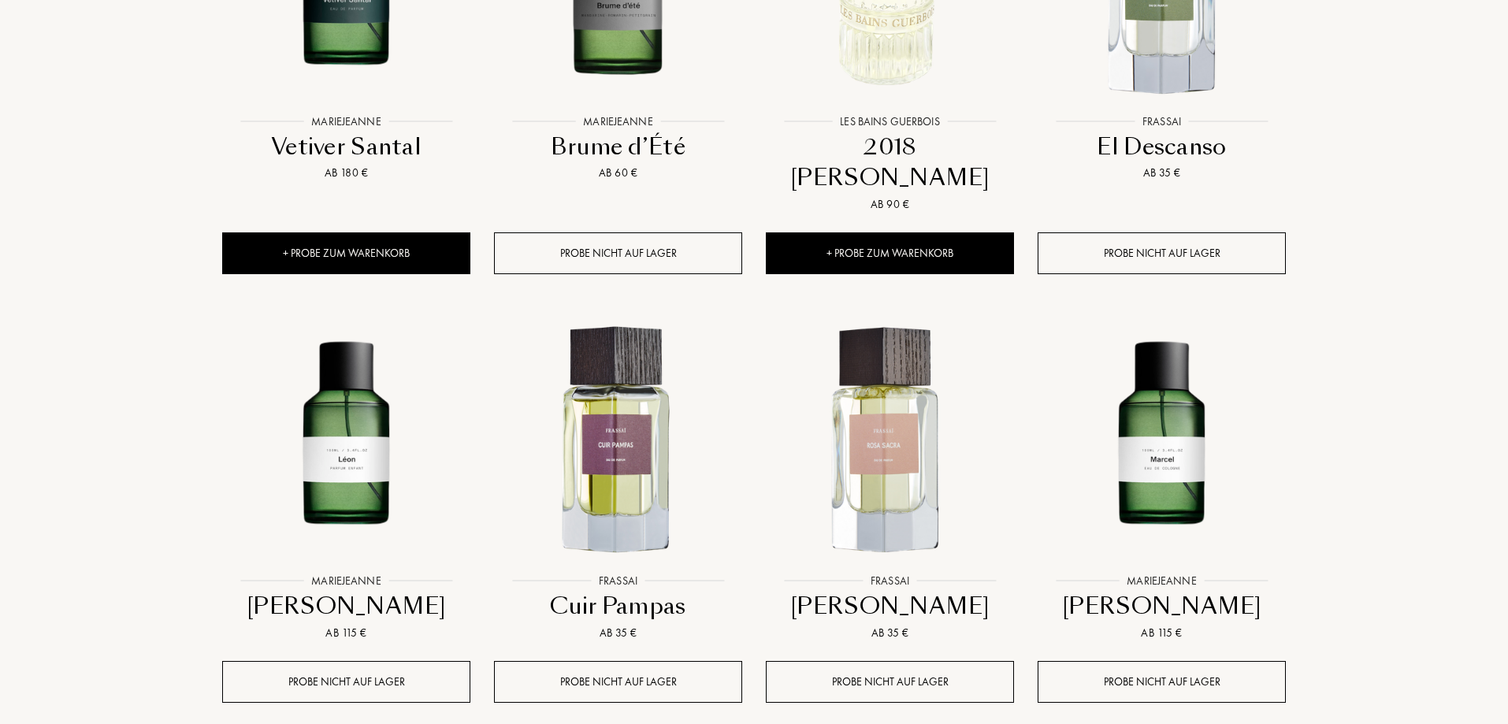
scroll to position [14437, 0]
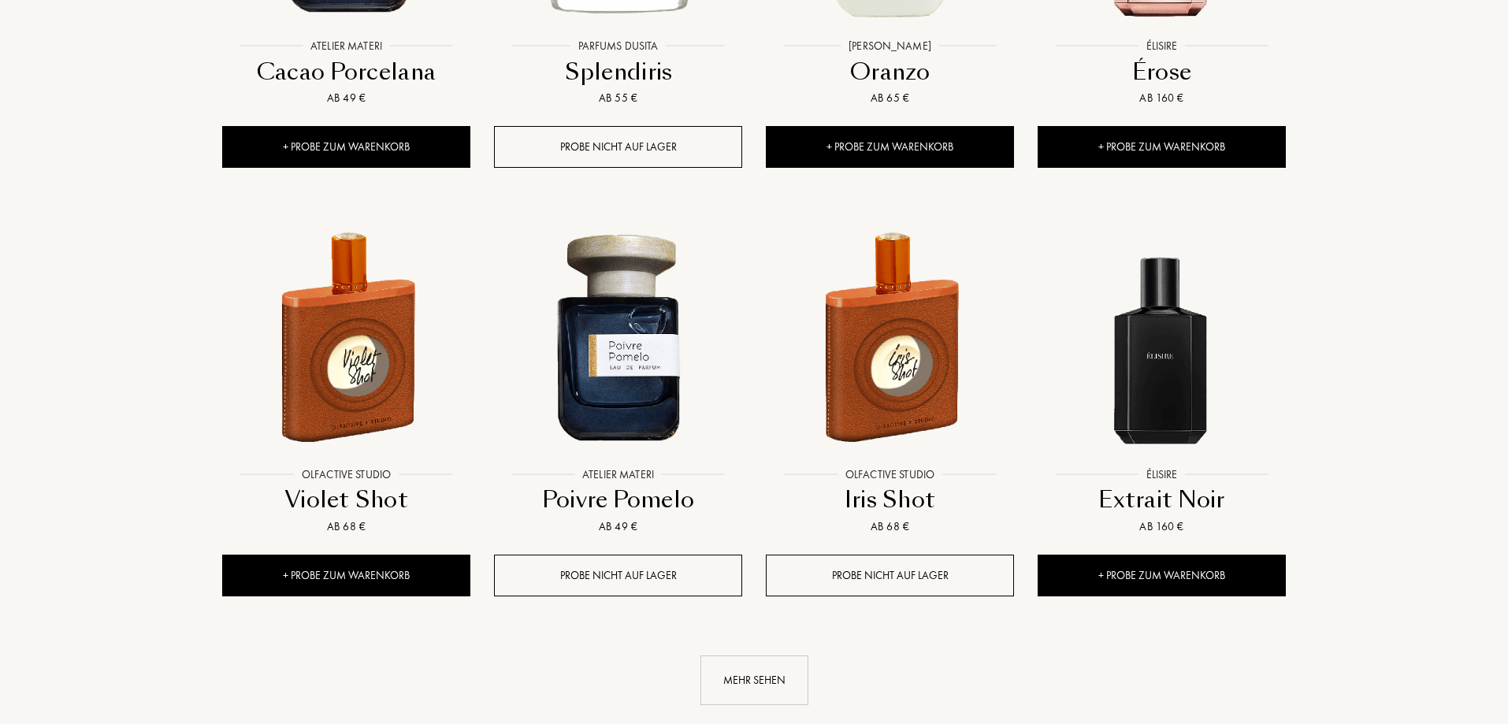
scroll to position [15813, 0]
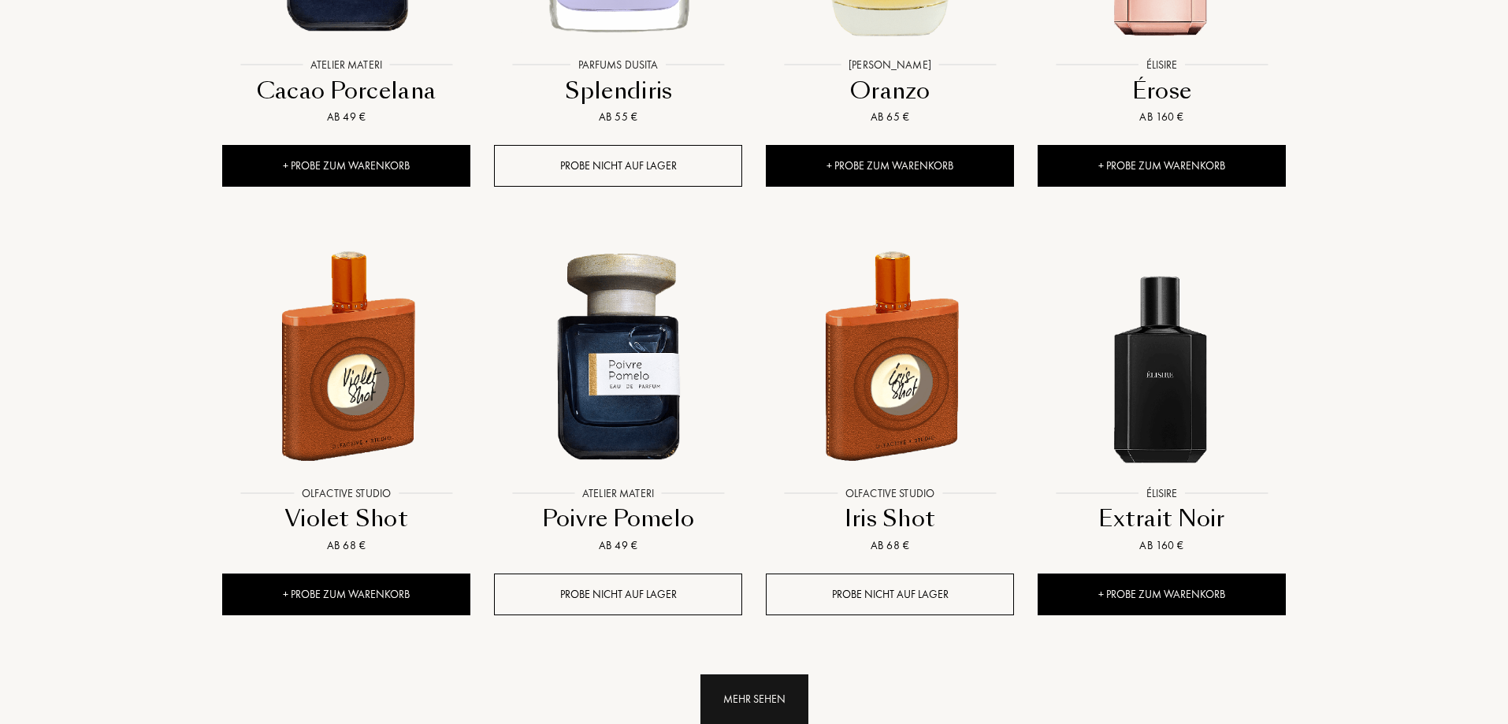
click at [756, 675] on div "Mehr sehen" at bounding box center [755, 700] width 108 height 50
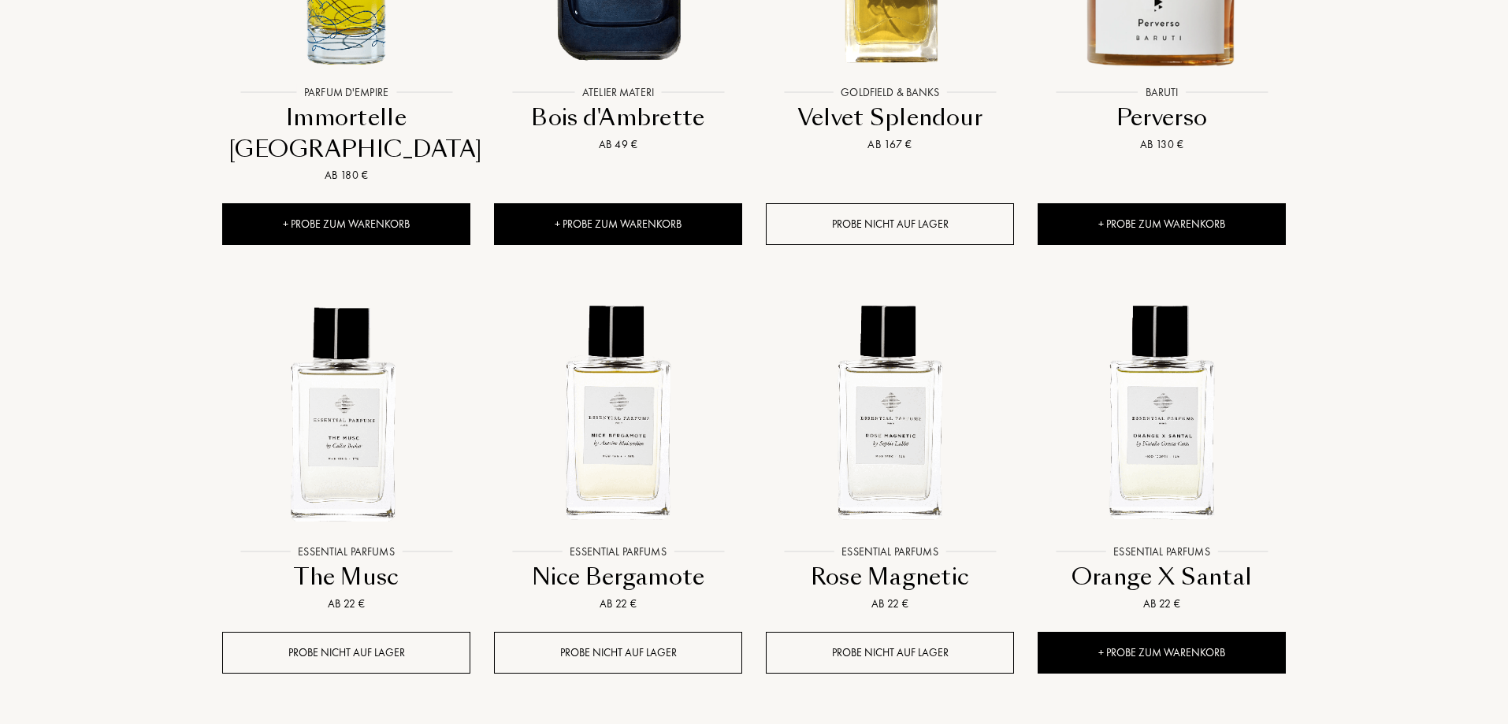
scroll to position [17169, 0]
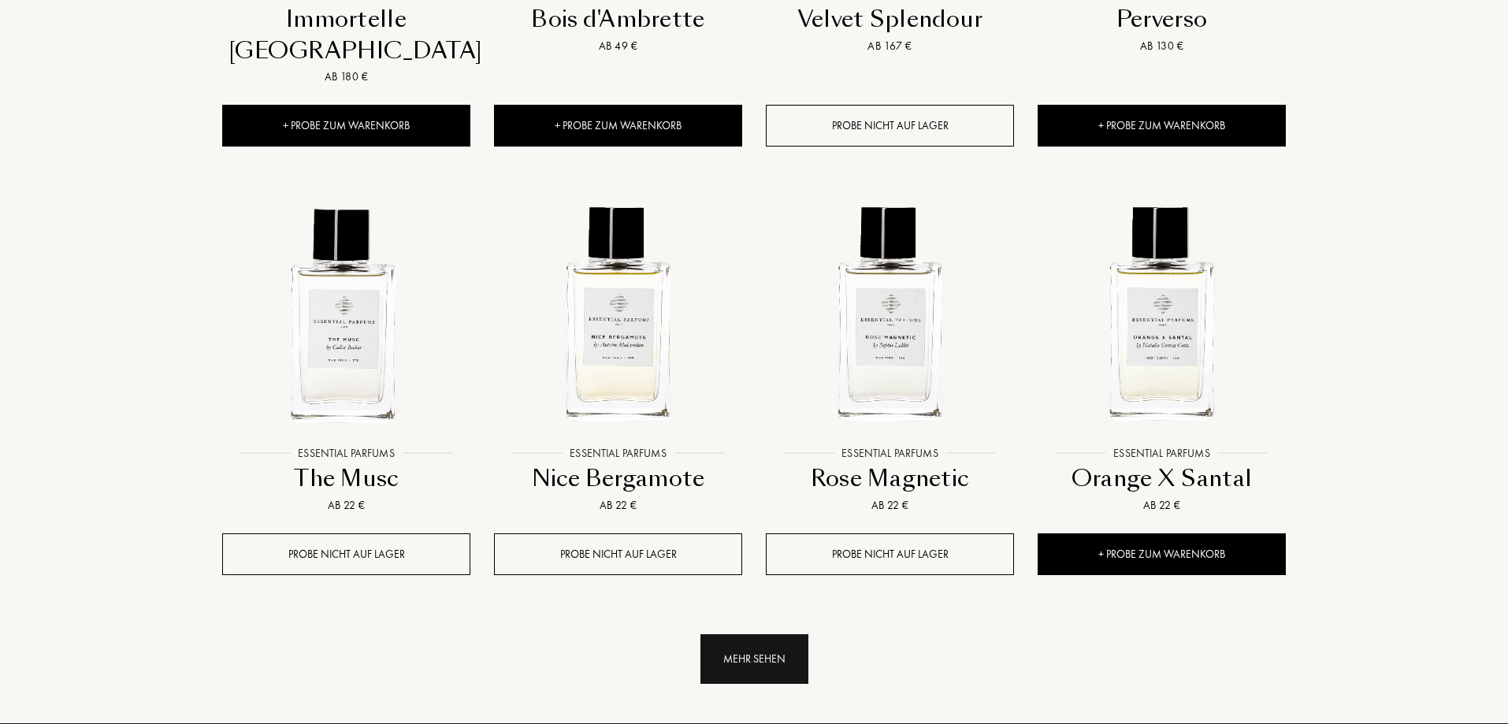
click at [795, 634] on div "Mehr sehen" at bounding box center [755, 659] width 108 height 50
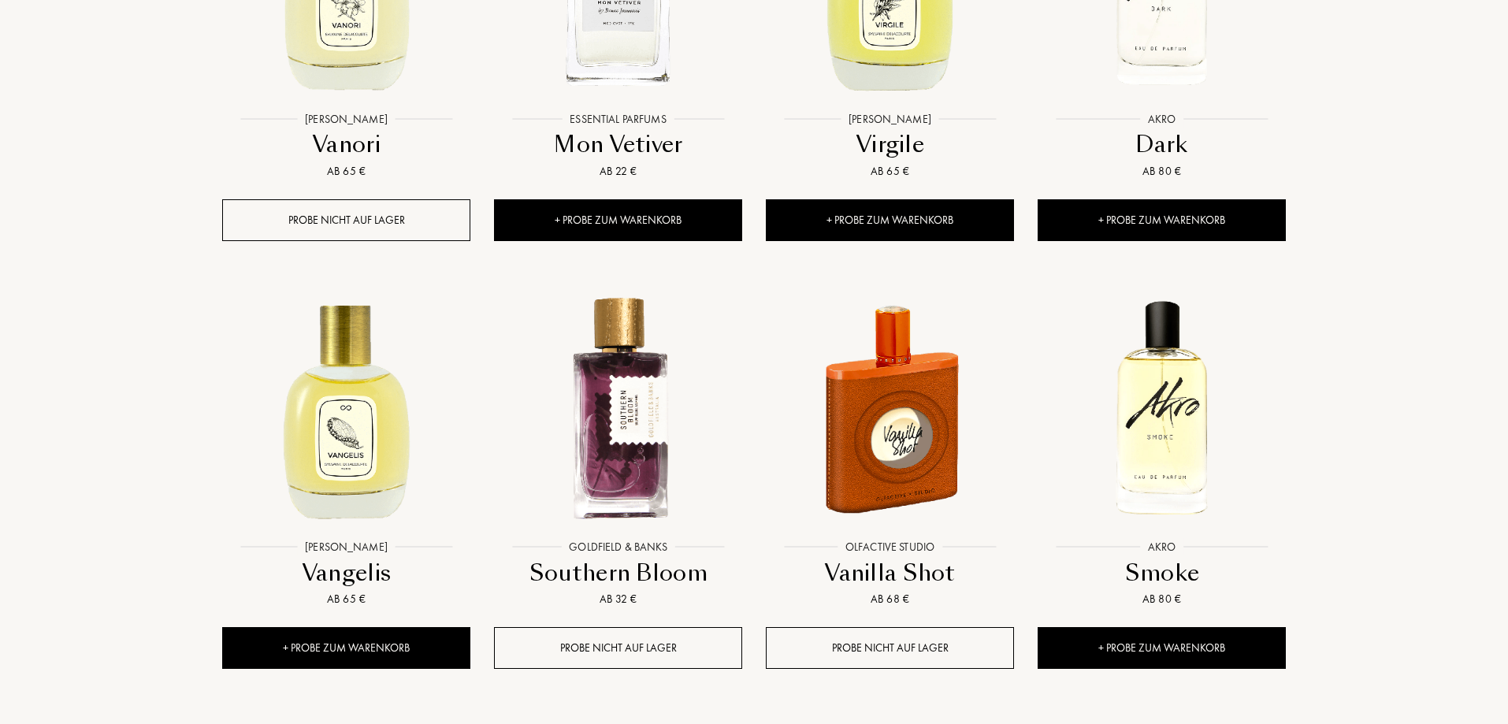
scroll to position [18752, 0]
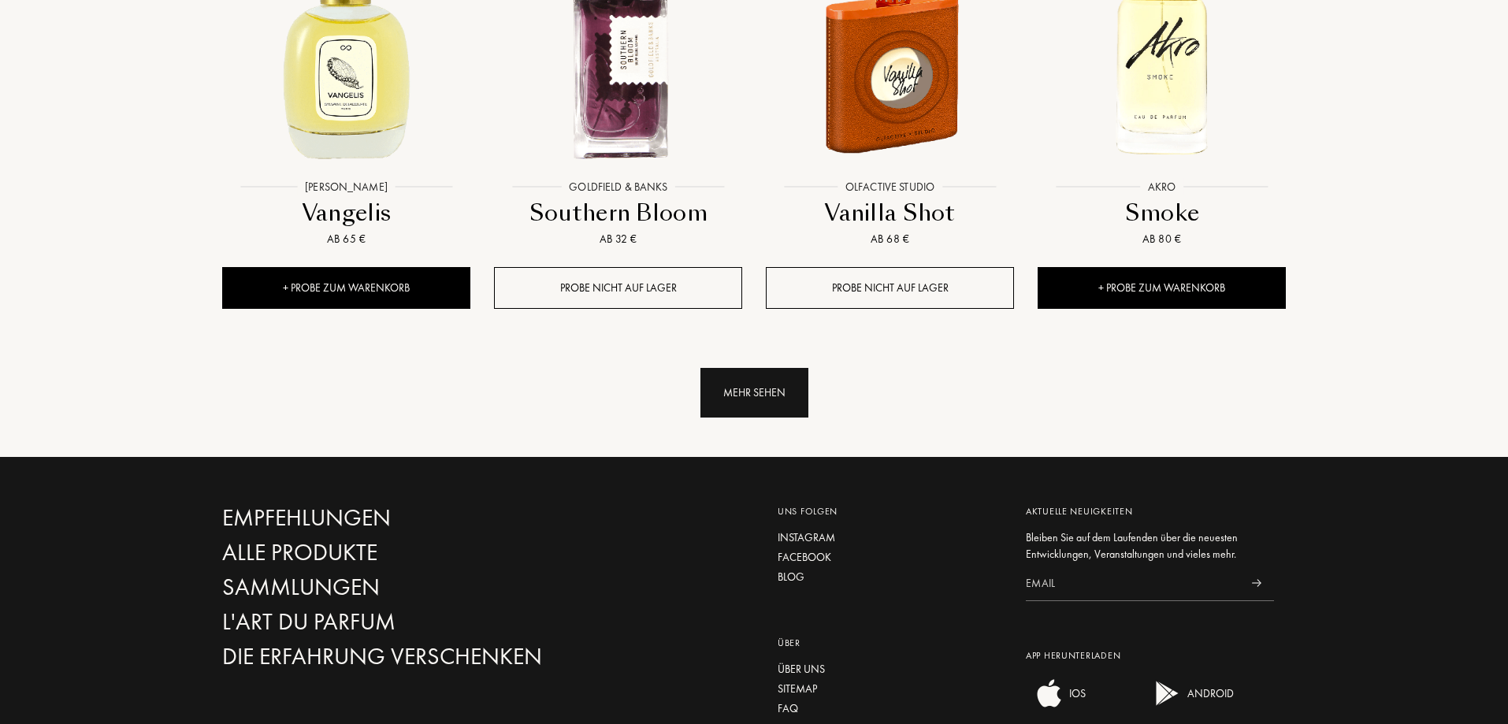
click at [776, 368] on div "Mehr sehen" at bounding box center [755, 393] width 108 height 50
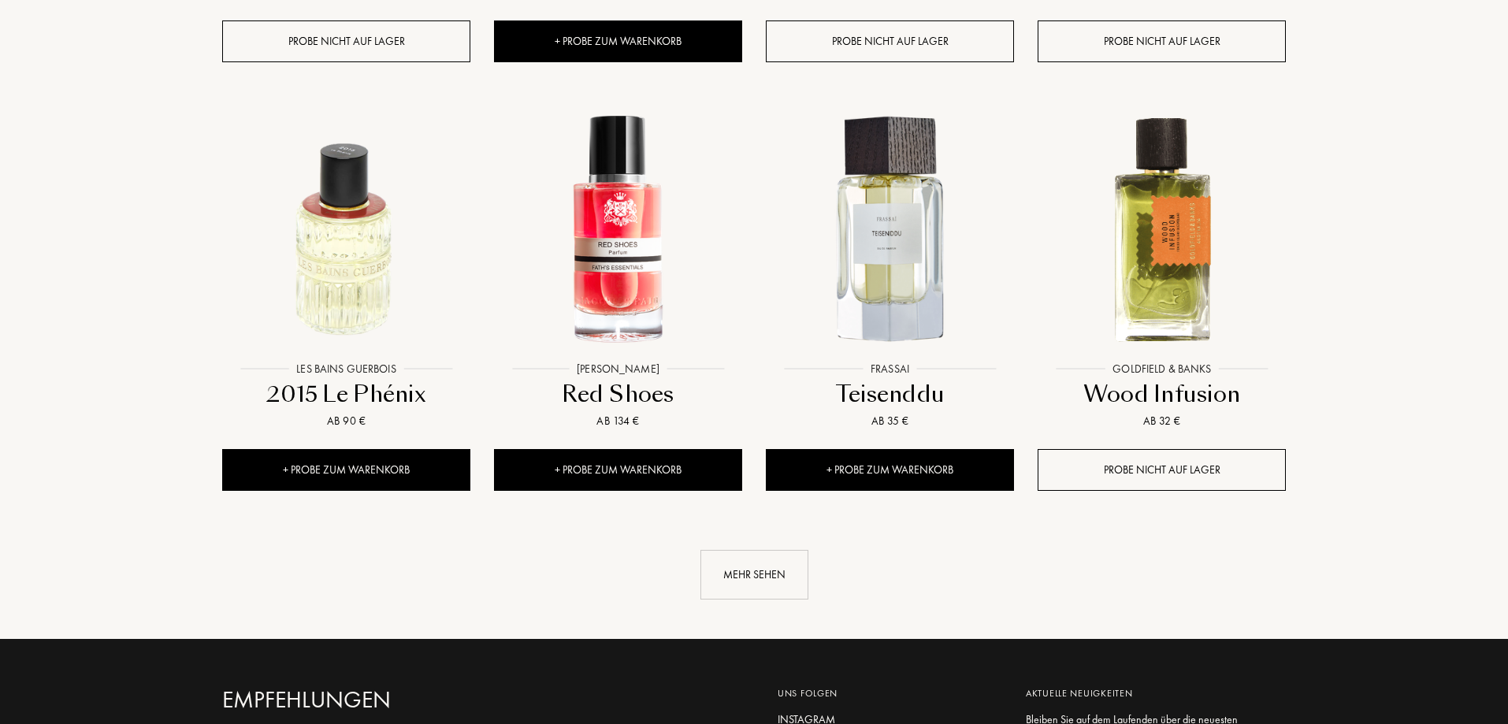
scroll to position [19985, 0]
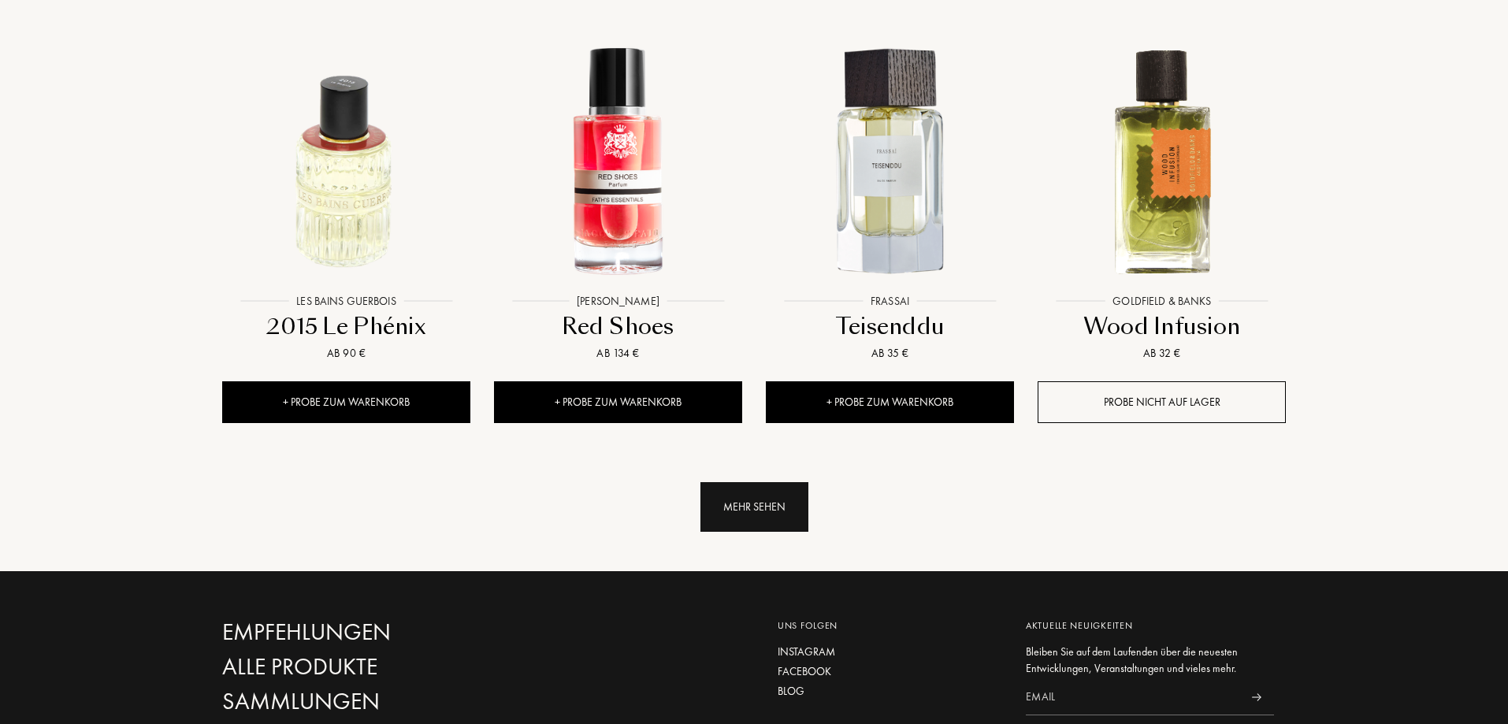
click at [773, 482] on div "Mehr sehen" at bounding box center [755, 507] width 108 height 50
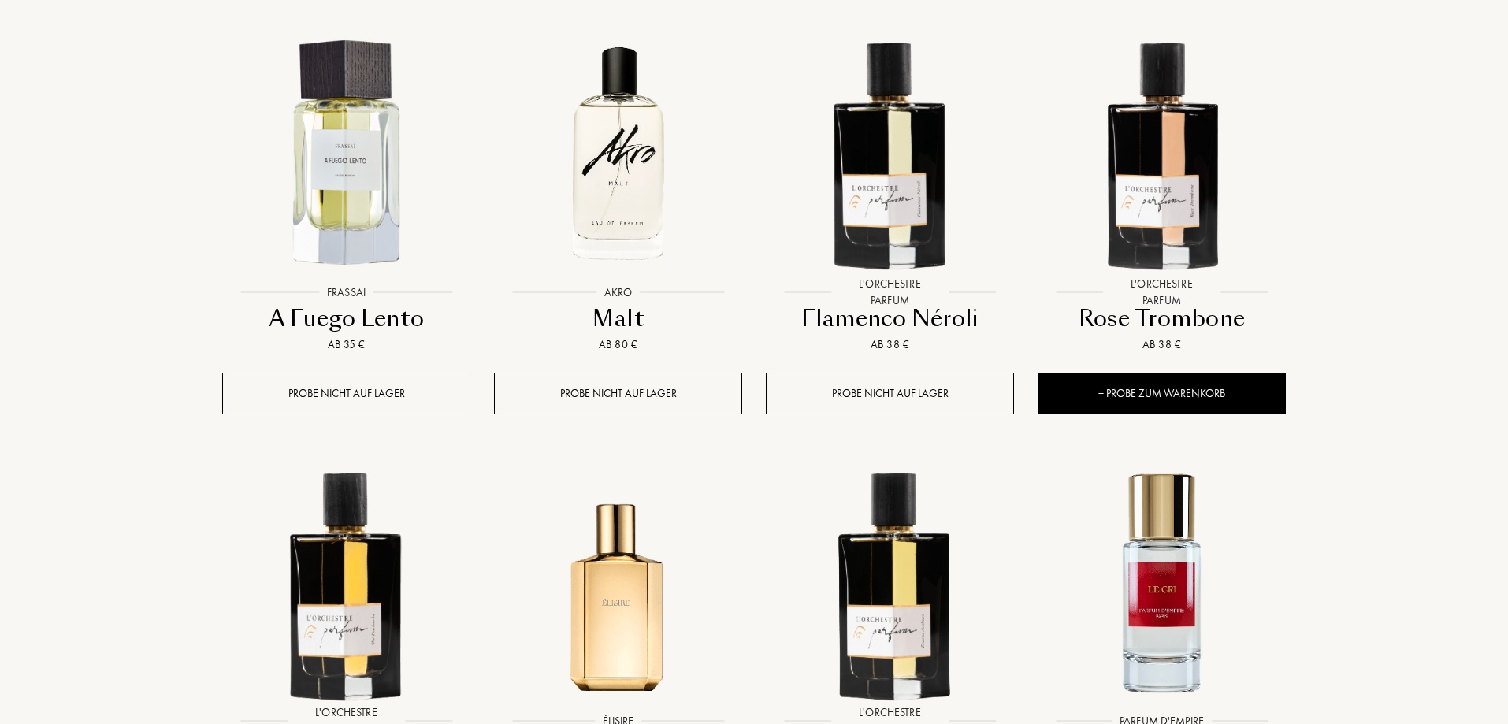
scroll to position [20494, 0]
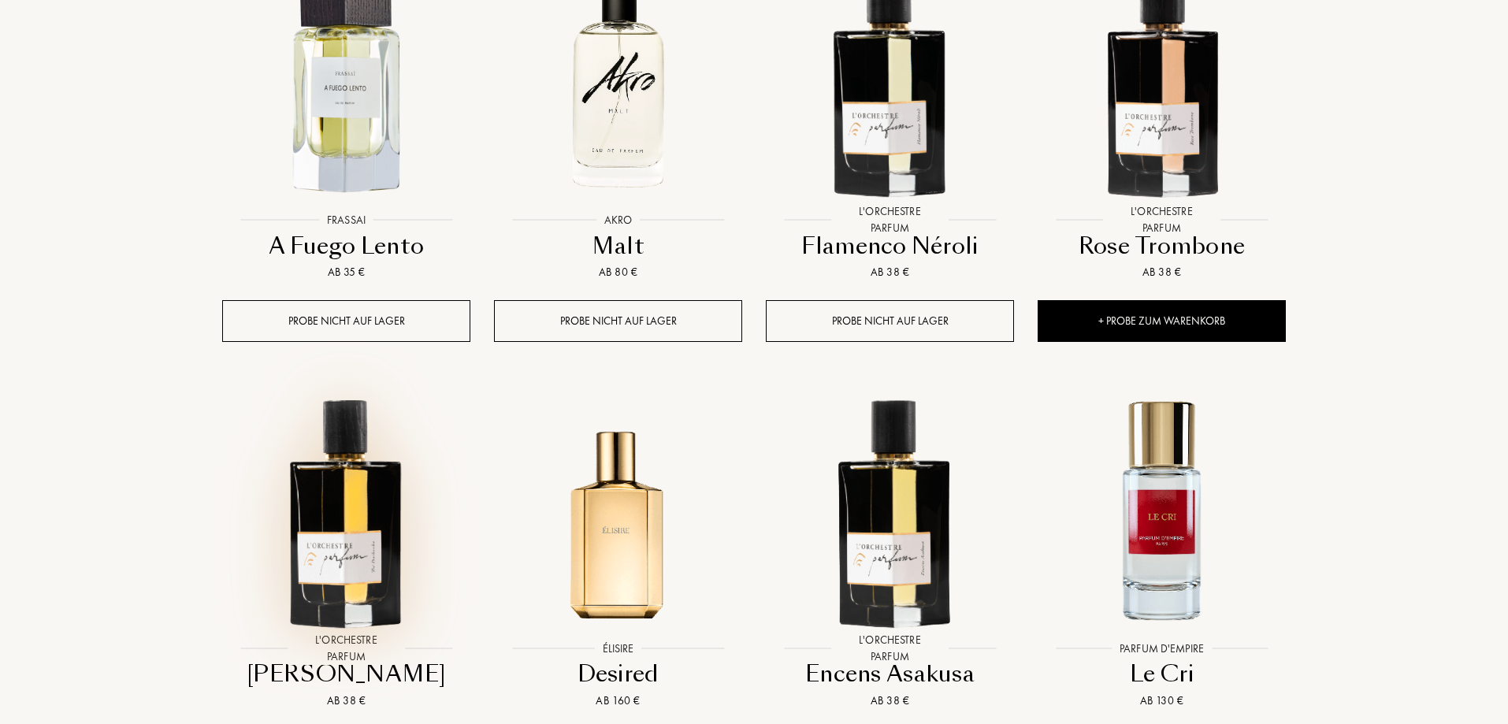
click at [350, 387] on img at bounding box center [346, 509] width 245 height 245
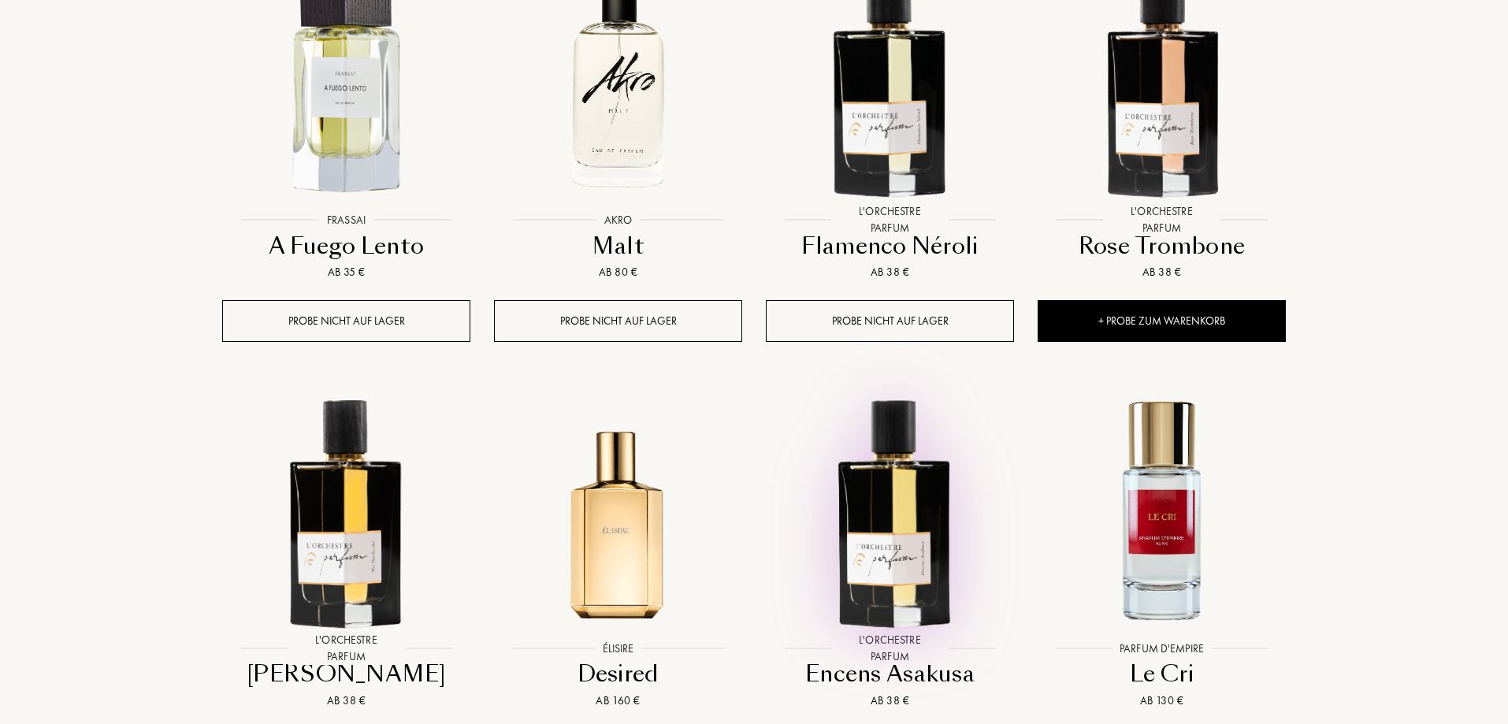
click at [915, 387] on img at bounding box center [889, 509] width 245 height 245
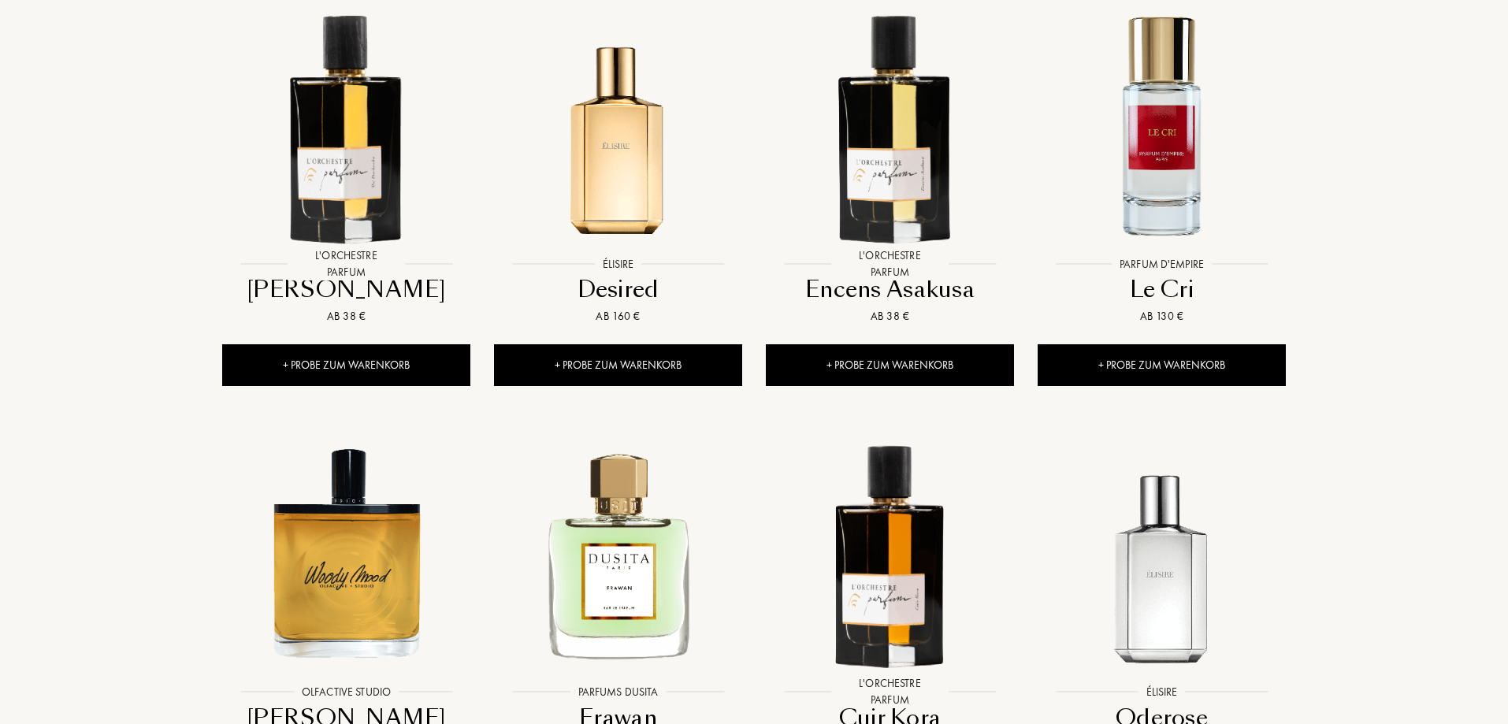
scroll to position [20157, 0]
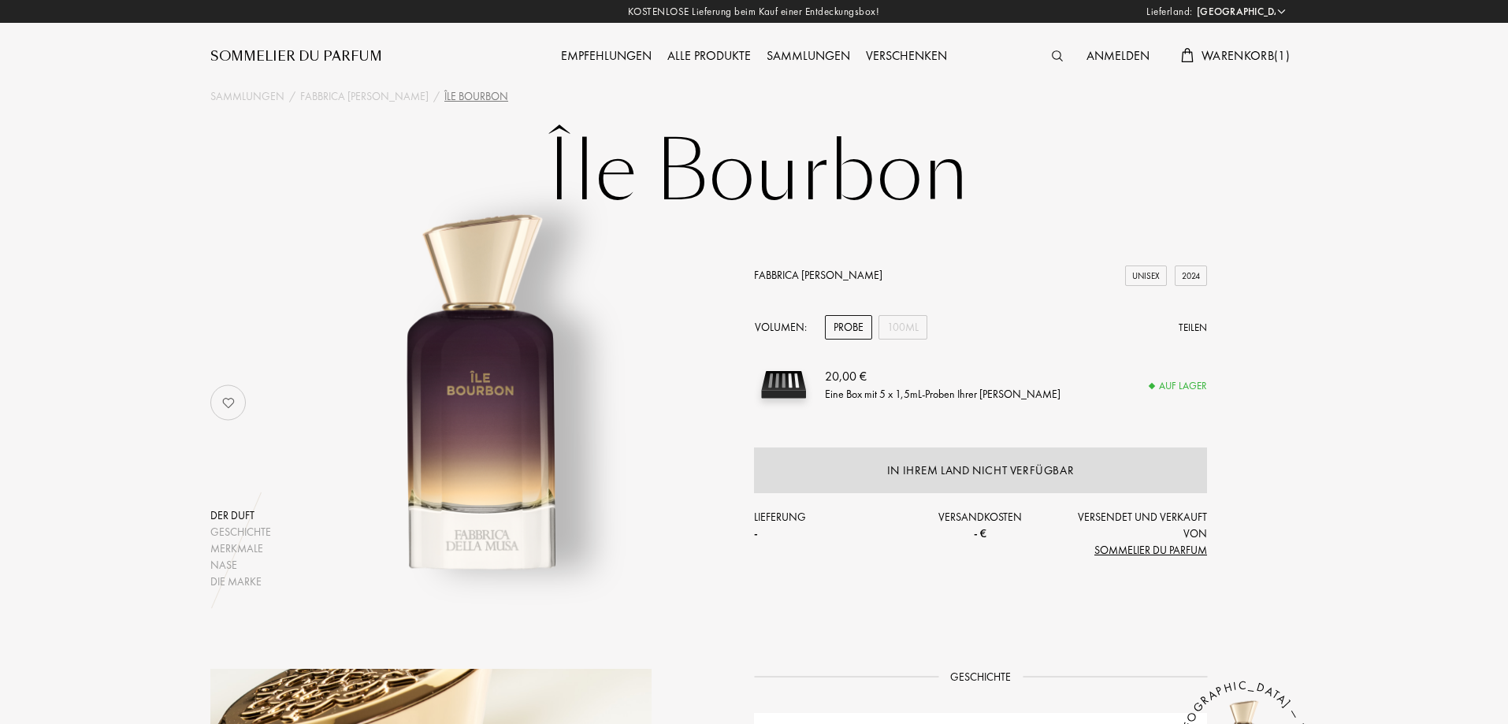
select select "DE"
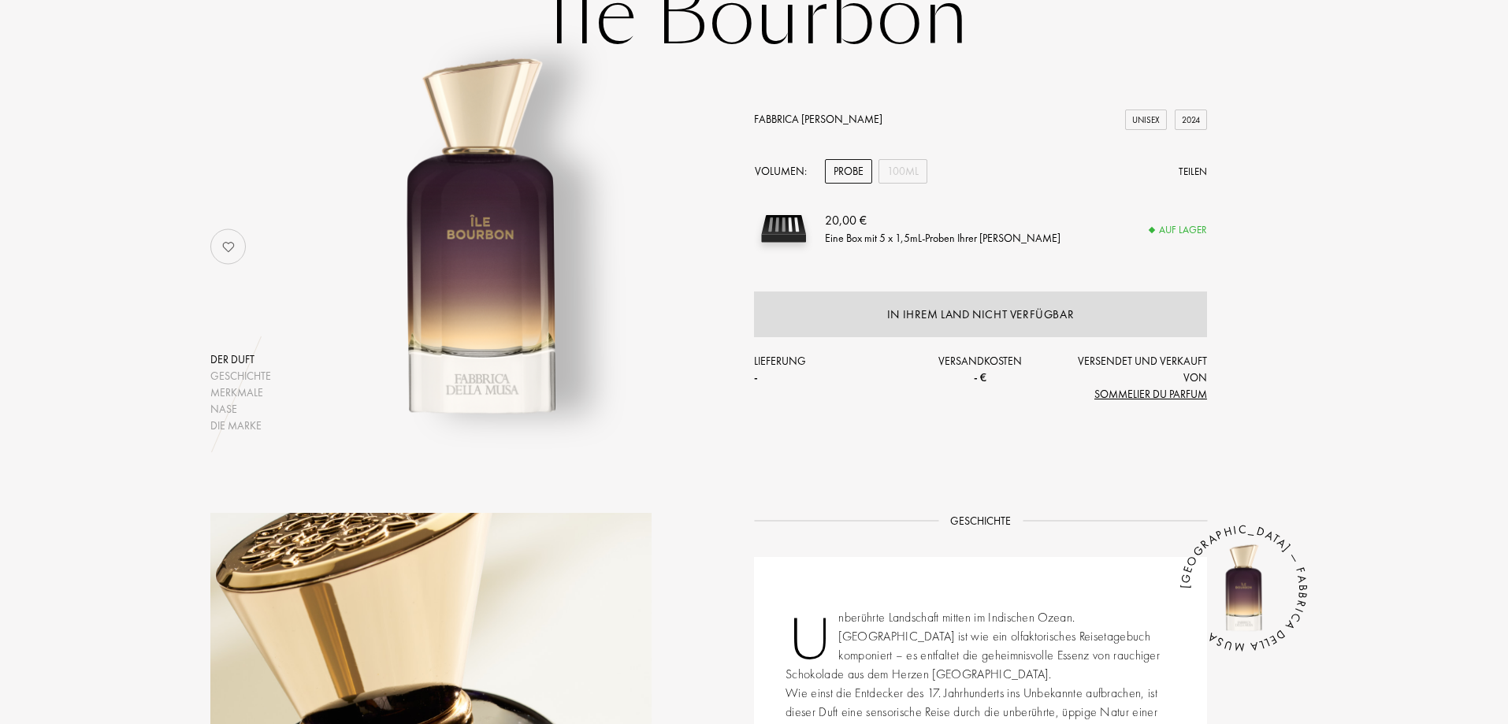
scroll to position [152, 0]
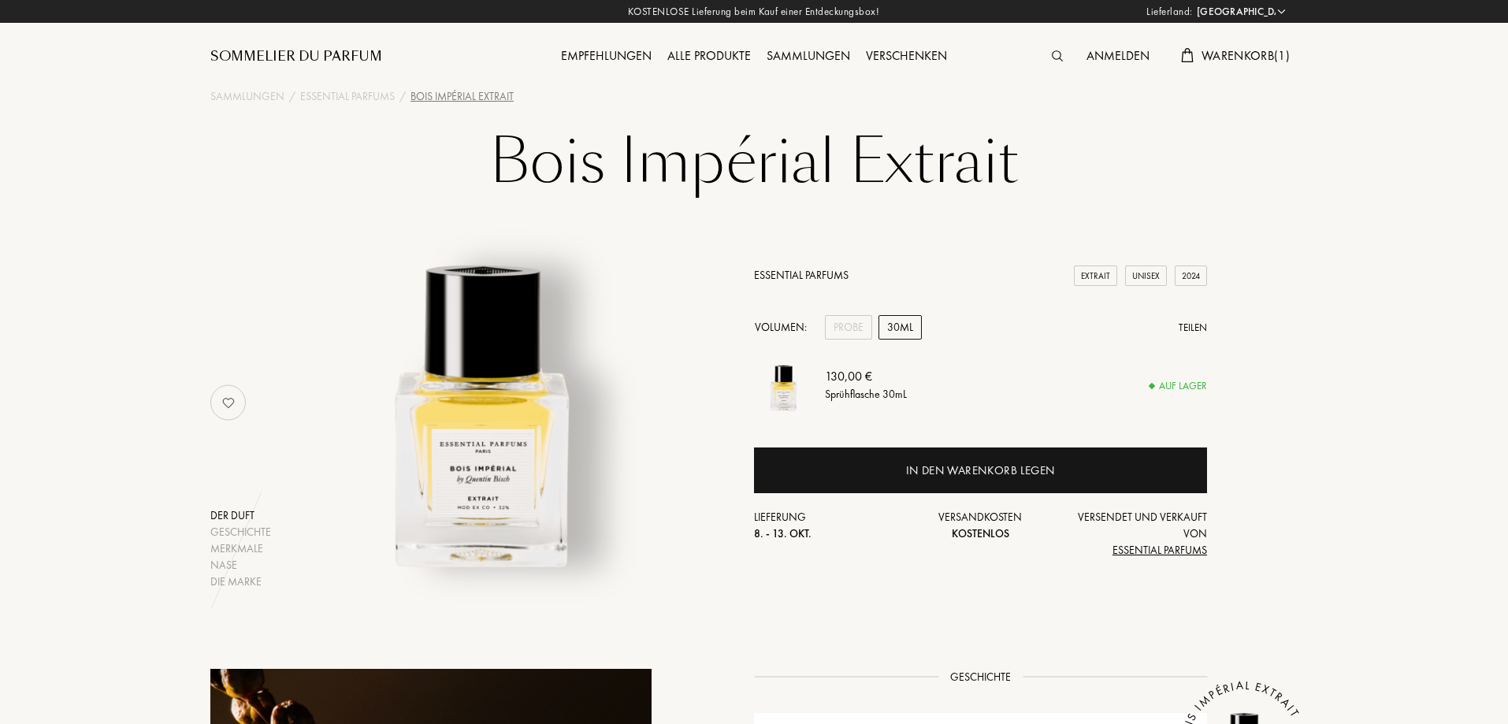
select select "DE"
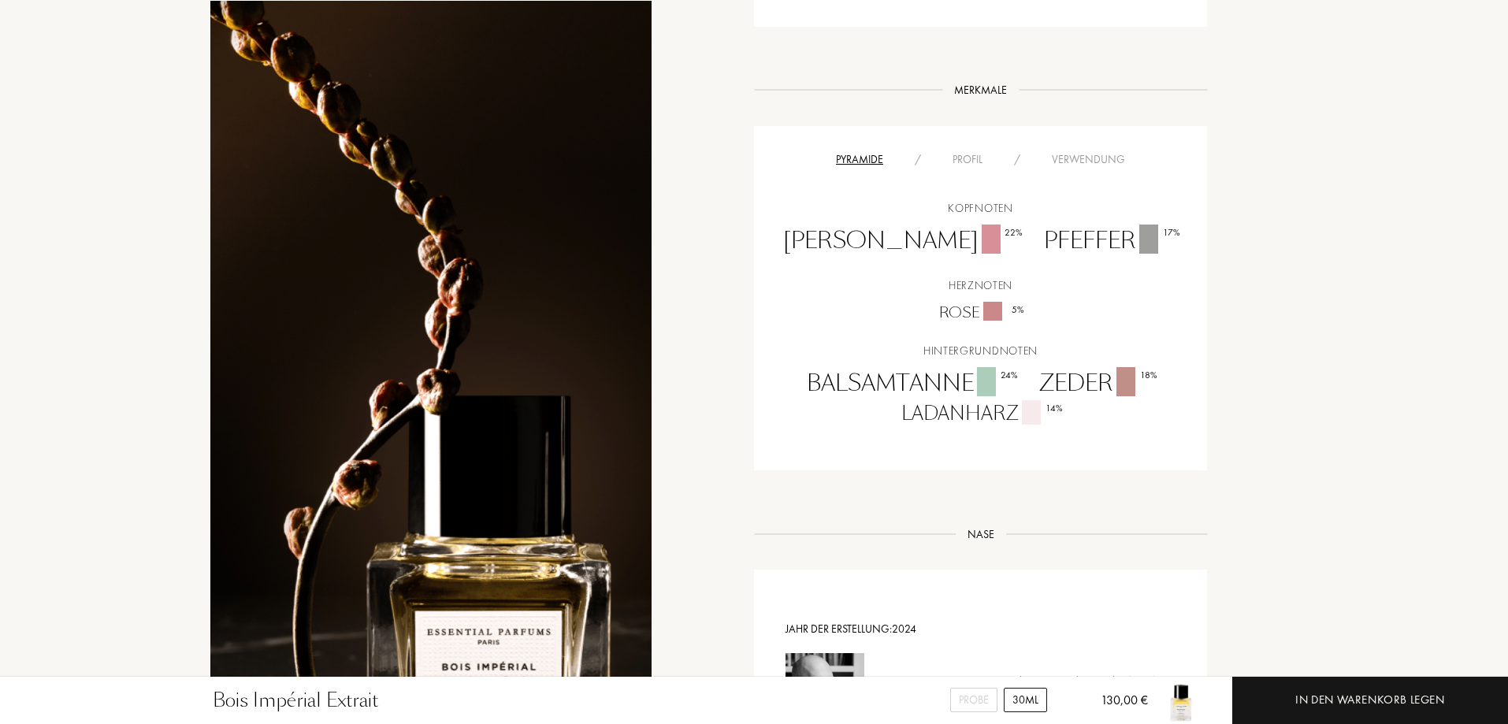
scroll to position [919, 0]
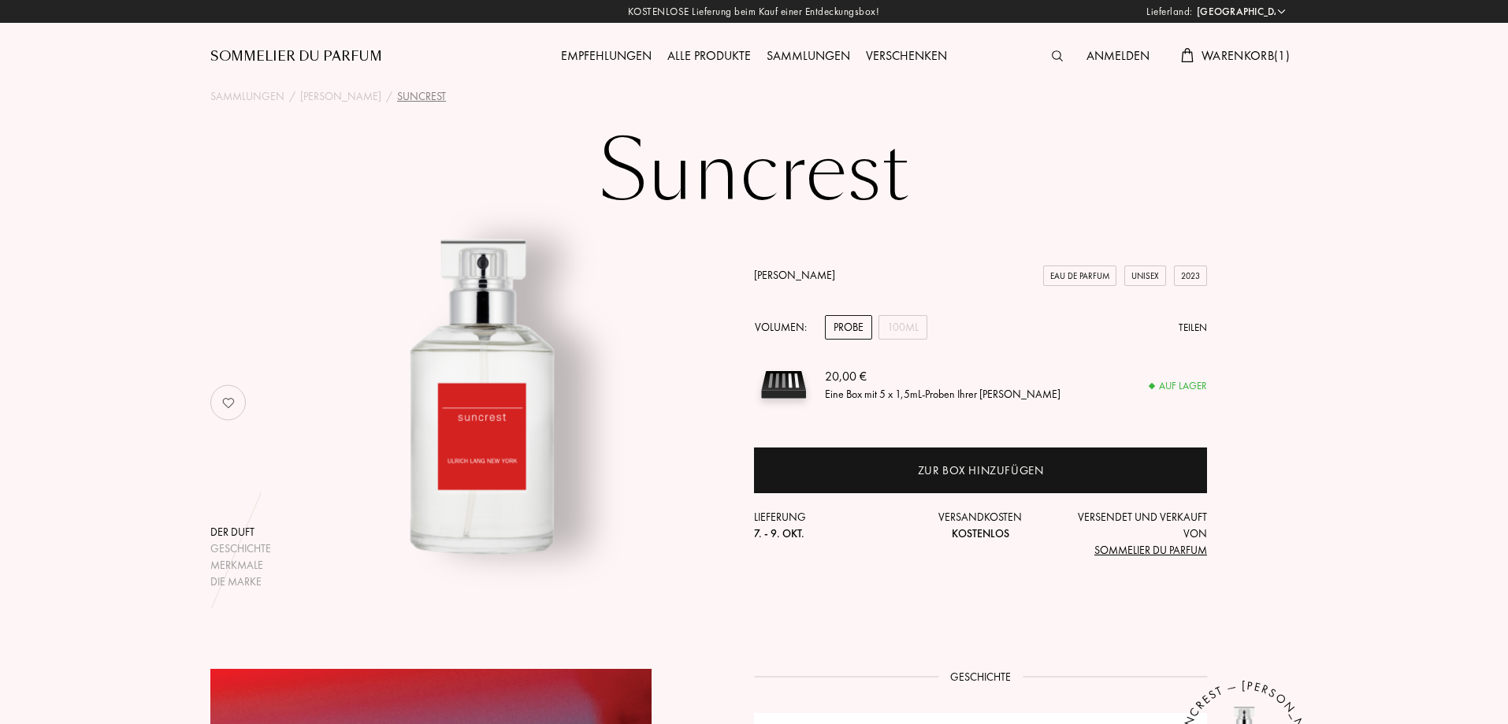
select select "DE"
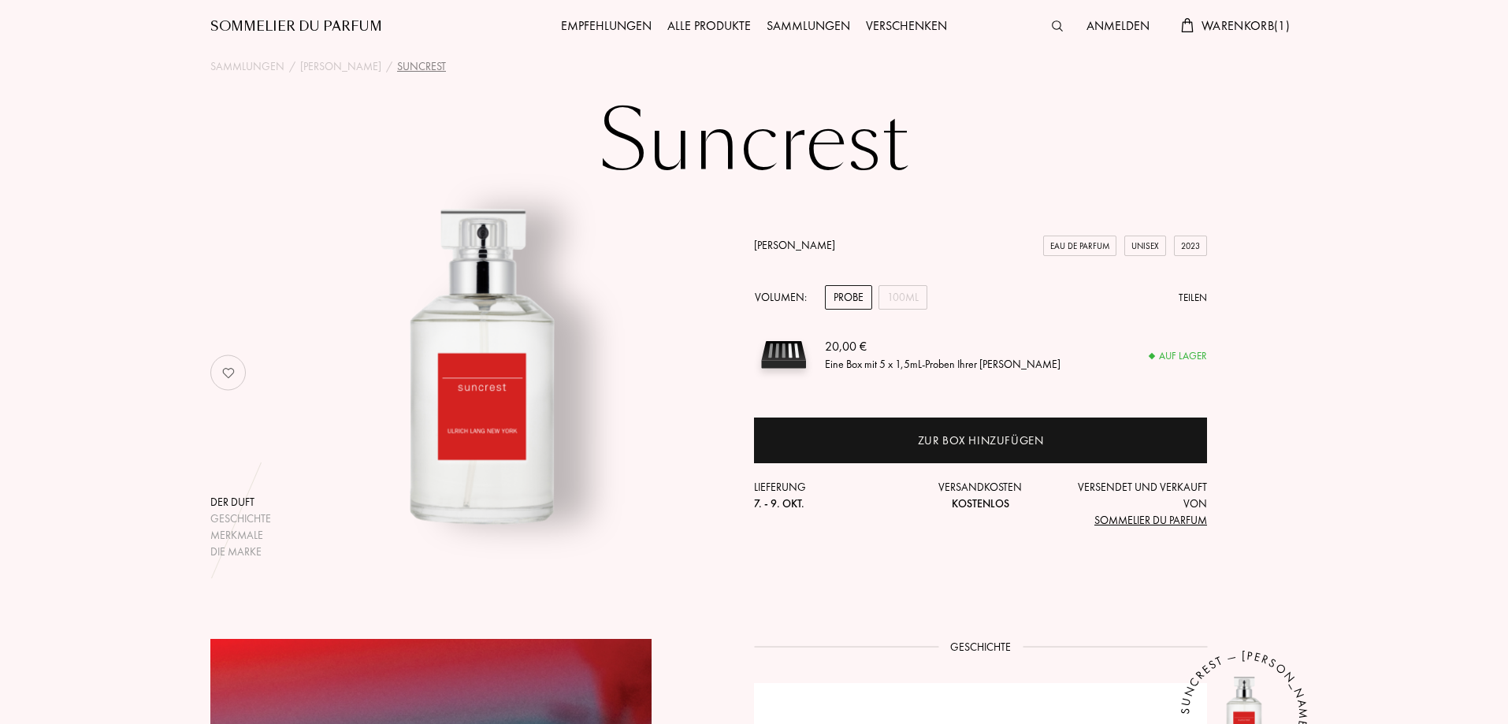
drag, startPoint x: 1512, startPoint y: 162, endPoint x: 1512, endPoint y: 122, distance: 39.4
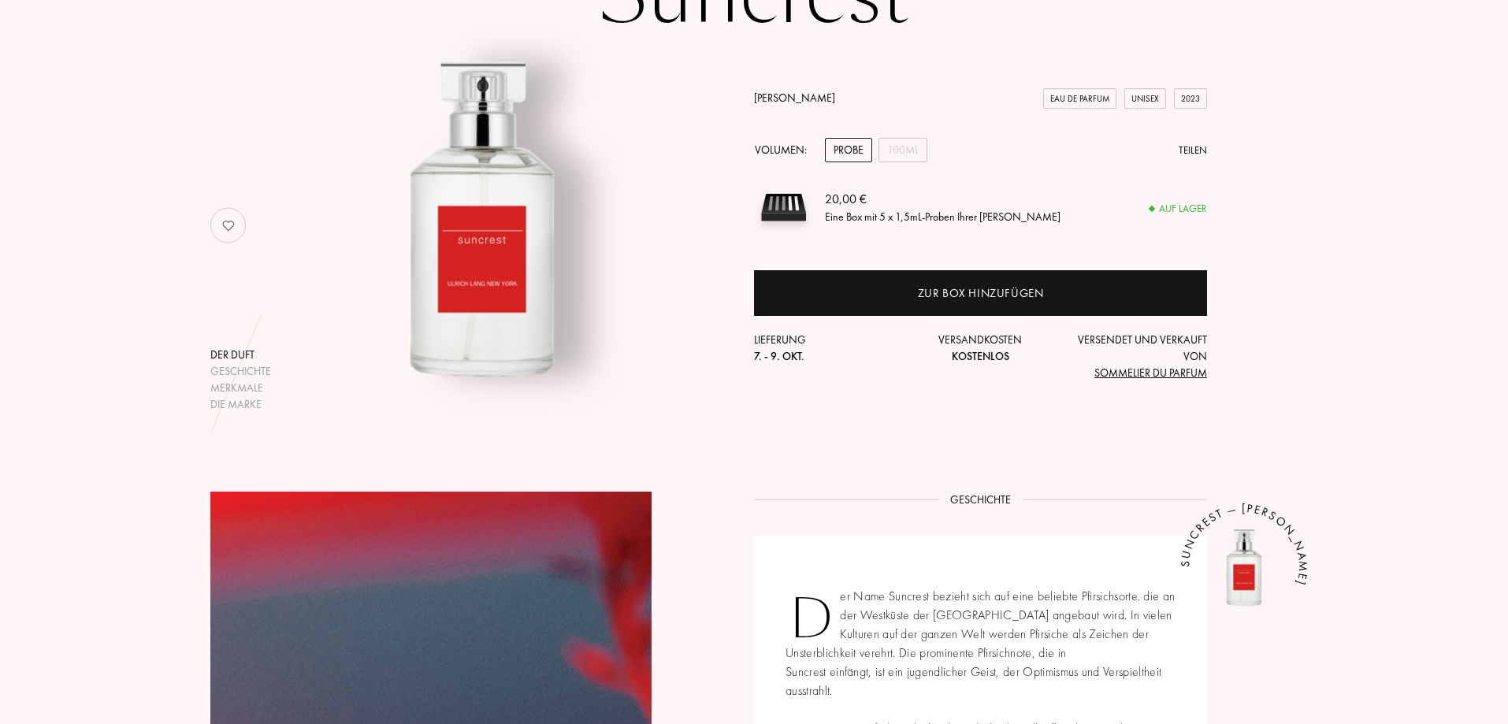
scroll to position [151, 0]
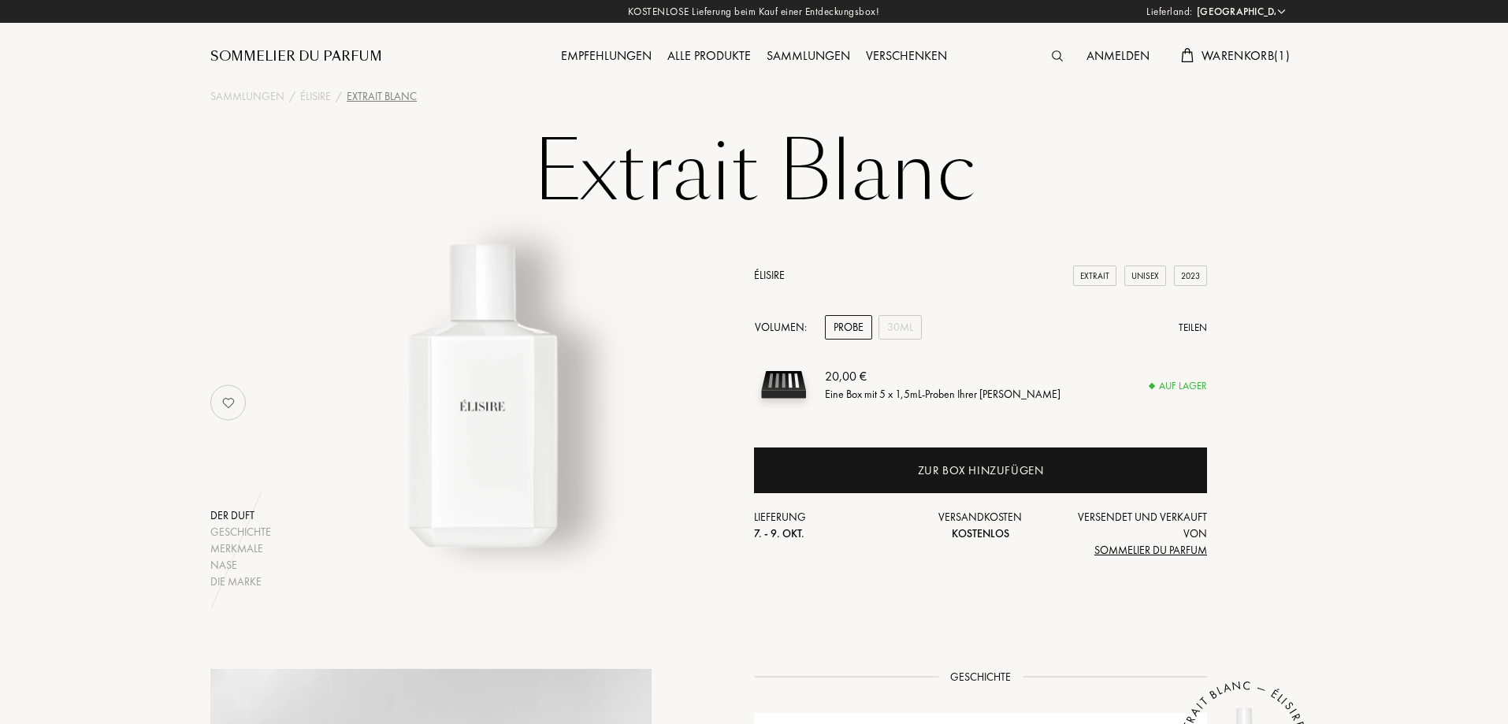
select select "DE"
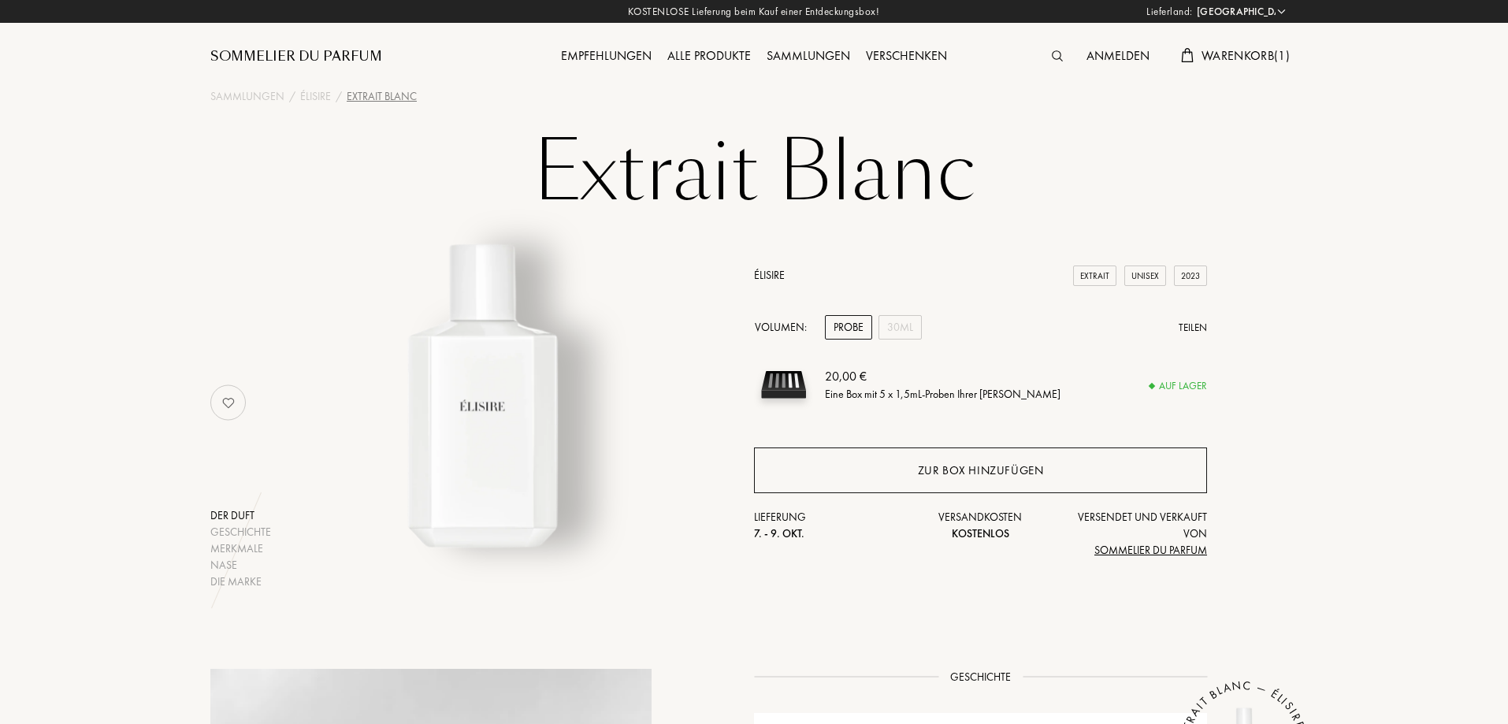
click at [950, 466] on div "Zur Box hinzufügen" at bounding box center [981, 471] width 126 height 18
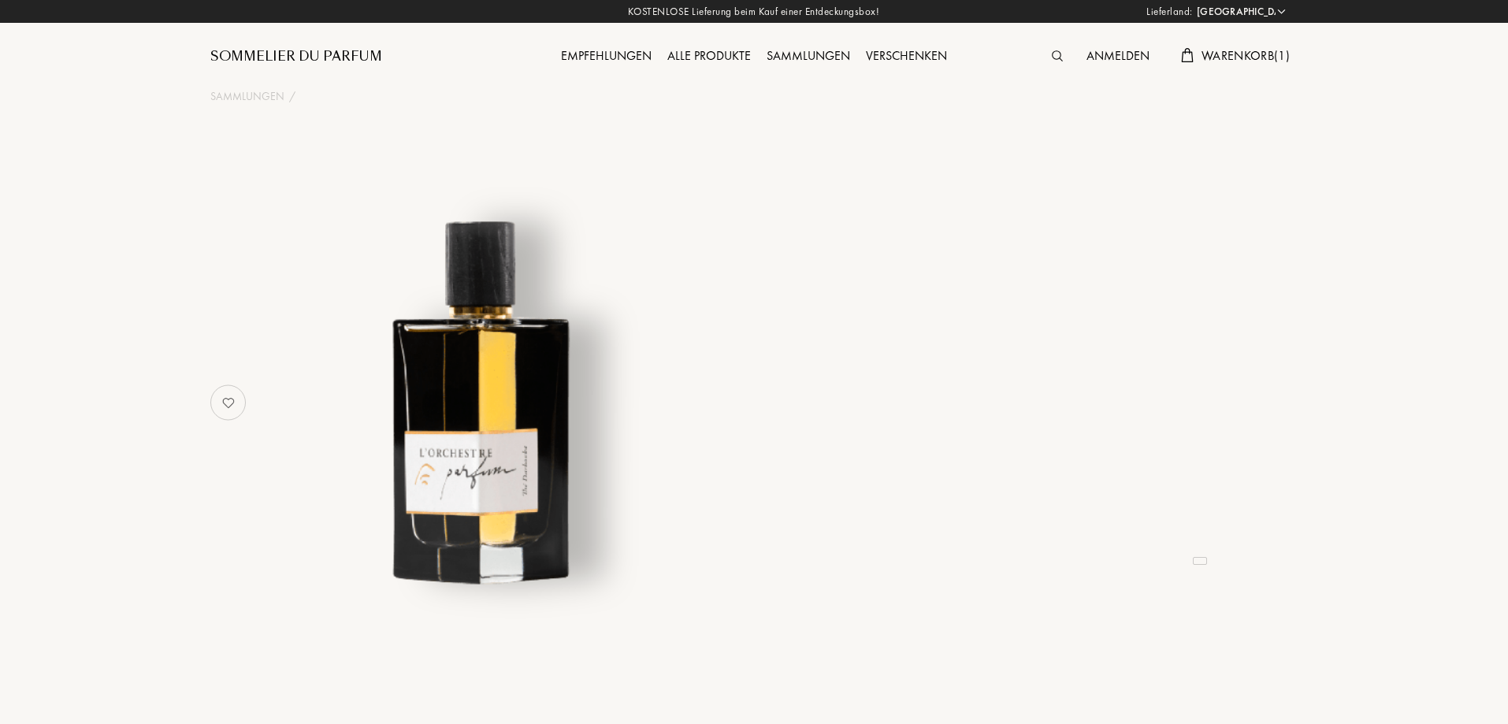
select select "DE"
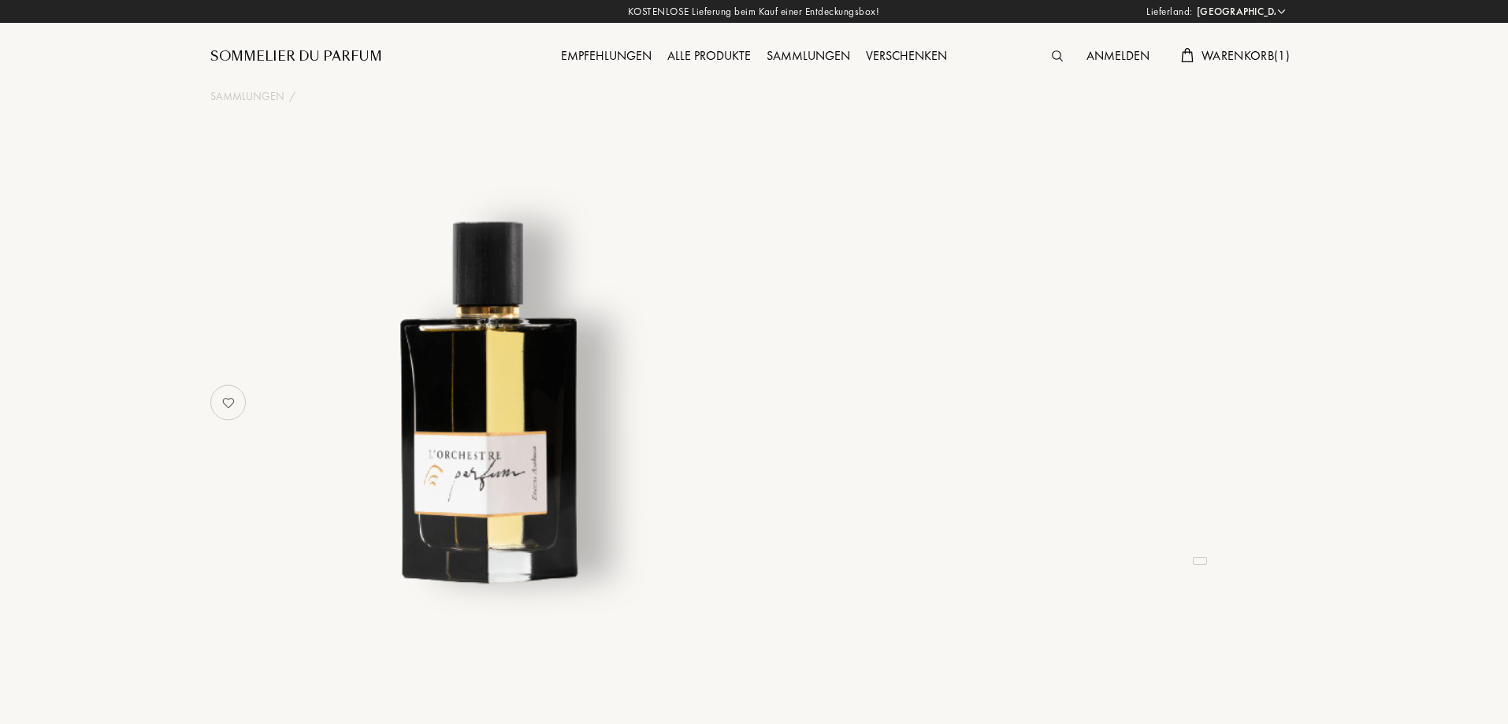
select select "DE"
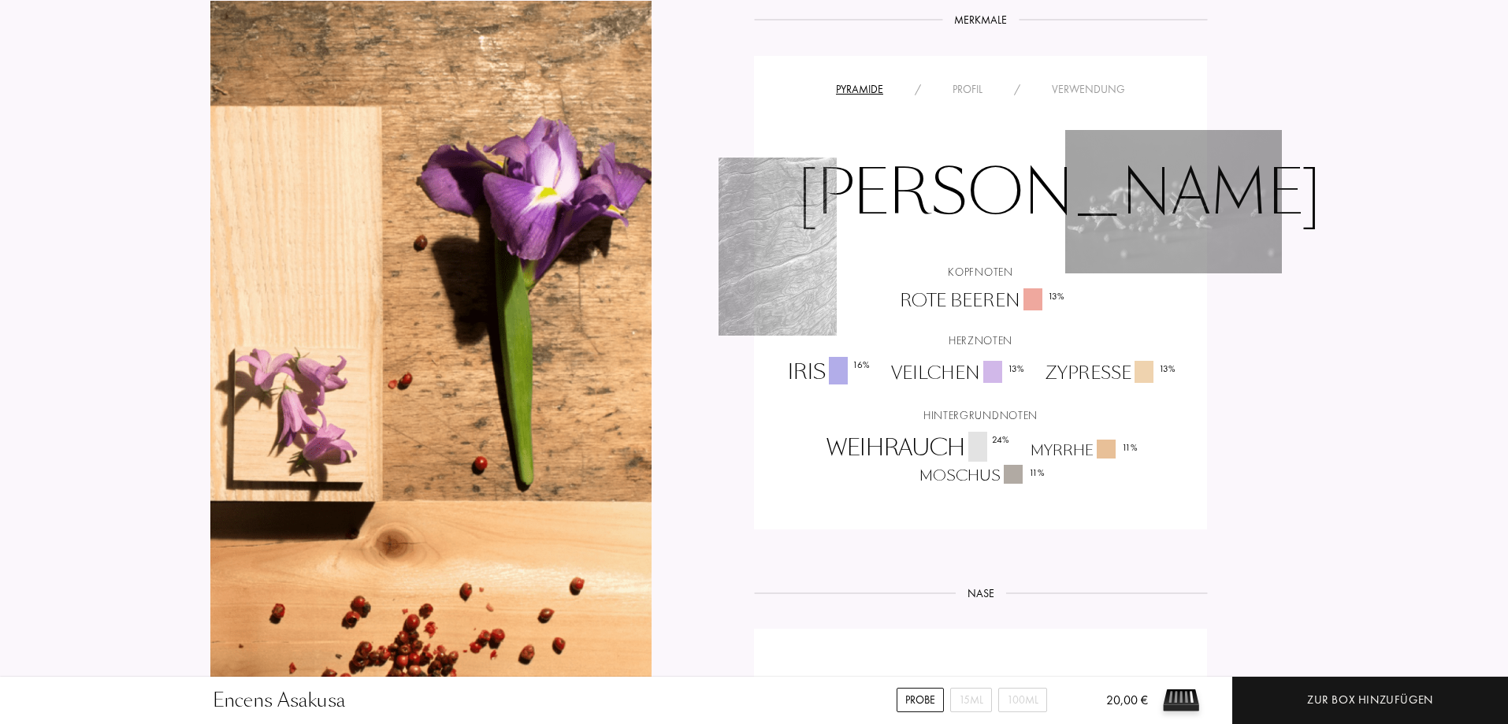
scroll to position [927, 0]
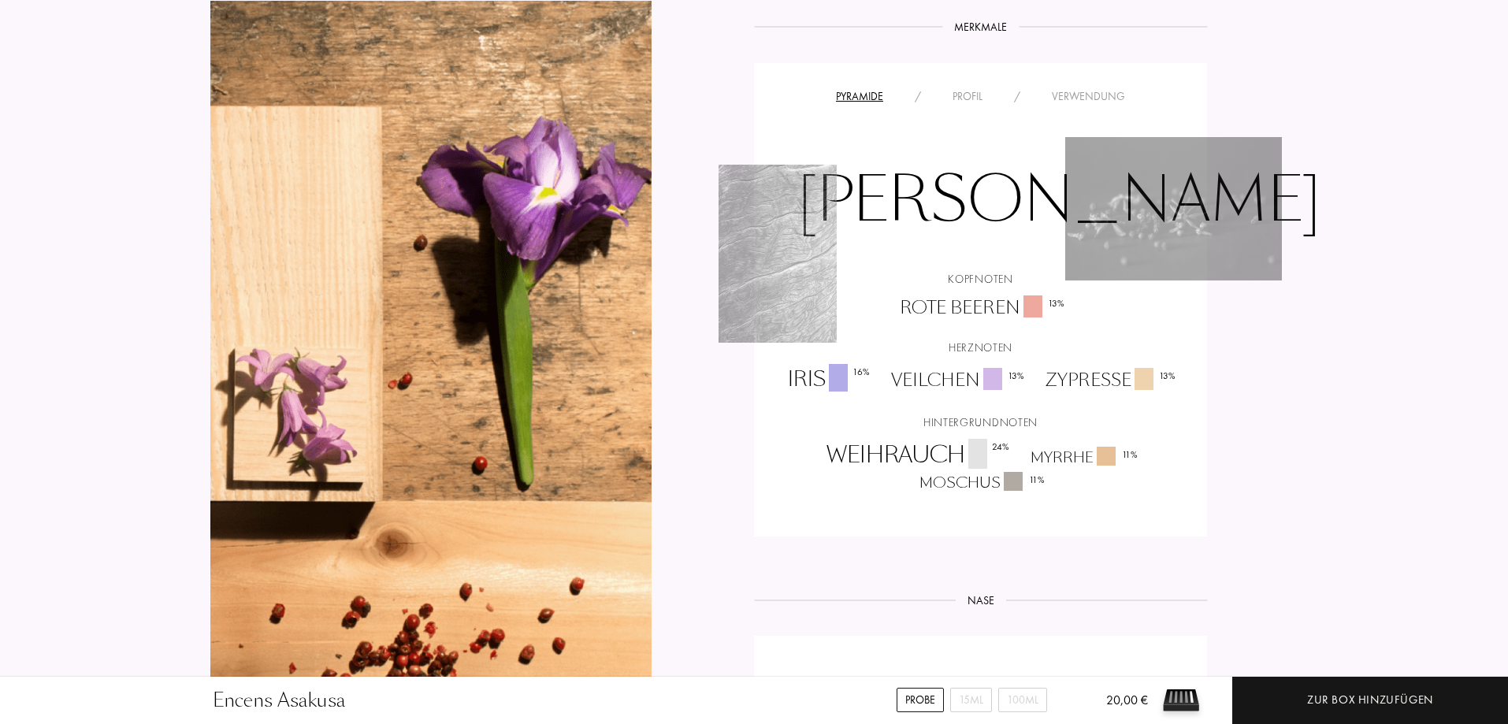
click at [968, 98] on div "Profil" at bounding box center [967, 96] width 61 height 17
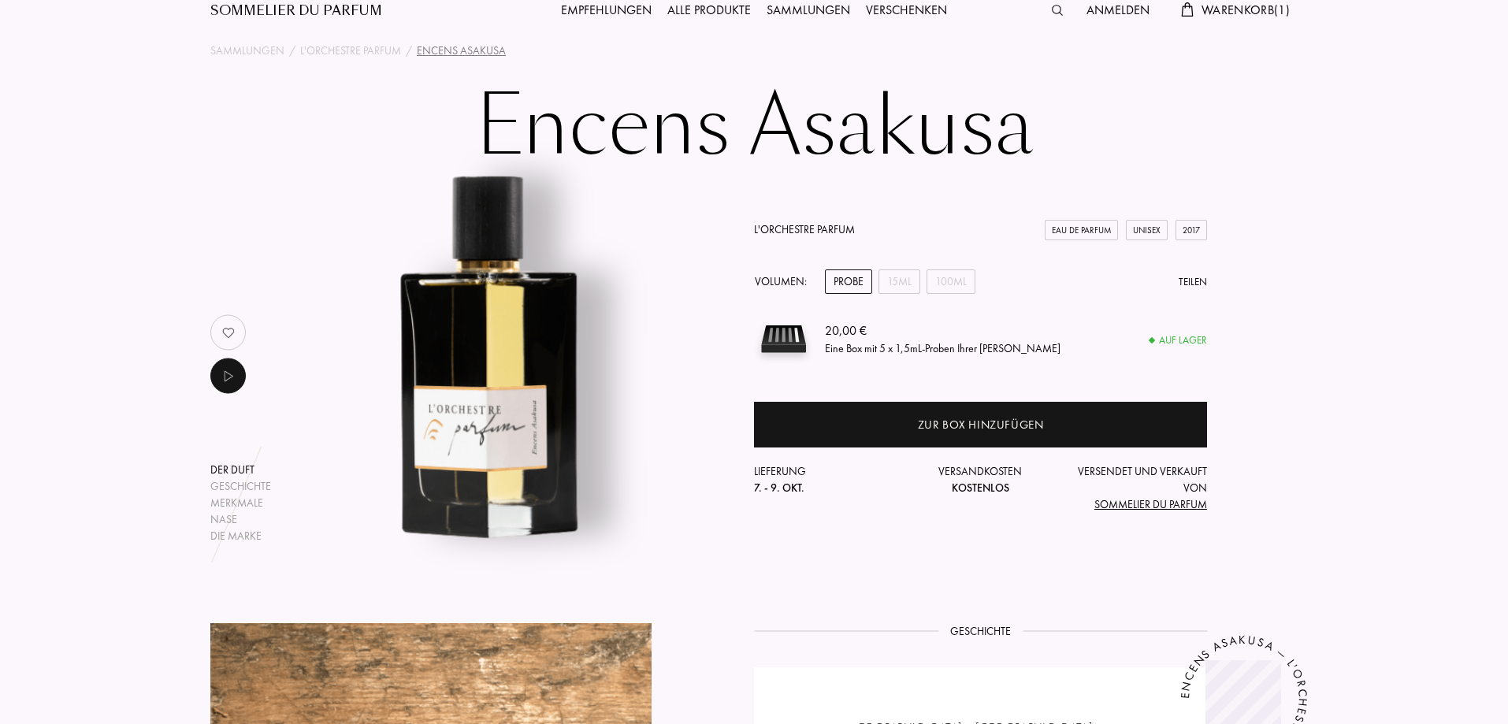
scroll to position [0, 0]
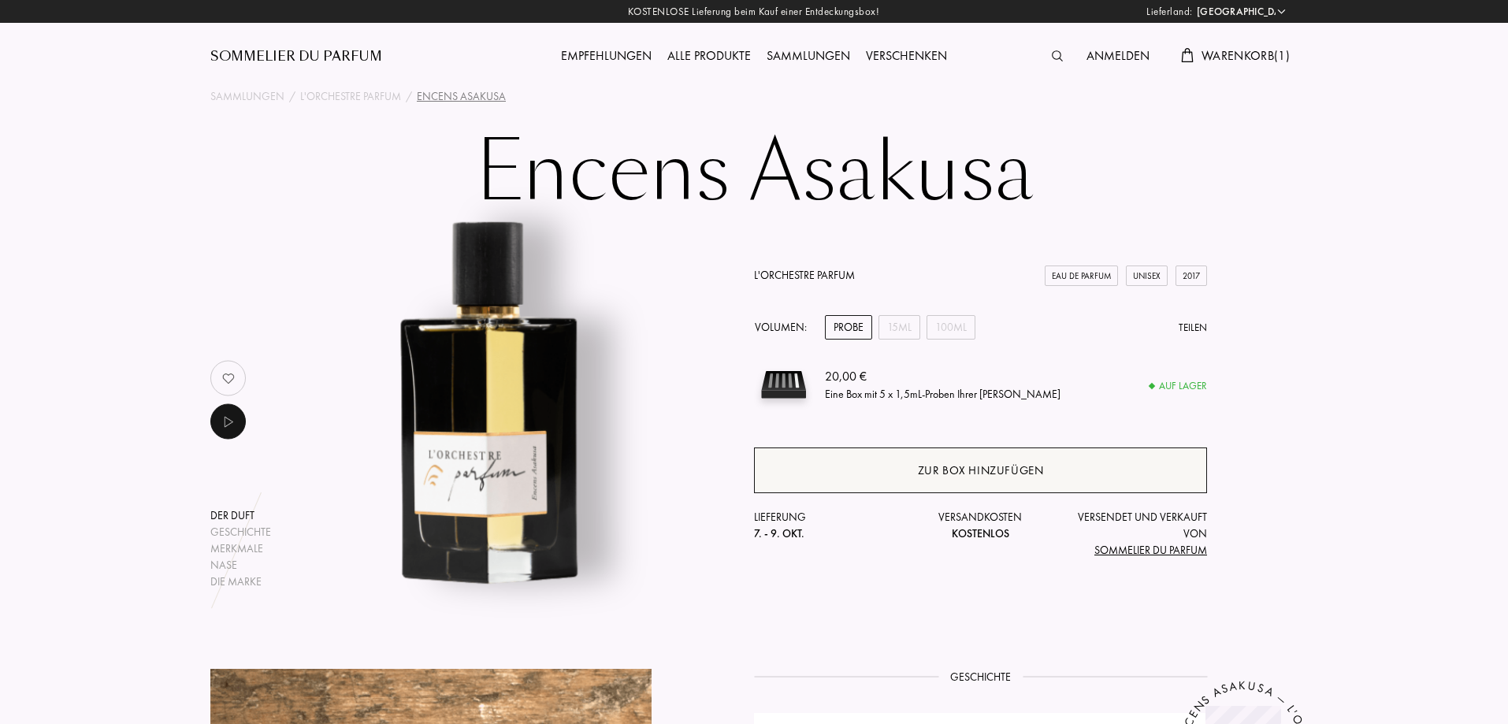
click at [983, 478] on div "Zur Box hinzufügen" at bounding box center [981, 471] width 126 height 18
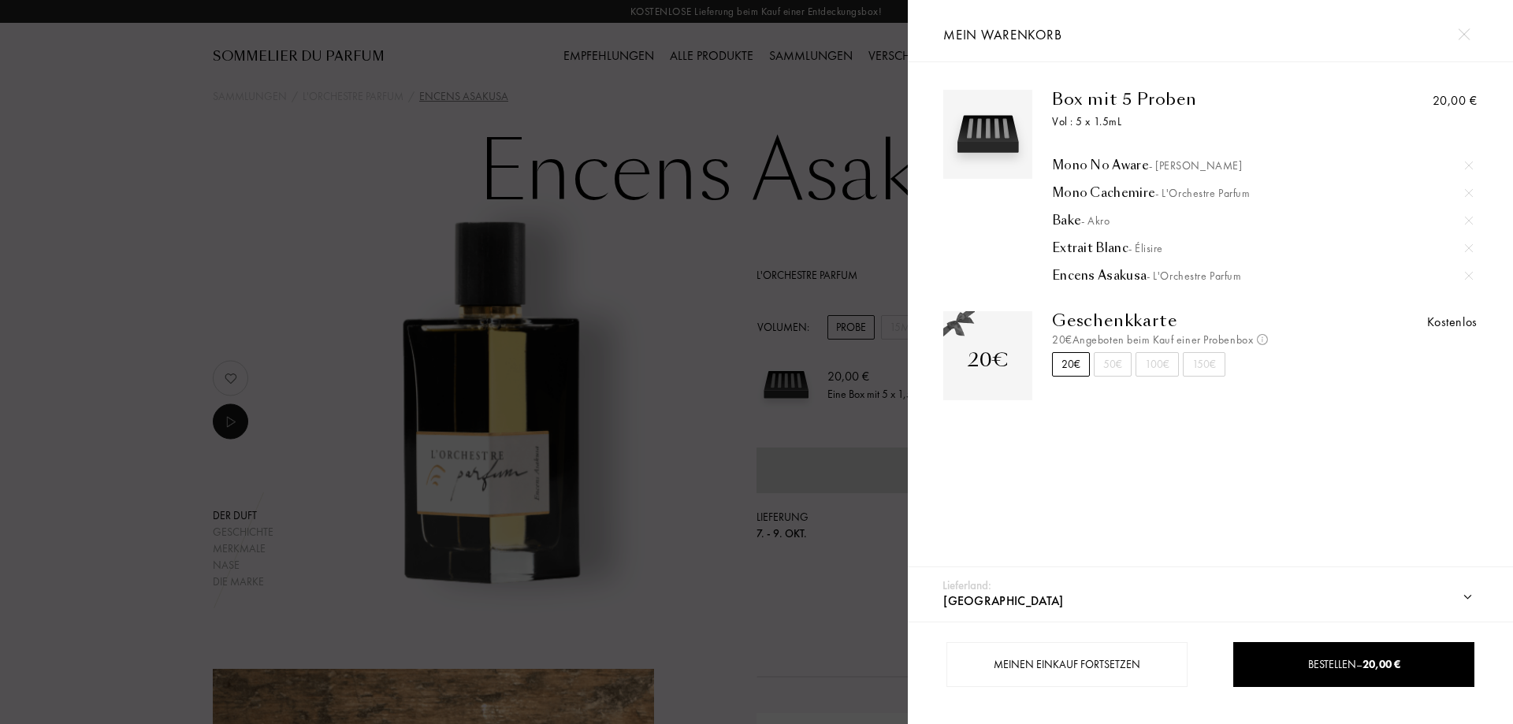
click at [635, 232] on div at bounding box center [454, 362] width 908 height 724
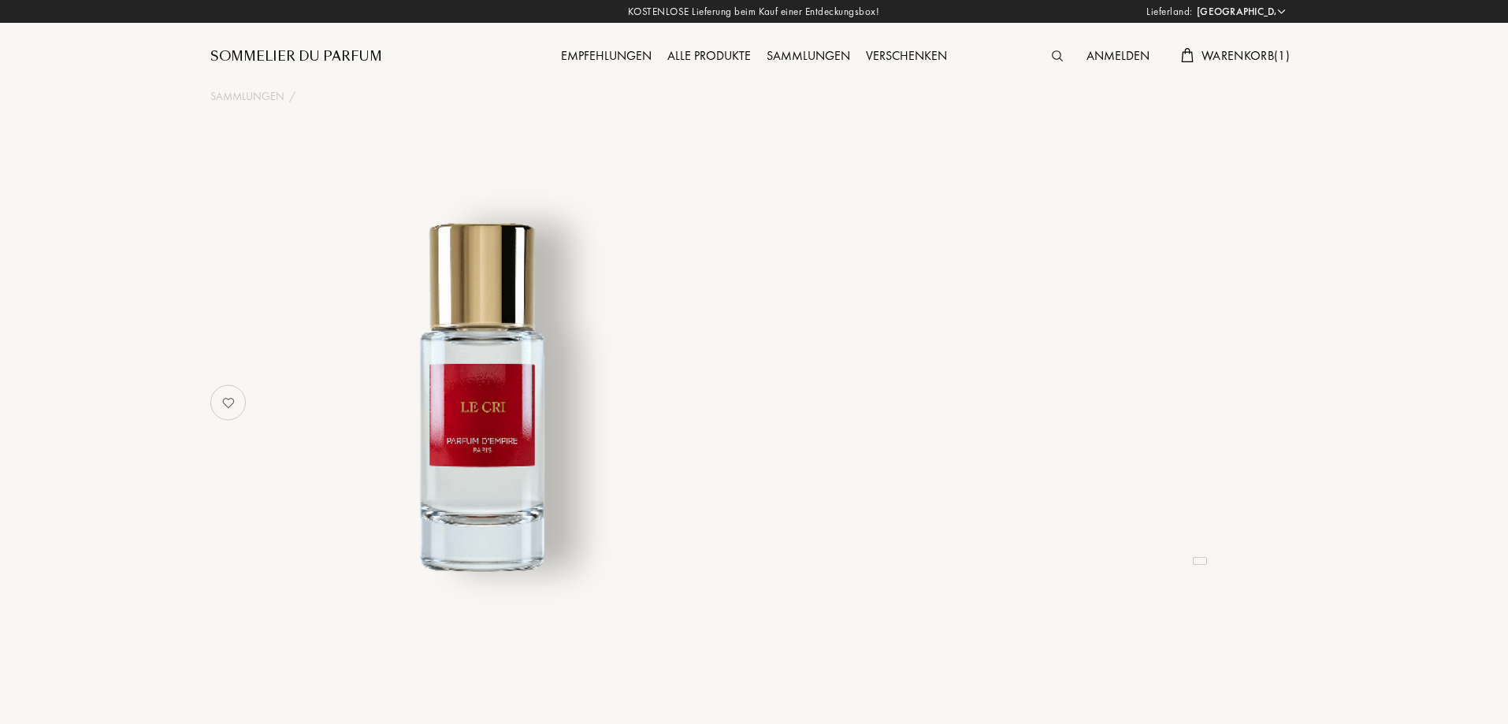
select select "DE"
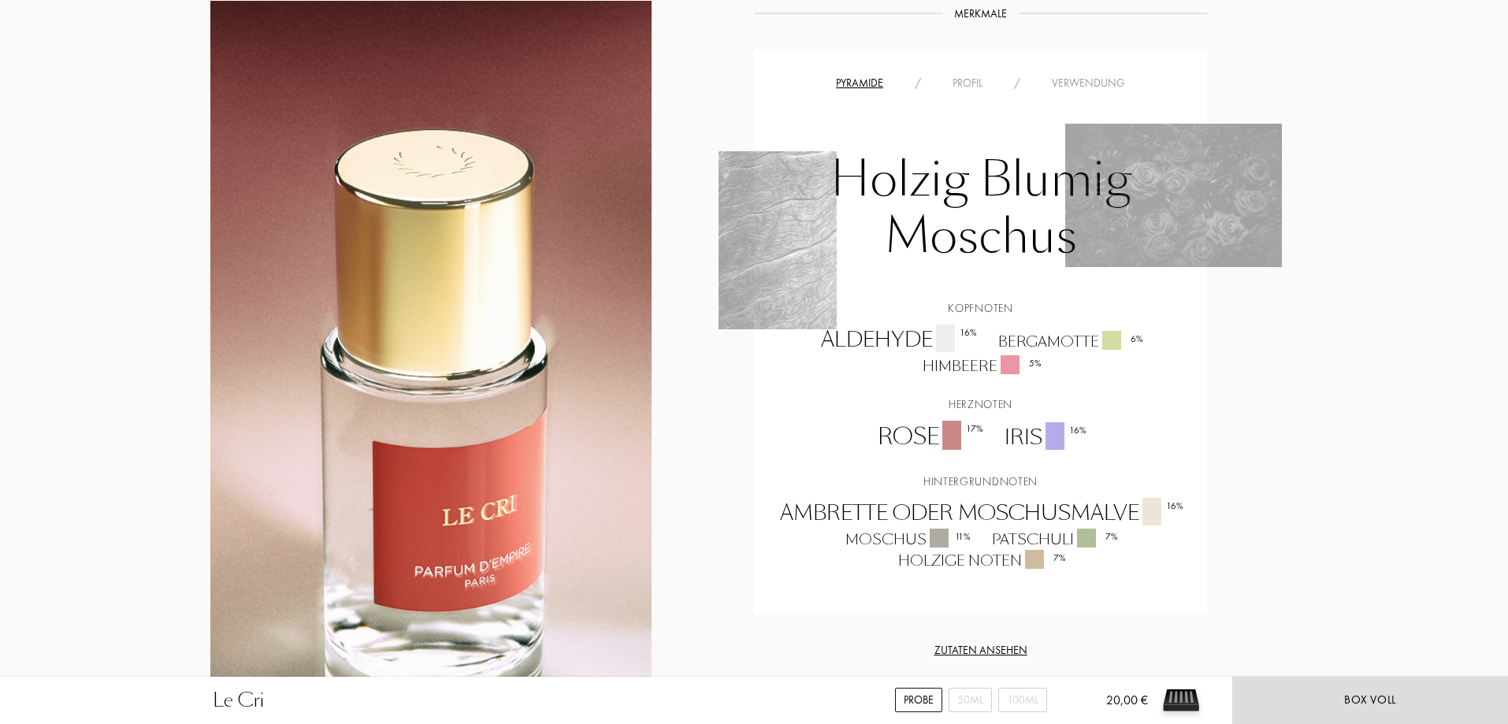
scroll to position [1277, 0]
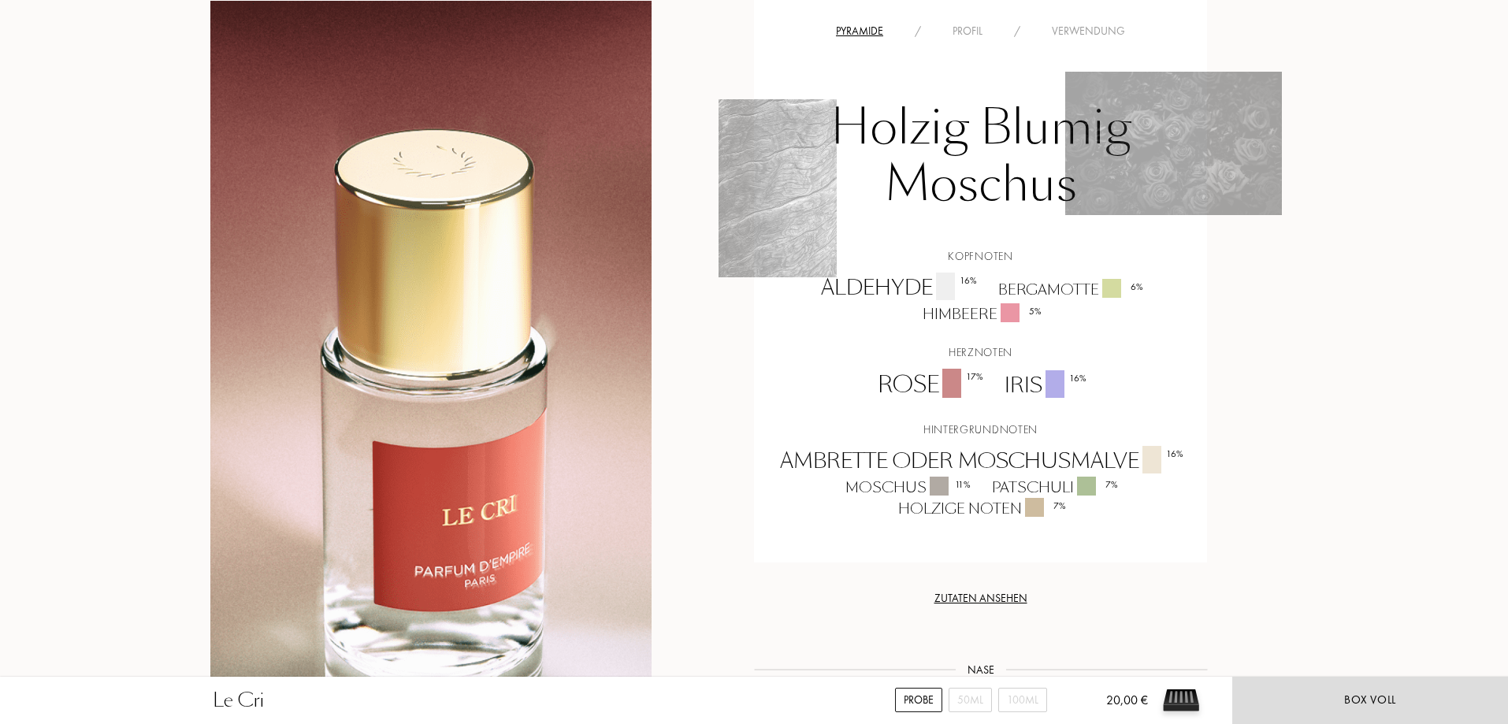
click at [972, 28] on div "Profil" at bounding box center [967, 31] width 61 height 17
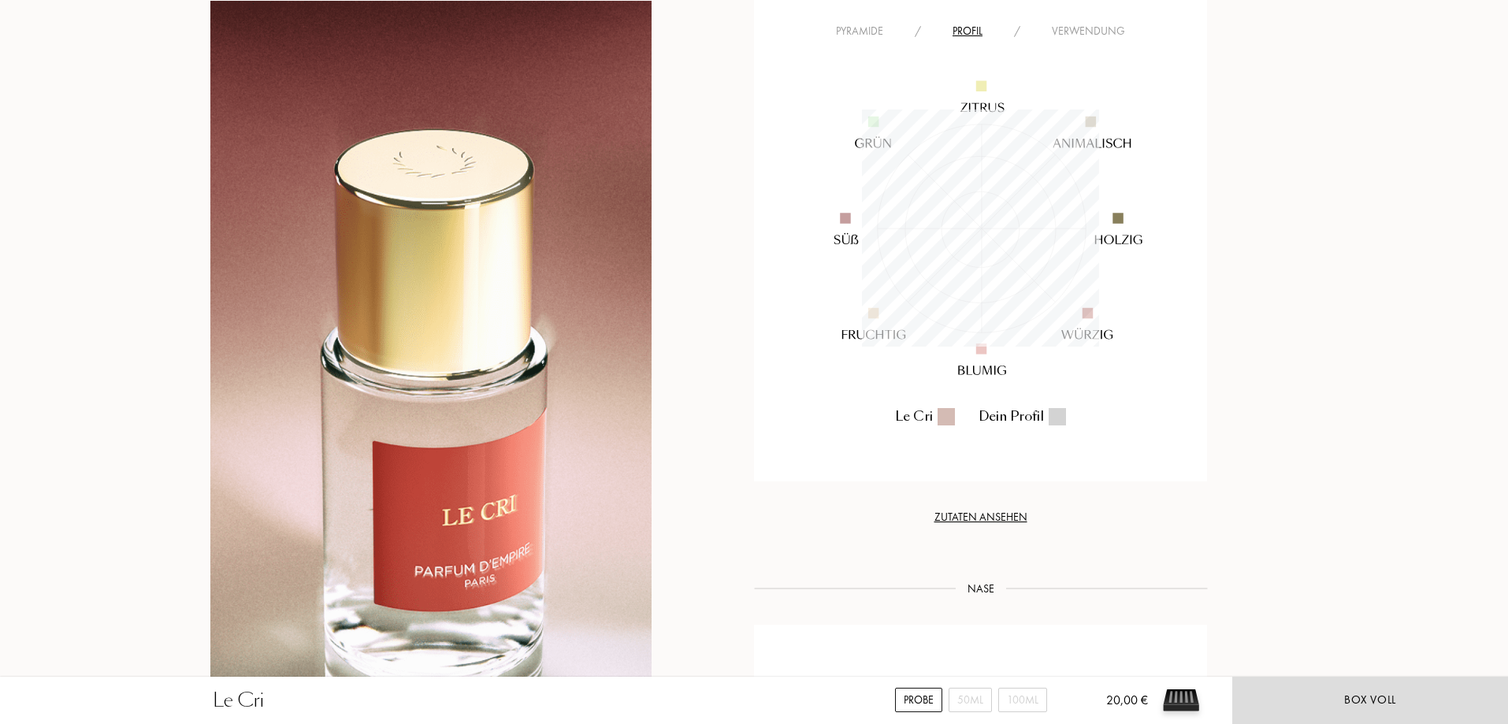
scroll to position [237, 237]
click at [876, 32] on div "Pyramide" at bounding box center [859, 31] width 79 height 17
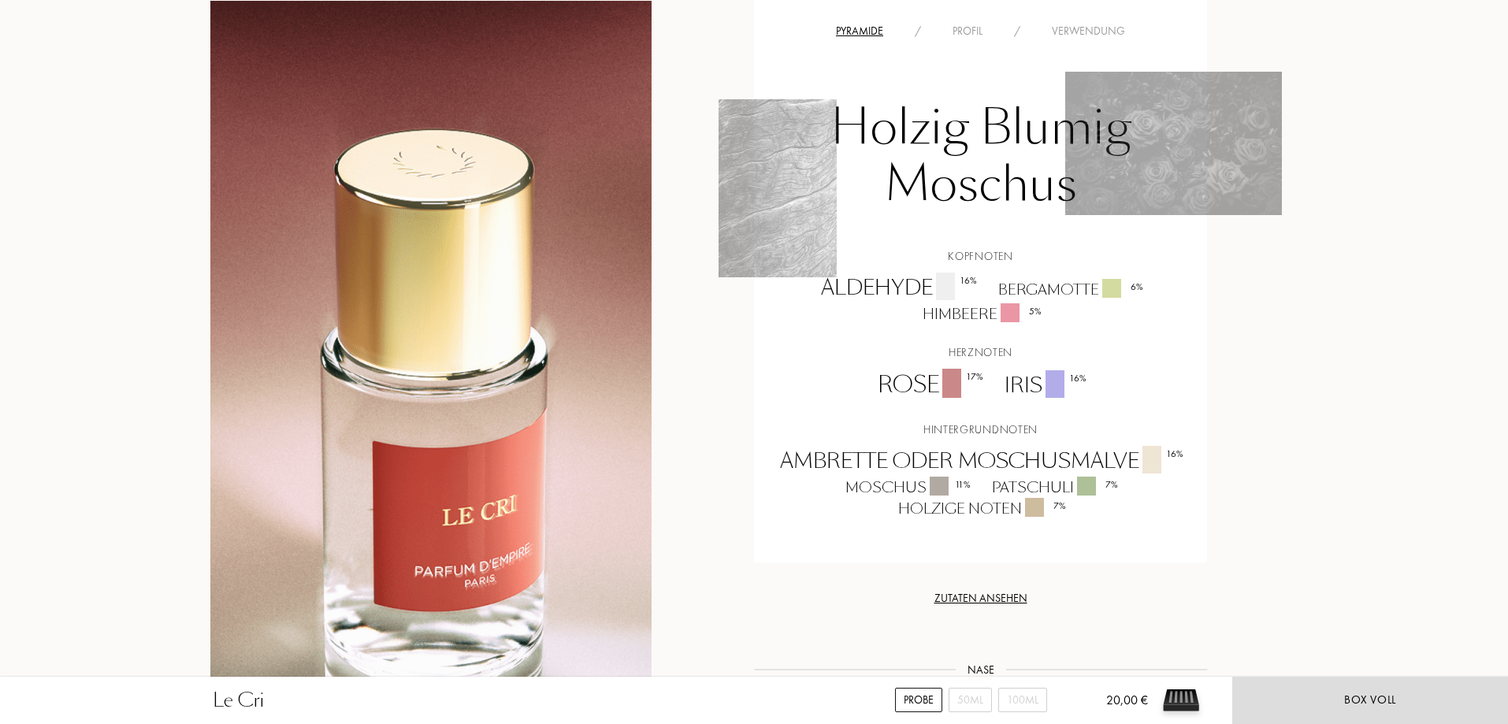
click at [1090, 28] on div "Verwendung" at bounding box center [1088, 31] width 105 height 17
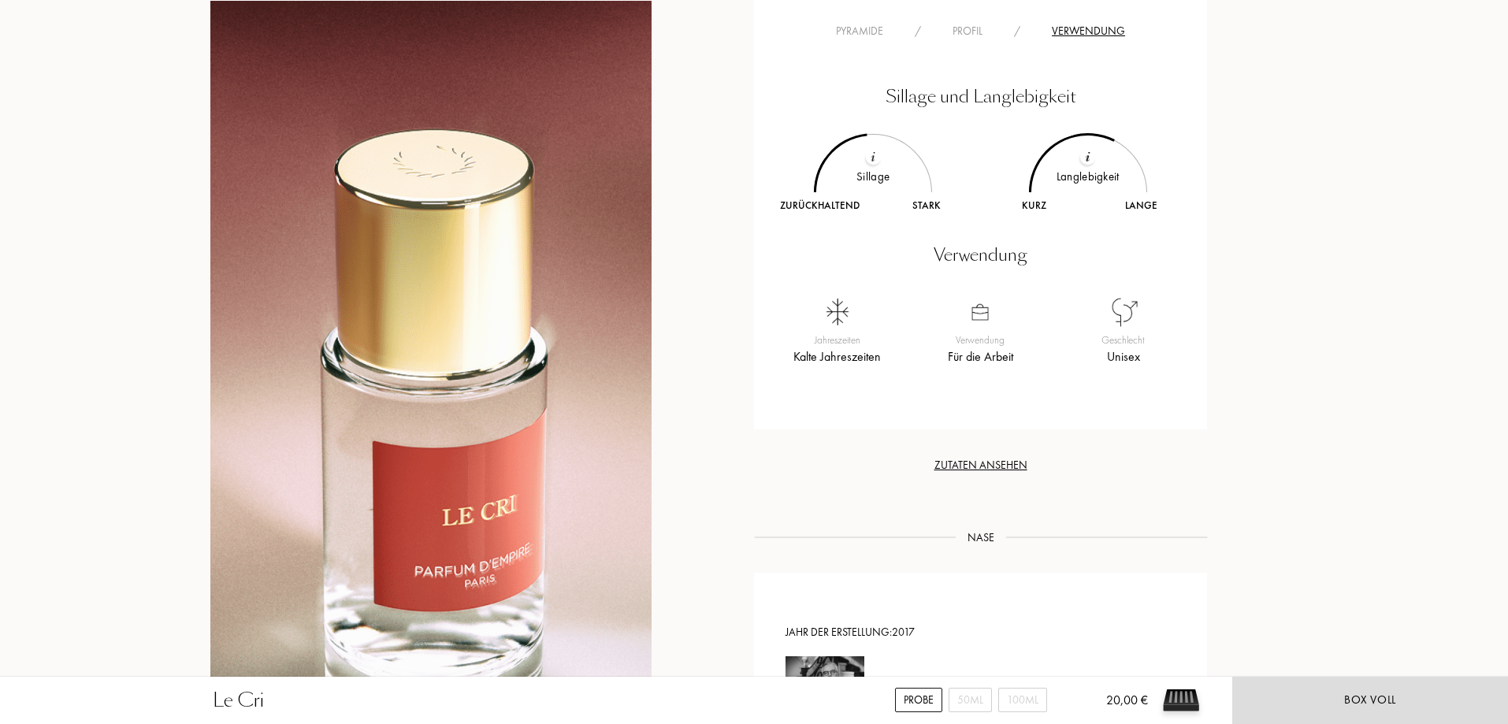
click at [983, 27] on div "Profil" at bounding box center [967, 31] width 61 height 17
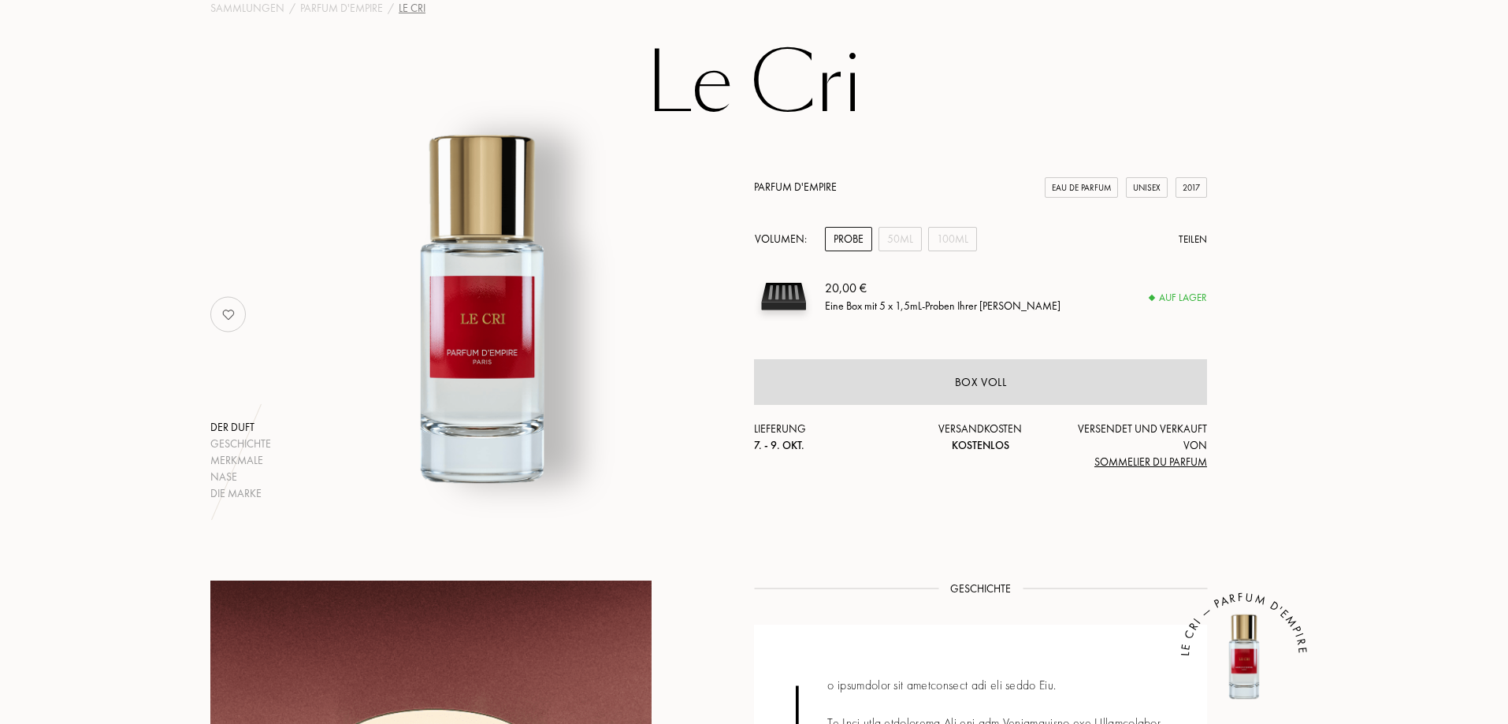
scroll to position [0, 0]
